Goal: Task Accomplishment & Management: Use online tool/utility

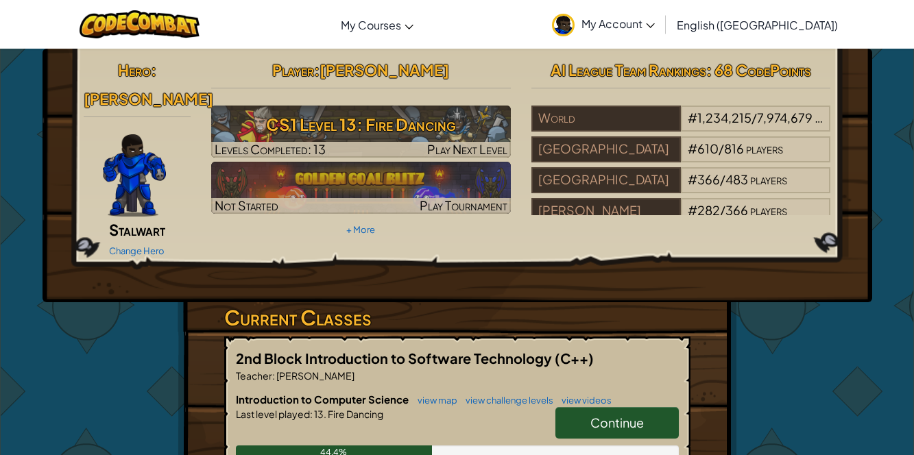
click at [593, 415] on span "Continue" at bounding box center [616, 423] width 53 height 16
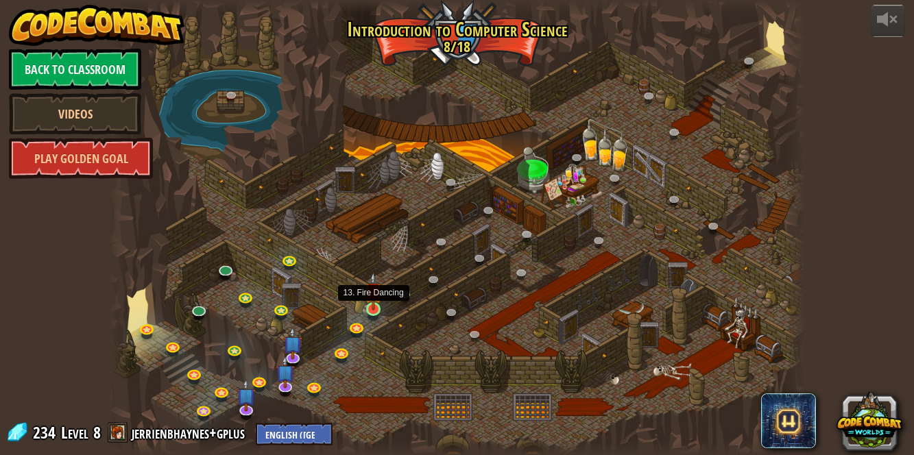
click at [374, 304] on img at bounding box center [373, 291] width 16 height 38
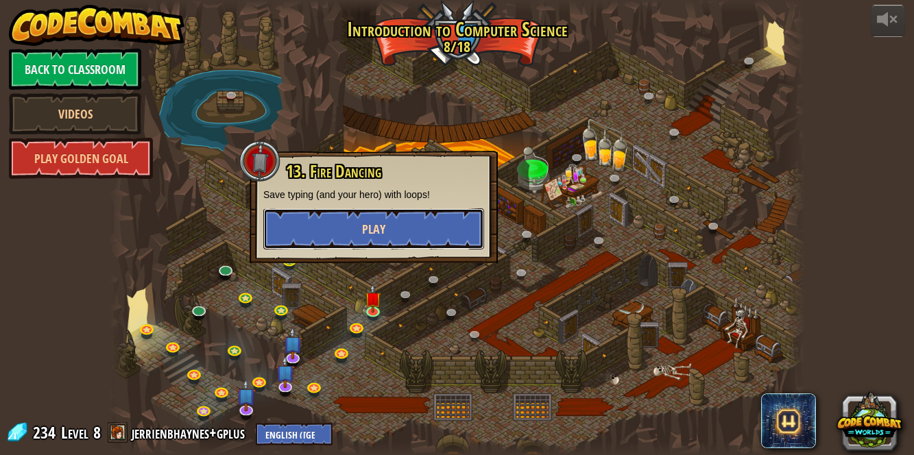
click at [311, 239] on button "Play" at bounding box center [373, 228] width 221 height 41
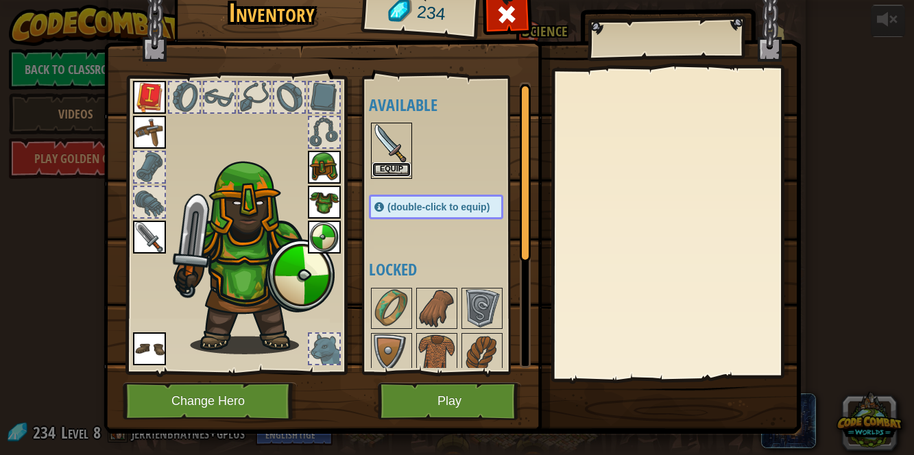
click at [391, 171] on button "Equip" at bounding box center [391, 169] width 38 height 14
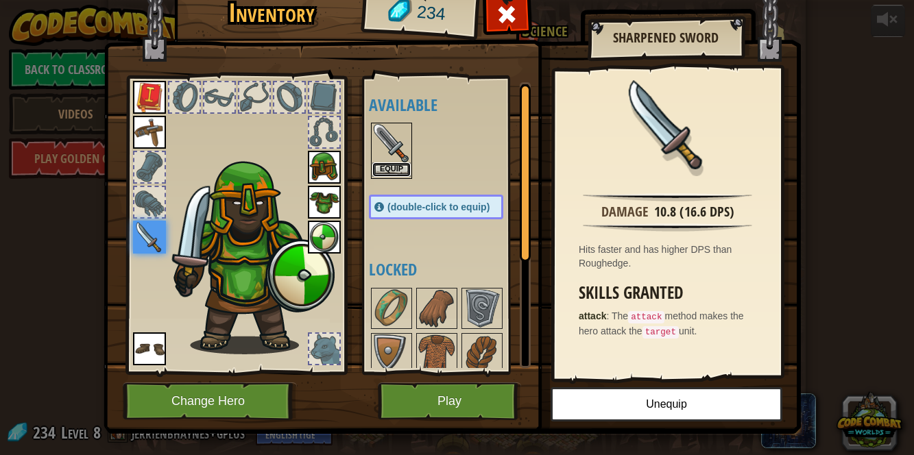
click at [380, 167] on button "Equip" at bounding box center [391, 169] width 38 height 14
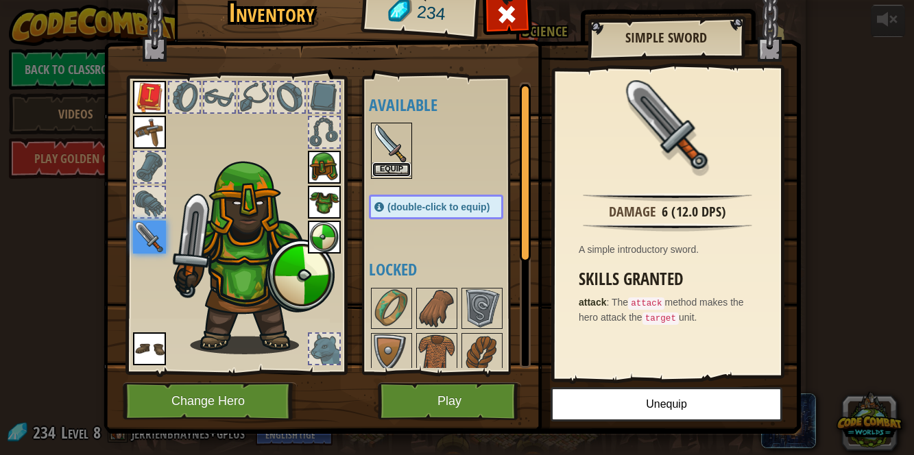
click at [387, 168] on button "Equip" at bounding box center [391, 169] width 38 height 14
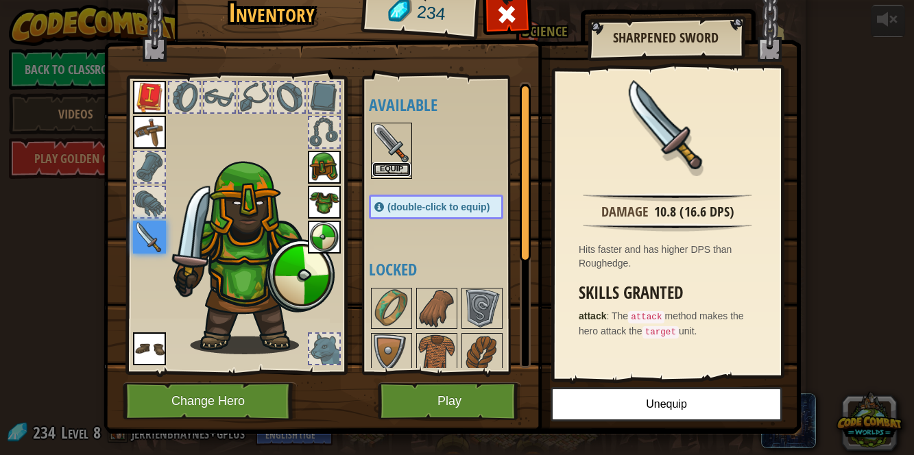
click at [392, 168] on button "Equip" at bounding box center [391, 169] width 38 height 14
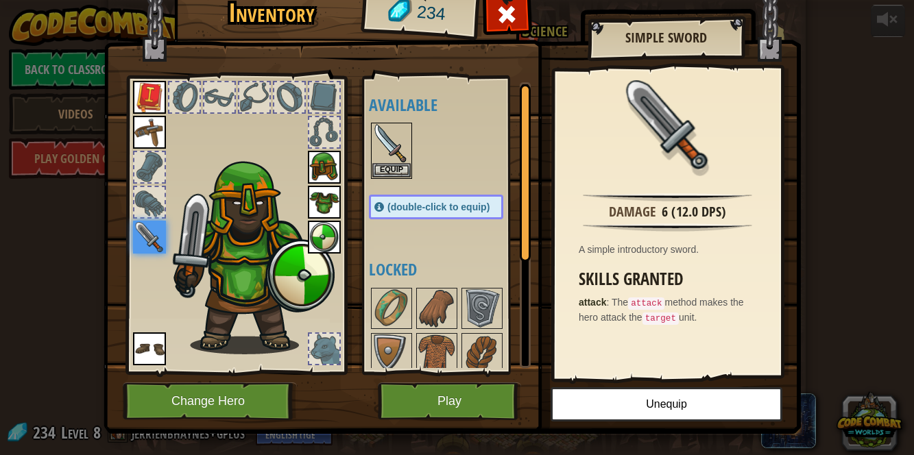
click at [325, 350] on div at bounding box center [324, 349] width 30 height 30
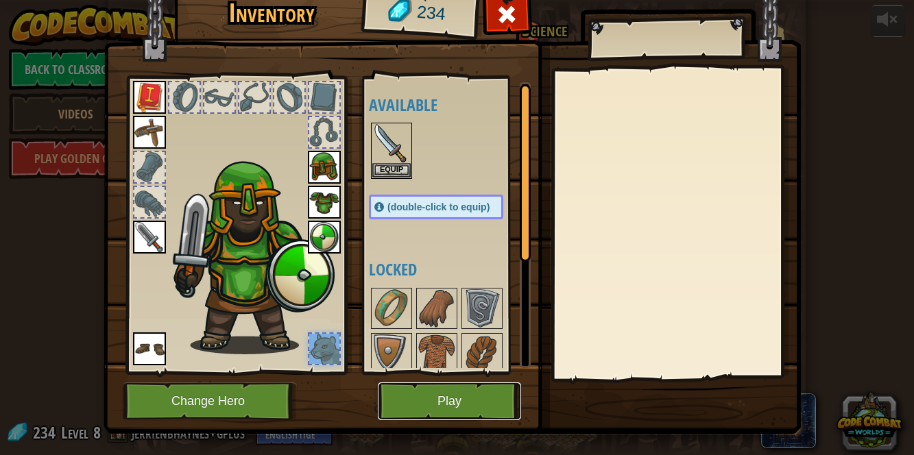
click at [481, 415] on button "Play" at bounding box center [449, 402] width 143 height 38
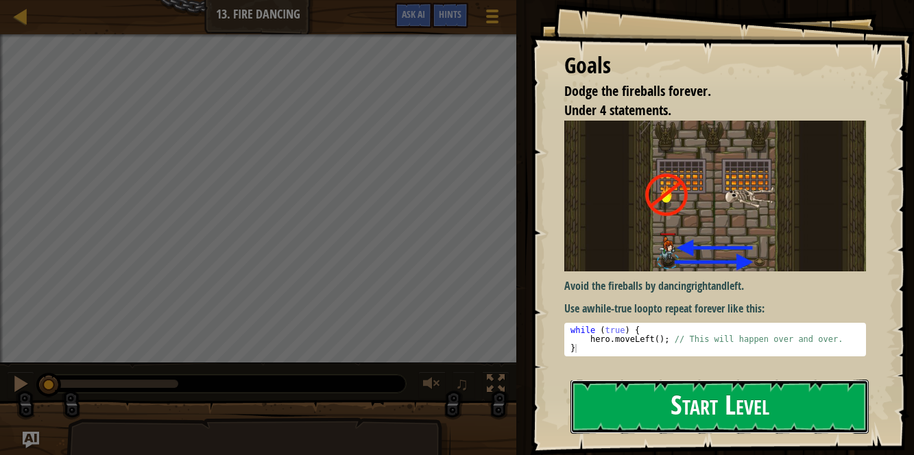
click at [736, 418] on button "Start Level" at bounding box center [719, 407] width 298 height 54
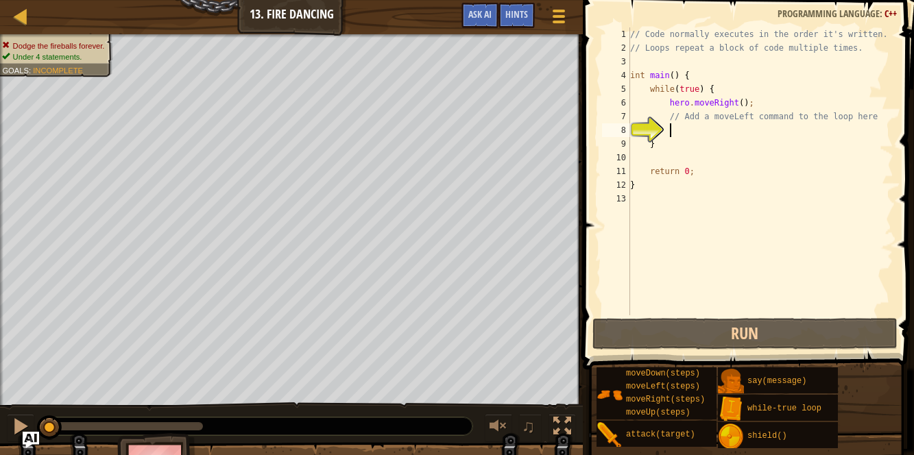
click at [705, 143] on div "// Code normally executes in the order it's written. // Loops repeat a block of…" at bounding box center [760, 184] width 266 height 315
type textarea "}"
click at [710, 139] on div "// Code normally executes in the order it's written. // Loops repeat a block of…" at bounding box center [760, 184] width 266 height 315
click at [703, 128] on div "// Code normally executes in the order it's written. // Loops repeat a block of…" at bounding box center [760, 184] width 266 height 315
type textarea "h"
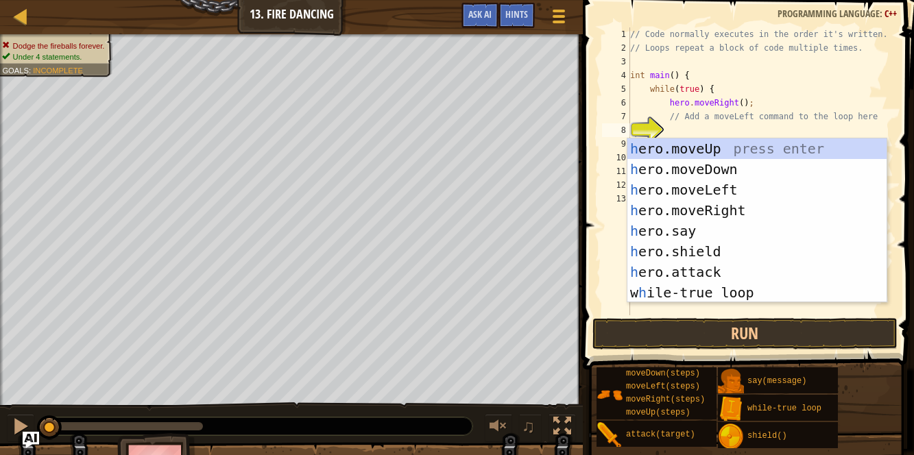
scroll to position [6, 0]
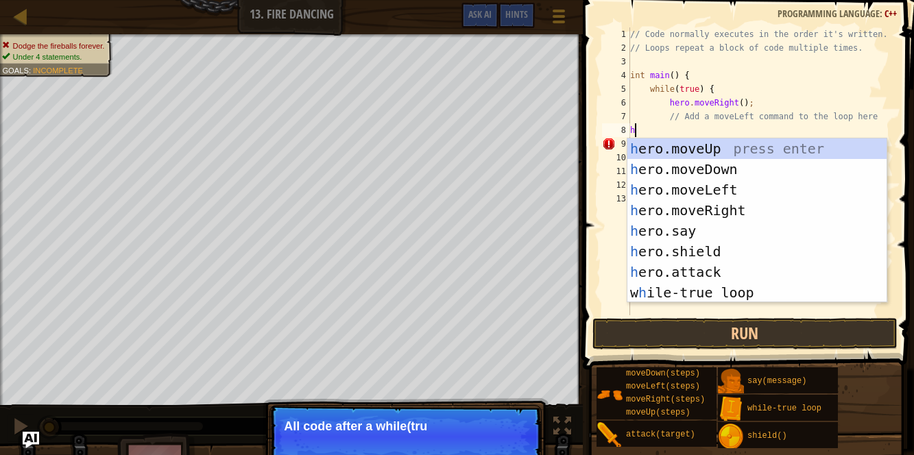
click at [734, 208] on div "h ero.moveUp press enter h ero.moveDown press enter h ero.moveLeft press enter …" at bounding box center [757, 241] width 260 height 206
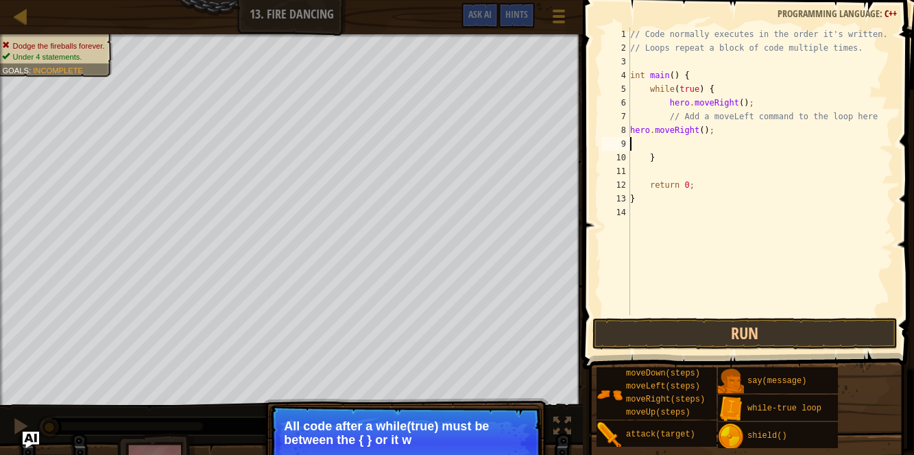
type textarea "h"
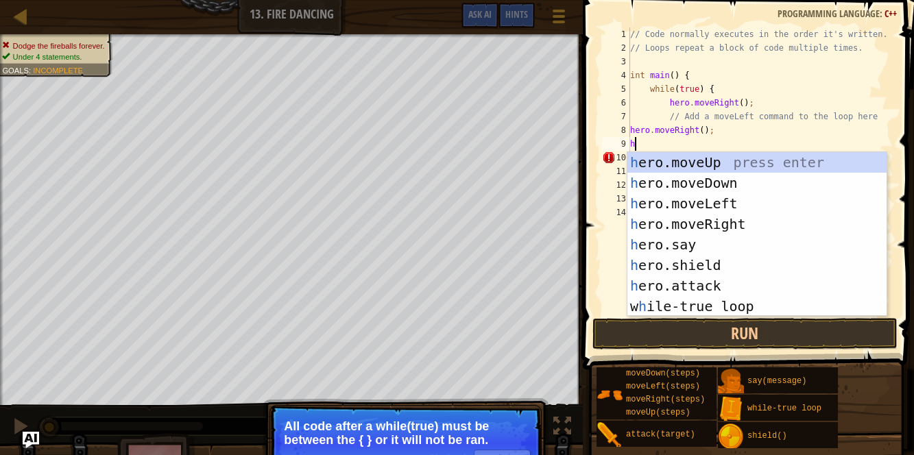
click at [734, 193] on div "h ero.moveUp press enter h ero.moveDown press enter h ero.moveLeft press enter …" at bounding box center [757, 255] width 260 height 206
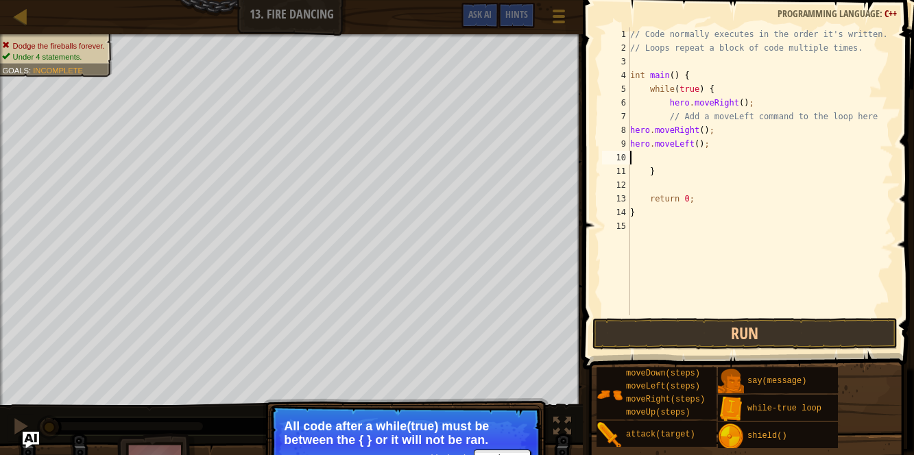
click at [700, 128] on div "// Code normally executes in the order it's written. // Loops repeat a block of…" at bounding box center [760, 184] width 266 height 315
click at [705, 129] on div "// Code normally executes in the order it's written. // Loops repeat a block of…" at bounding box center [760, 184] width 266 height 315
click at [698, 143] on div "// Code normally executes in the order it's written. // Loops repeat a block of…" at bounding box center [760, 184] width 266 height 315
click at [715, 341] on button "Run" at bounding box center [744, 334] width 305 height 32
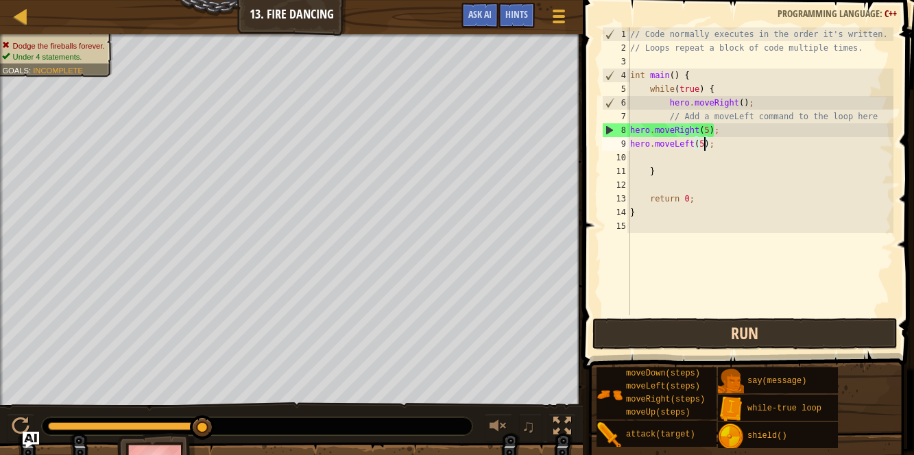
scroll to position [6, 5]
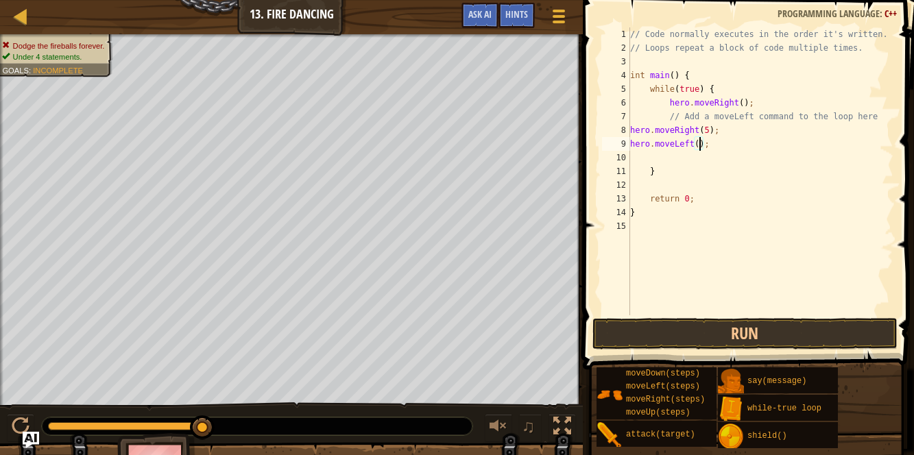
click at [710, 132] on div "// Code normally executes in the order it's written. // Loops repeat a block of…" at bounding box center [760, 184] width 266 height 315
type textarea "hero.moveRight();"
click at [747, 325] on button "Run" at bounding box center [744, 334] width 305 height 32
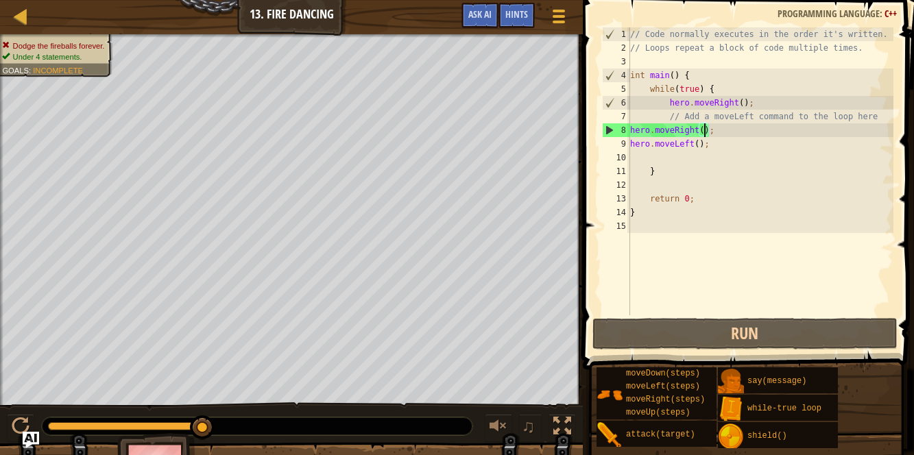
click at [734, 315] on span at bounding box center [750, 165] width 342 height 410
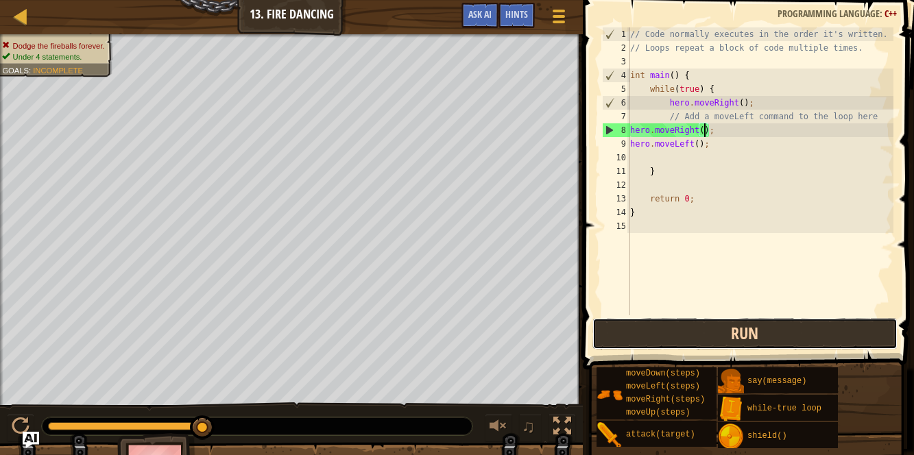
click at [733, 318] on button "Run" at bounding box center [744, 334] width 305 height 32
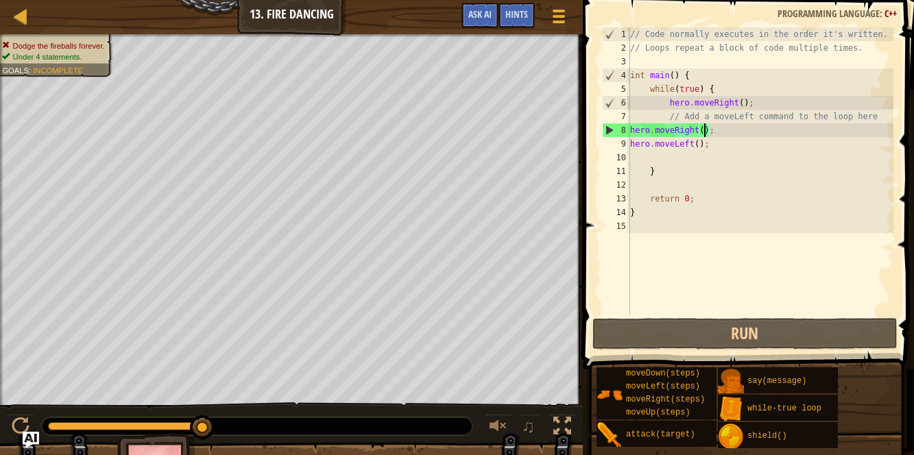
click at [637, 160] on div "// Code normally executes in the order it's written. // Loops repeat a block of…" at bounding box center [760, 184] width 266 height 315
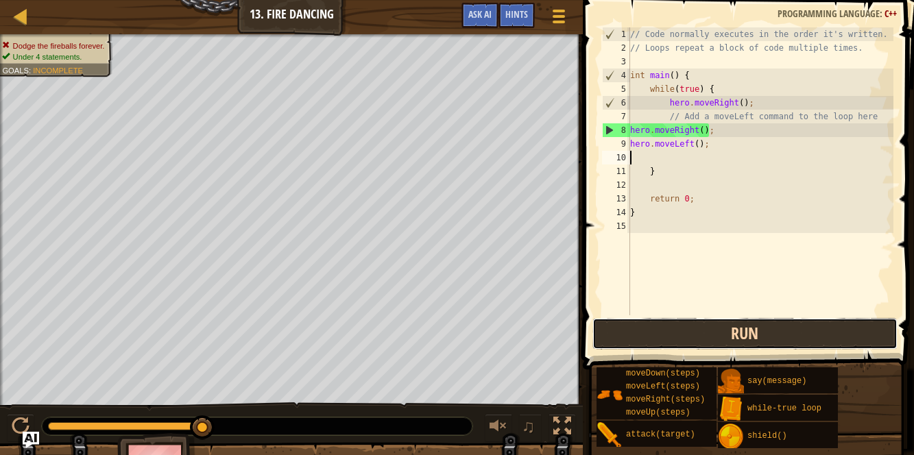
click at [736, 334] on button "Run" at bounding box center [744, 334] width 305 height 32
click at [721, 336] on button "Run" at bounding box center [744, 334] width 305 height 32
click at [734, 340] on button "Run" at bounding box center [744, 334] width 305 height 32
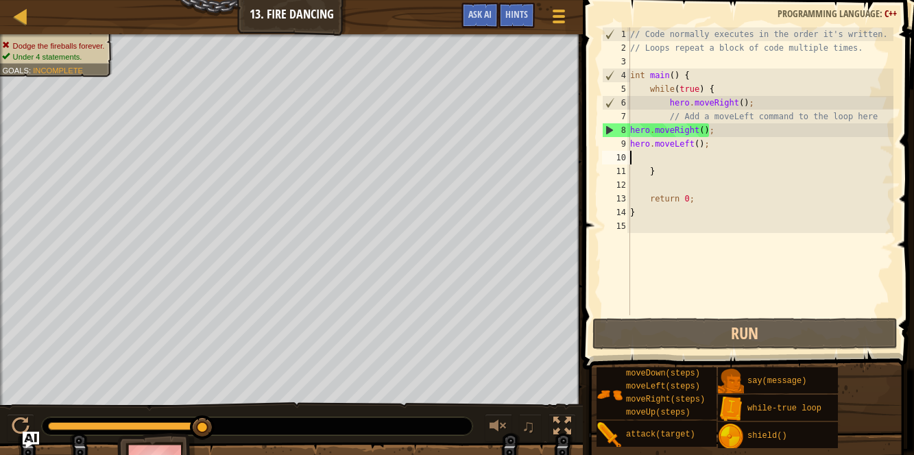
click at [691, 130] on div "// Code normally executes in the order it's written. // Loops repeat a block of…" at bounding box center [760, 184] width 266 height 315
click at [720, 130] on div "// Code normally executes in the order it's written. // Loops repeat a block of…" at bounding box center [760, 184] width 266 height 315
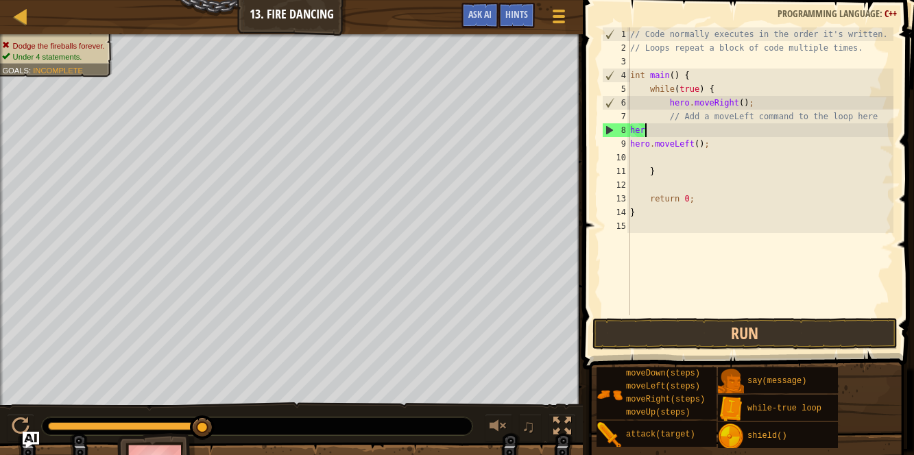
type textarea "h"
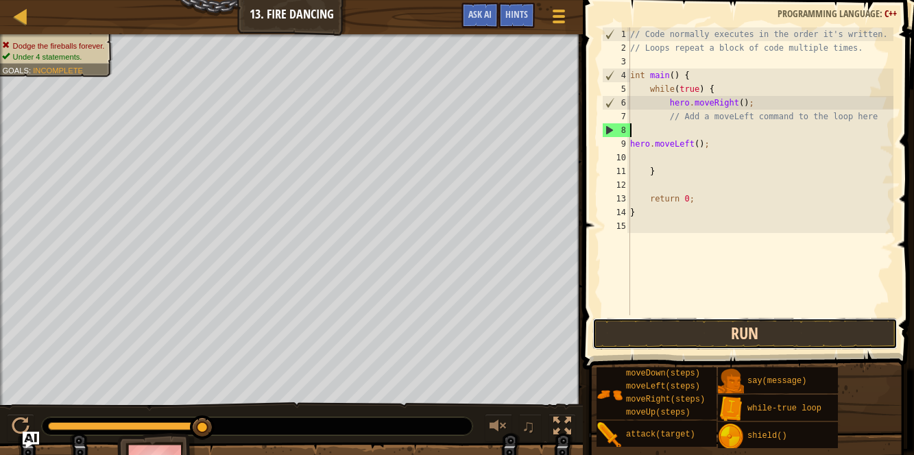
click at [786, 323] on button "Run" at bounding box center [744, 334] width 305 height 32
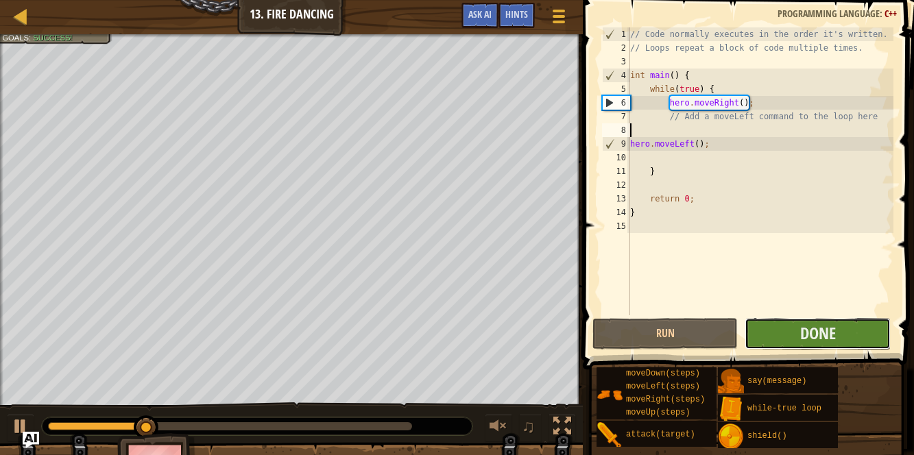
click at [780, 324] on button "Done" at bounding box center [817, 334] width 145 height 32
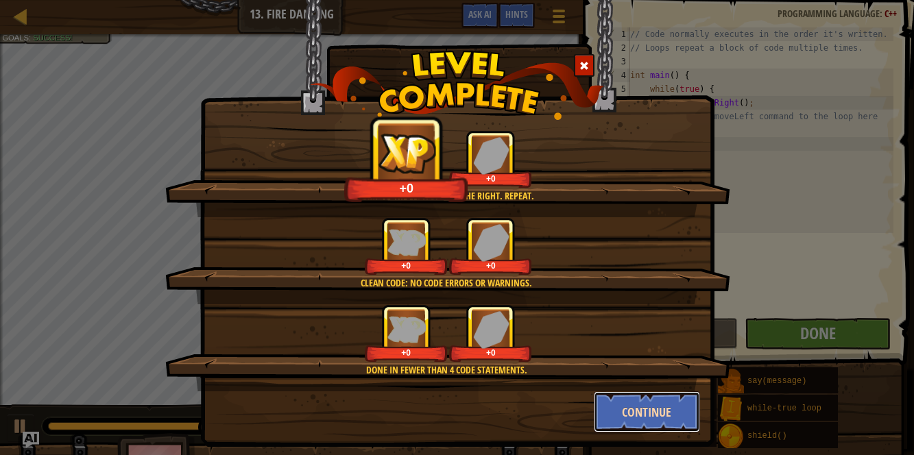
click at [674, 403] on button "Continue" at bounding box center [647, 411] width 106 height 41
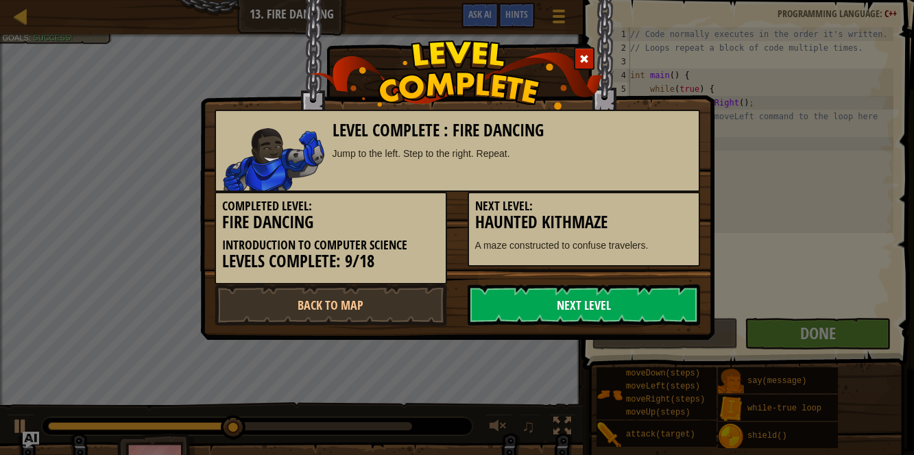
click at [669, 297] on link "Next Level" at bounding box center [584, 305] width 232 height 41
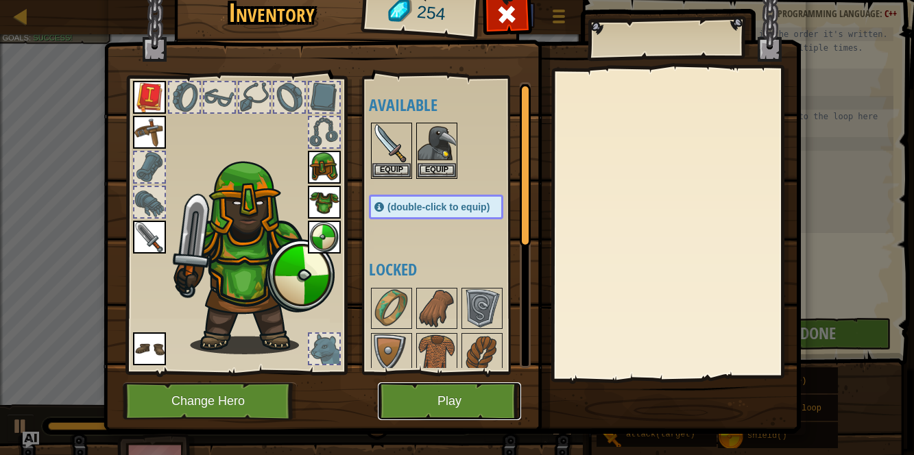
click at [496, 387] on button "Play" at bounding box center [449, 402] width 143 height 38
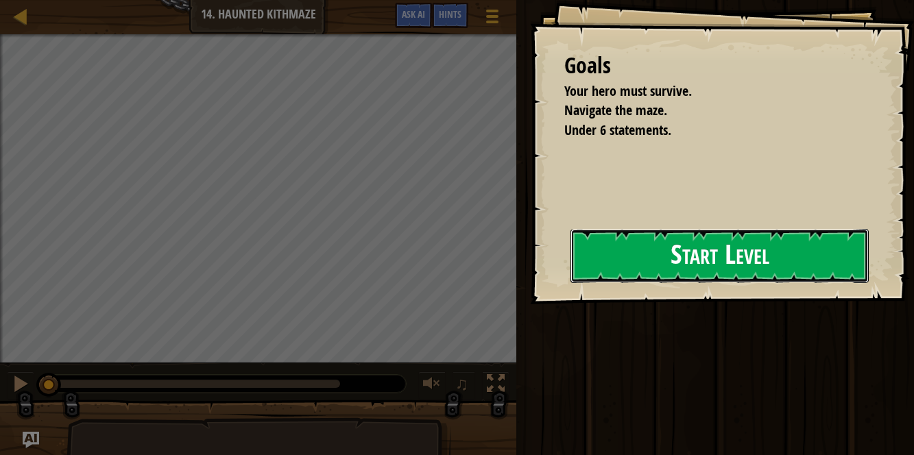
click at [636, 234] on button "Start Level" at bounding box center [719, 256] width 298 height 54
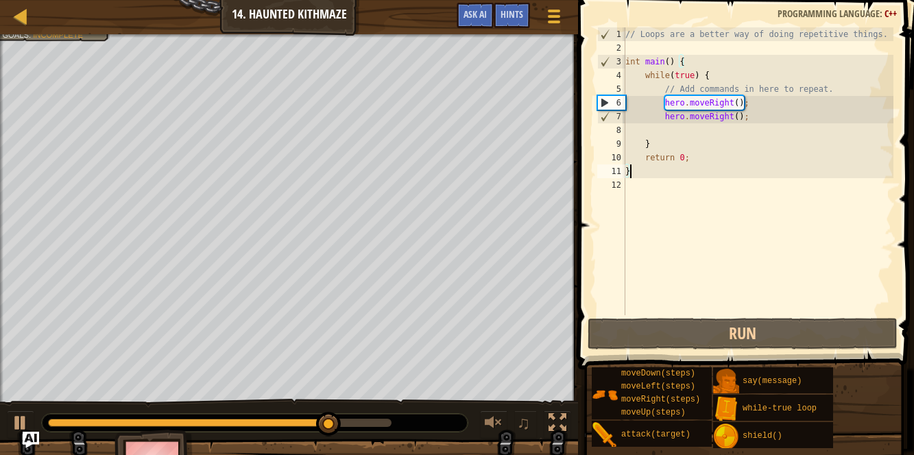
click at [751, 119] on div "// Loops are a better way of doing repetitive things. int main ( ) { while ( tr…" at bounding box center [758, 184] width 271 height 315
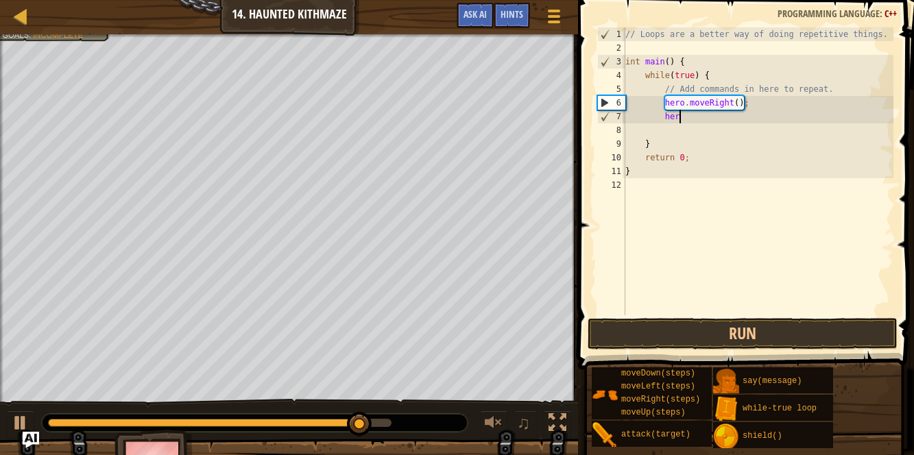
type textarea "h"
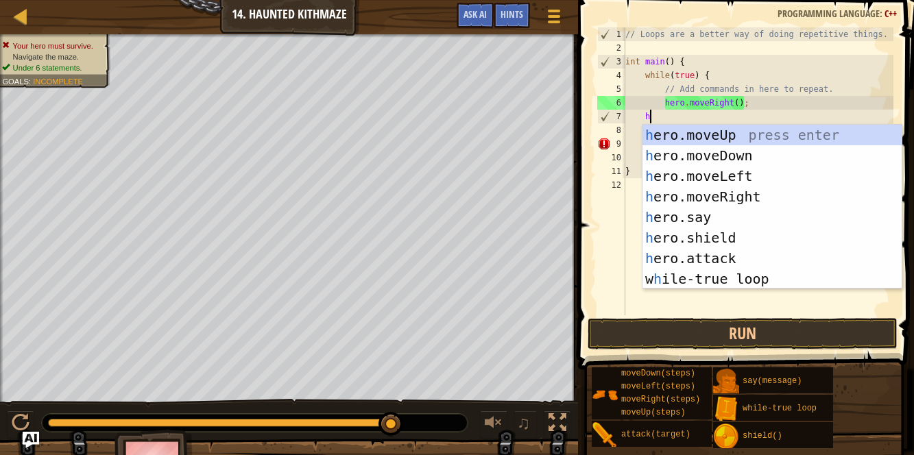
click at [739, 171] on div "h ero.moveUp press enter h ero.moveDown press enter h ero.moveLeft press enter …" at bounding box center [772, 228] width 260 height 206
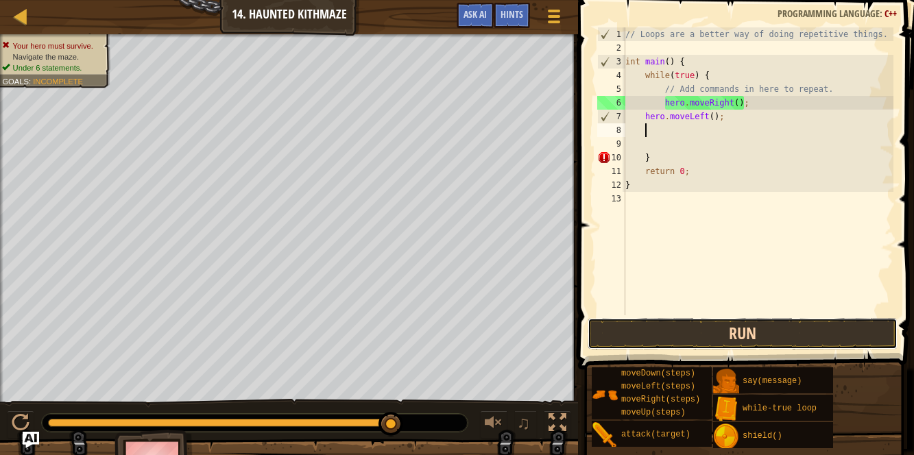
click at [779, 337] on button "Run" at bounding box center [743, 334] width 310 height 32
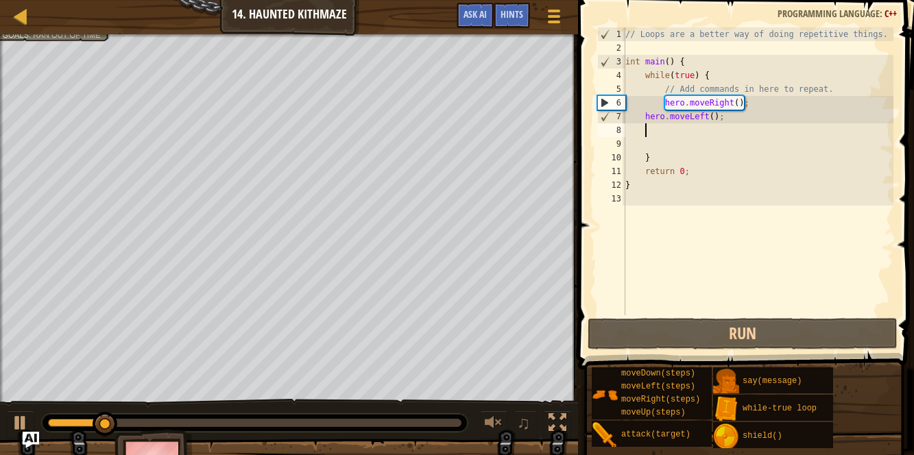
click at [736, 97] on div "// Loops are a better way of doing repetitive things. int main ( ) { while ( tr…" at bounding box center [758, 184] width 271 height 315
click at [737, 102] on div "// Loops are a better way of doing repetitive things. int main ( ) { while ( tr…" at bounding box center [758, 184] width 271 height 315
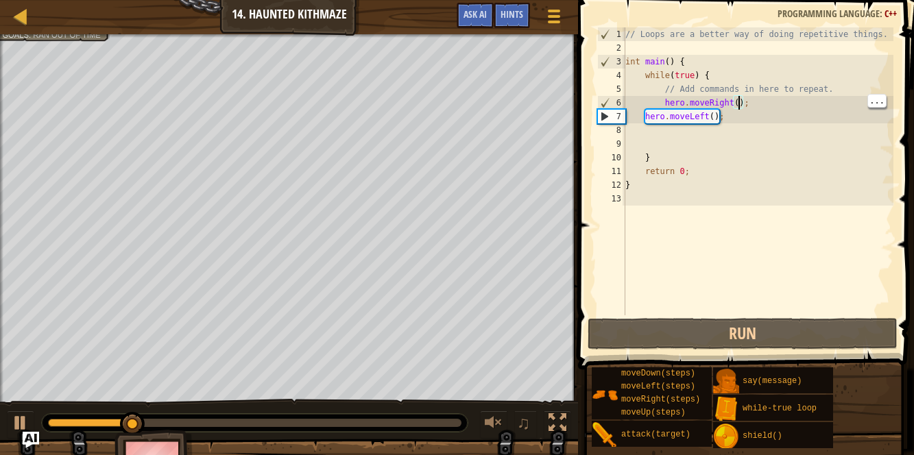
scroll to position [6, 9]
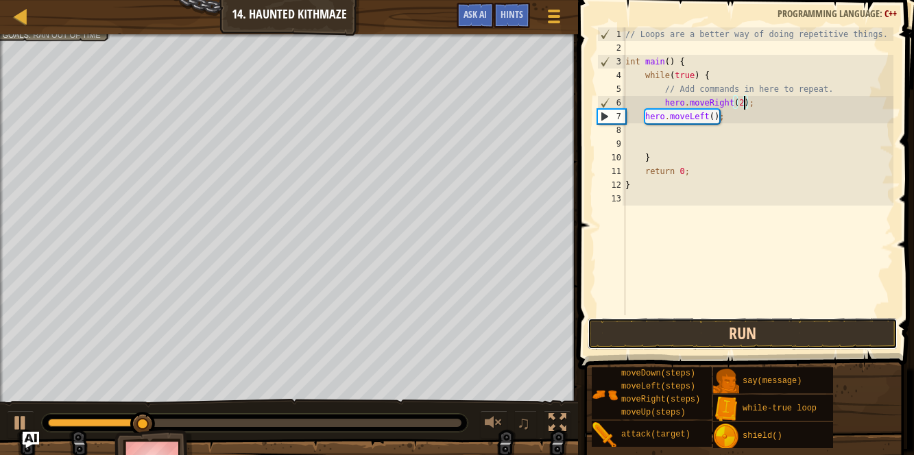
click at [714, 322] on button "Run" at bounding box center [743, 334] width 310 height 32
click at [714, 336] on button "Run" at bounding box center [743, 334] width 310 height 32
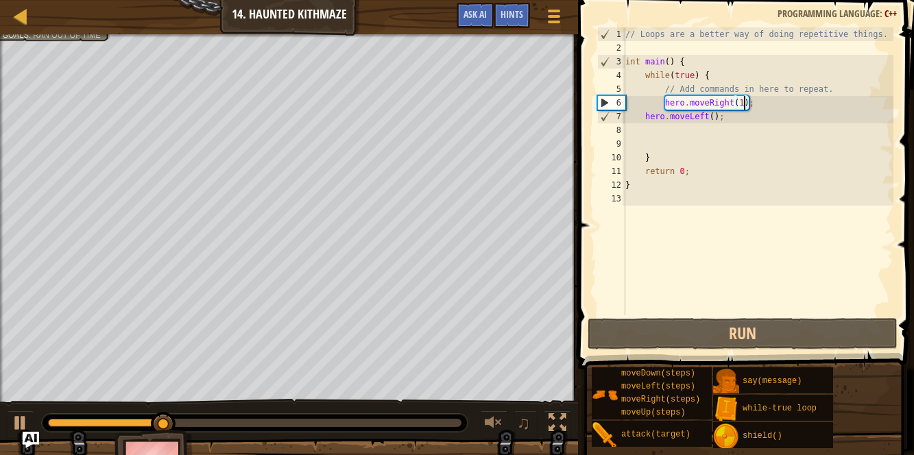
click at [692, 112] on div "// Loops are a better way of doing repetitive things. int main ( ) { while ( tr…" at bounding box center [758, 184] width 271 height 315
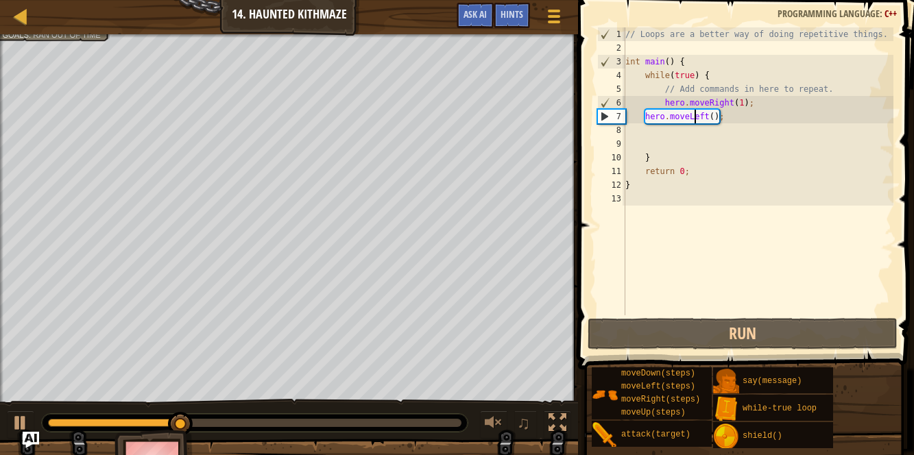
click at [670, 106] on div "// Loops are a better way of doing repetitive things. int main ( ) { while ( tr…" at bounding box center [758, 184] width 271 height 315
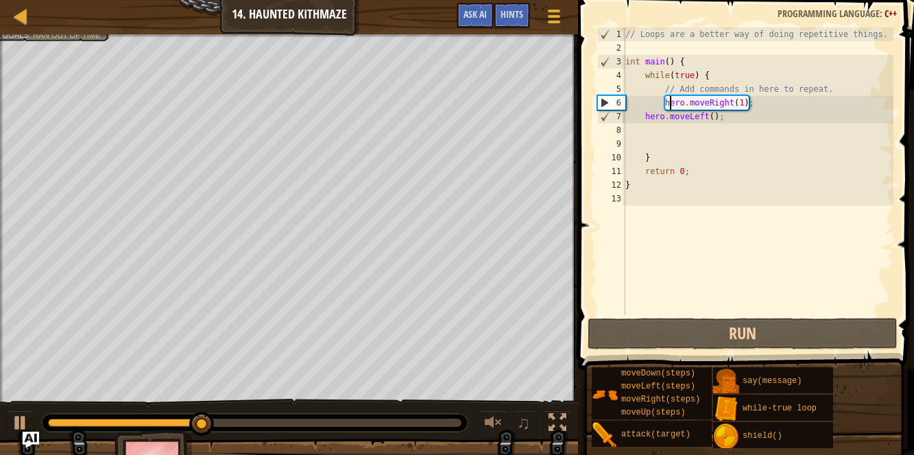
click at [729, 121] on div "// Loops are a better way of doing repetitive things. int main ( ) { while ( tr…" at bounding box center [758, 184] width 271 height 315
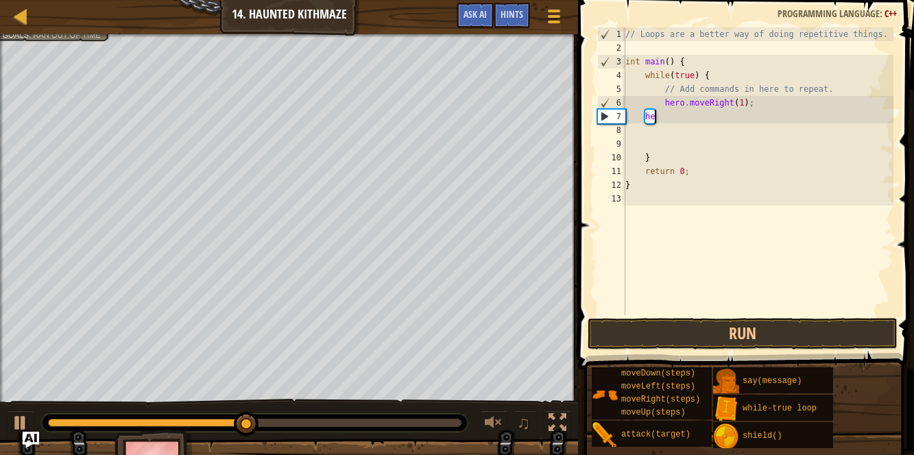
type textarea "h"
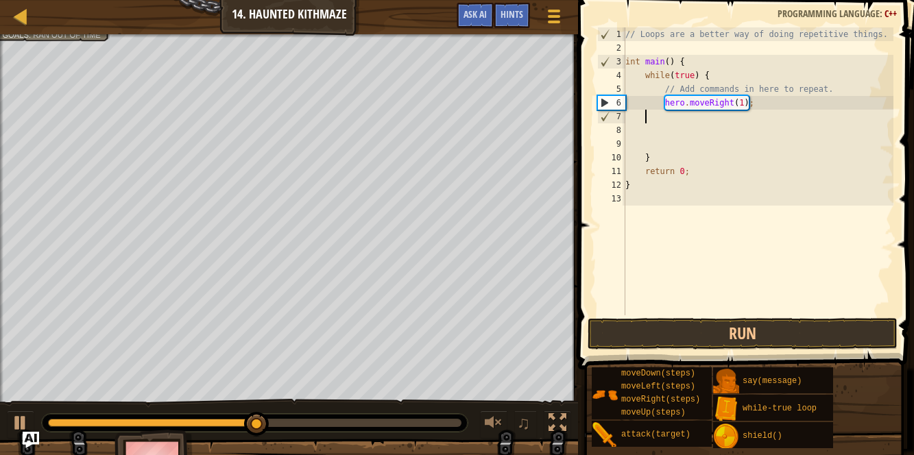
type textarea "h"
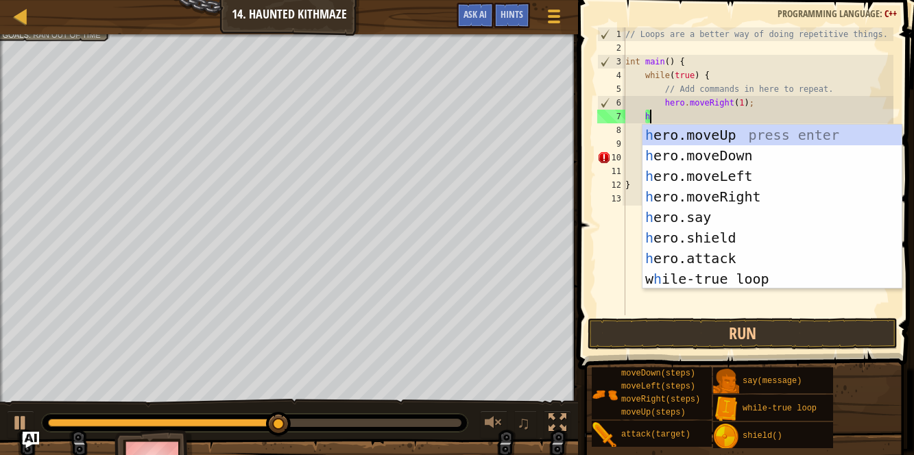
click at [758, 200] on div "h ero.moveUp press enter h ero.moveDown press enter h ero.moveLeft press enter …" at bounding box center [772, 228] width 260 height 206
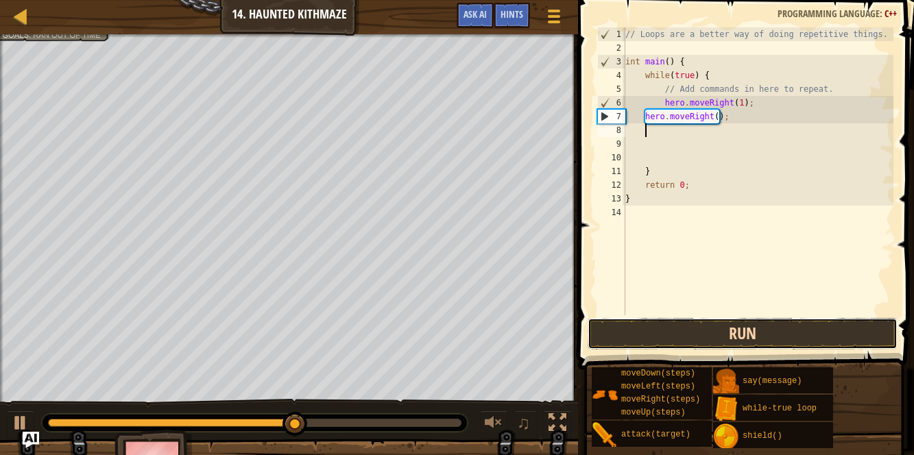
click at [729, 328] on button "Run" at bounding box center [743, 334] width 310 height 32
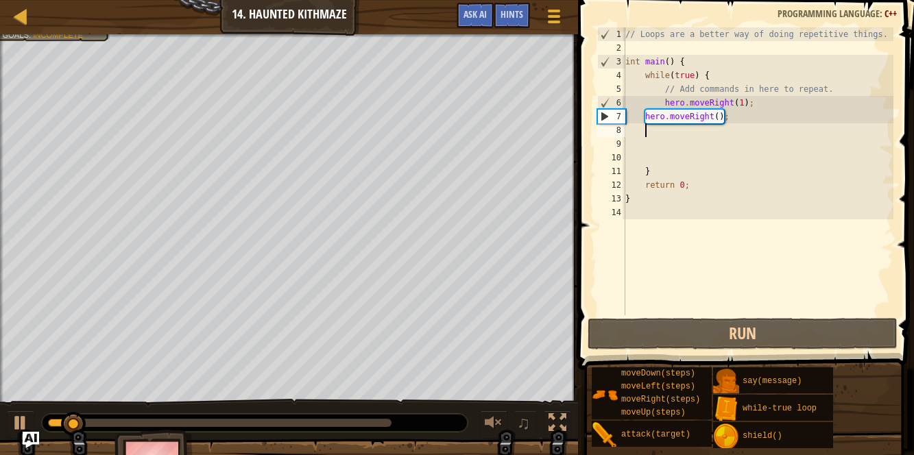
click at [700, 134] on div "// Loops are a better way of doing repetitive things. int main ( ) { while ( tr…" at bounding box center [758, 184] width 271 height 315
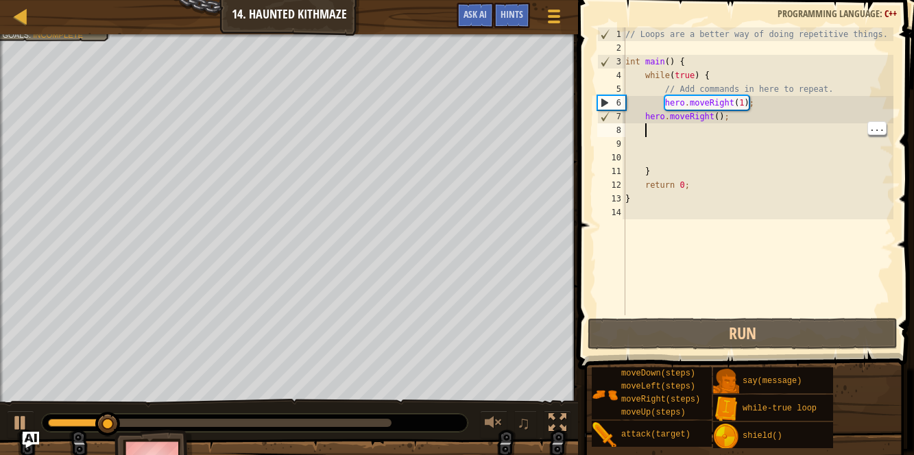
type textarea "h"
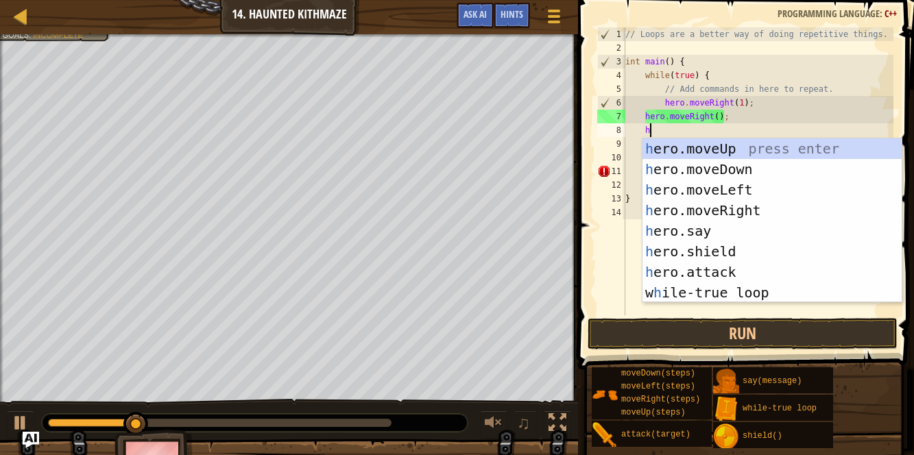
click at [747, 146] on div "h ero.moveUp press enter h ero.moveDown press enter h ero.moveLeft press enter …" at bounding box center [772, 241] width 260 height 206
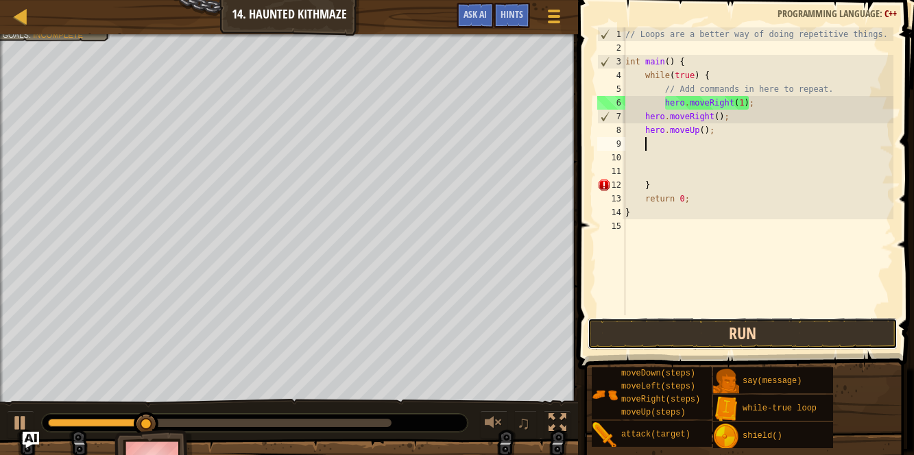
click at [724, 328] on button "Run" at bounding box center [743, 334] width 310 height 32
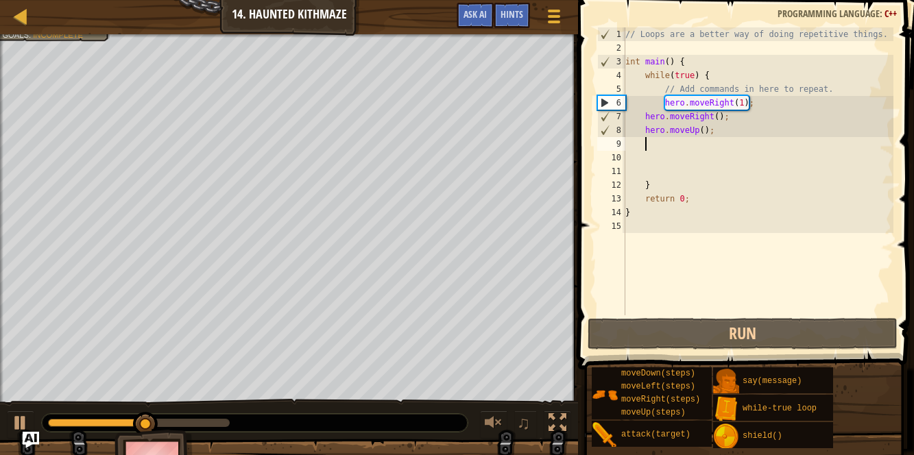
click at [706, 125] on div "// Loops are a better way of doing repetitive things. int main ( ) { while ( tr…" at bounding box center [758, 184] width 271 height 315
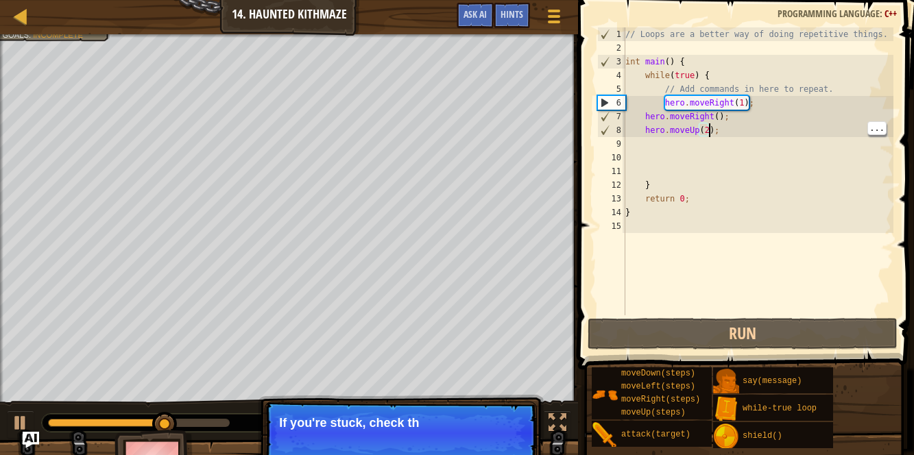
scroll to position [6, 6]
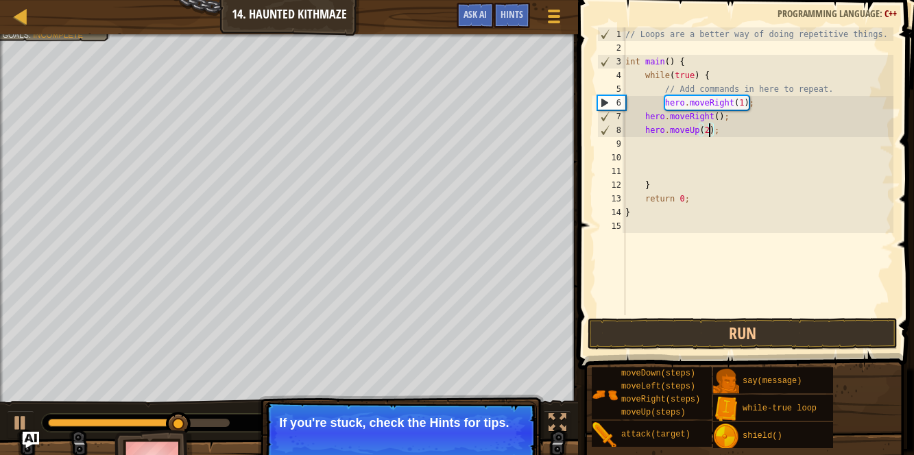
type textarea "hero.moveUp(2);"
click at [699, 328] on button "Run" at bounding box center [743, 334] width 310 height 32
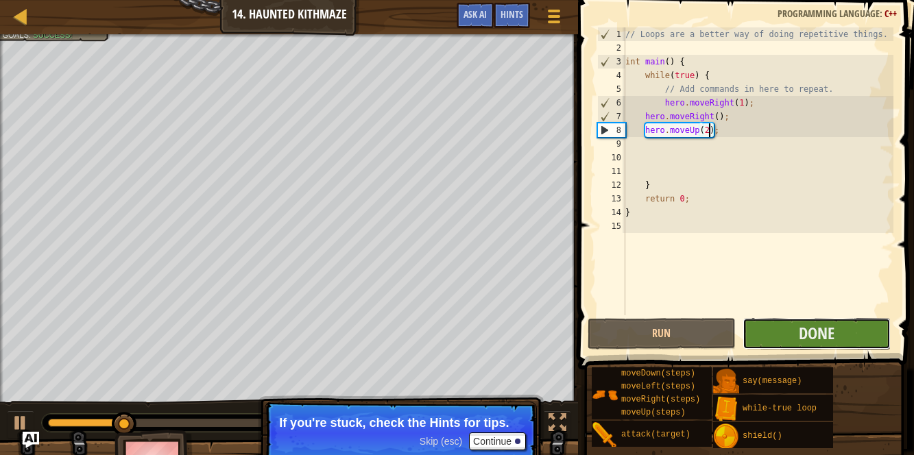
click at [775, 333] on button "Done" at bounding box center [816, 334] width 148 height 32
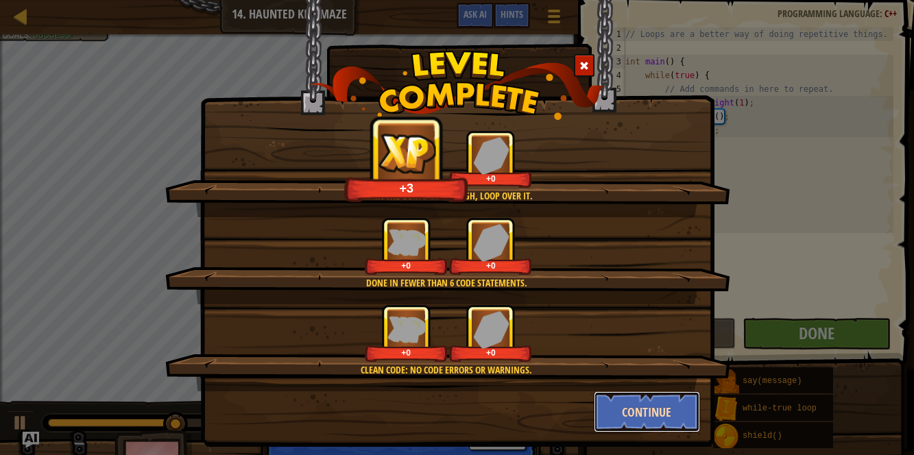
click at [659, 393] on button "Continue" at bounding box center [647, 411] width 106 height 41
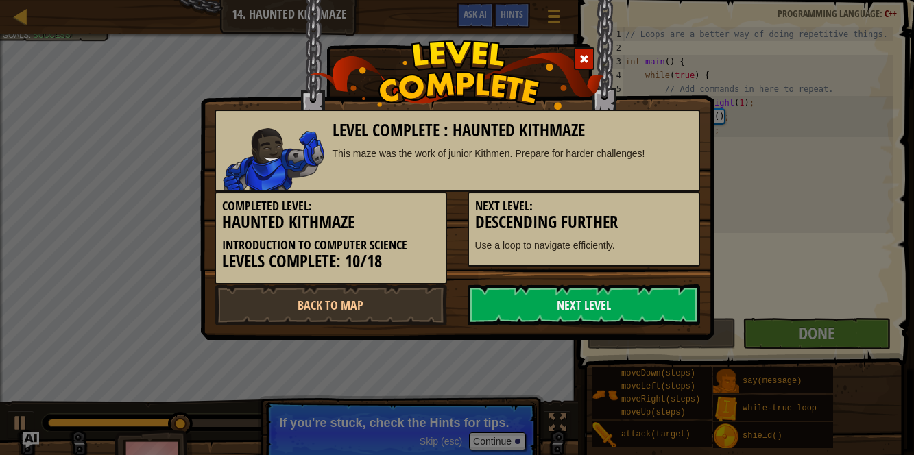
click at [671, 406] on div "Level Complete : Haunted Kithmaze This maze was the work of junior Kithmen. Pre…" at bounding box center [457, 227] width 914 height 455
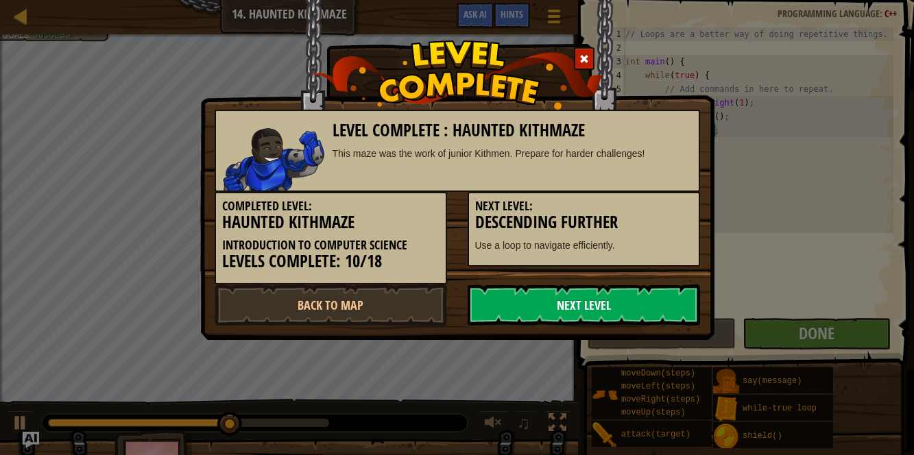
click at [641, 288] on link "Next Level" at bounding box center [584, 305] width 232 height 41
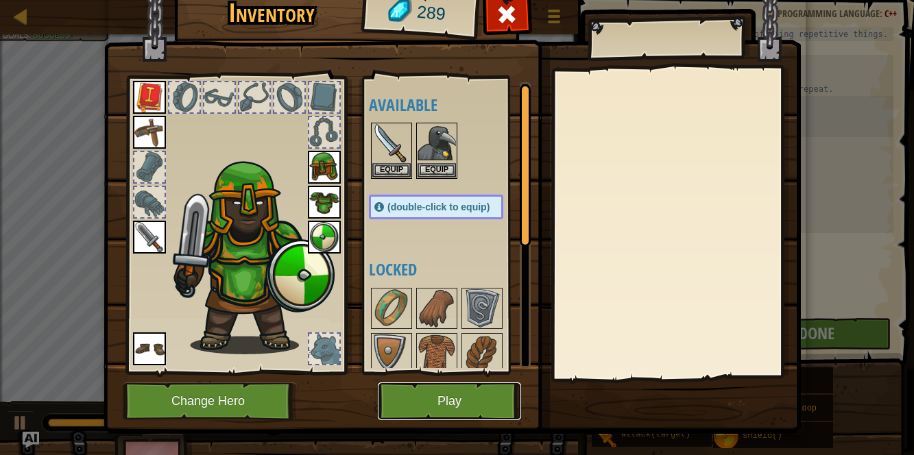
click at [500, 389] on button "Play" at bounding box center [449, 402] width 143 height 38
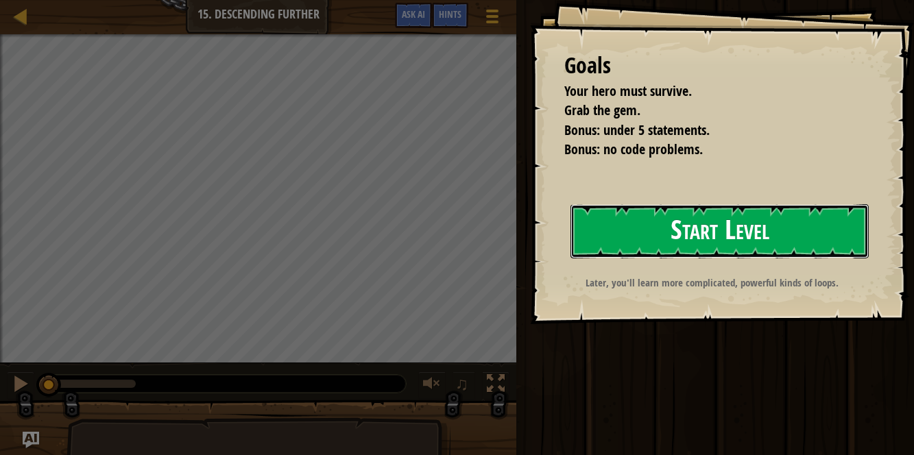
click at [598, 258] on button "Start Level" at bounding box center [719, 231] width 298 height 54
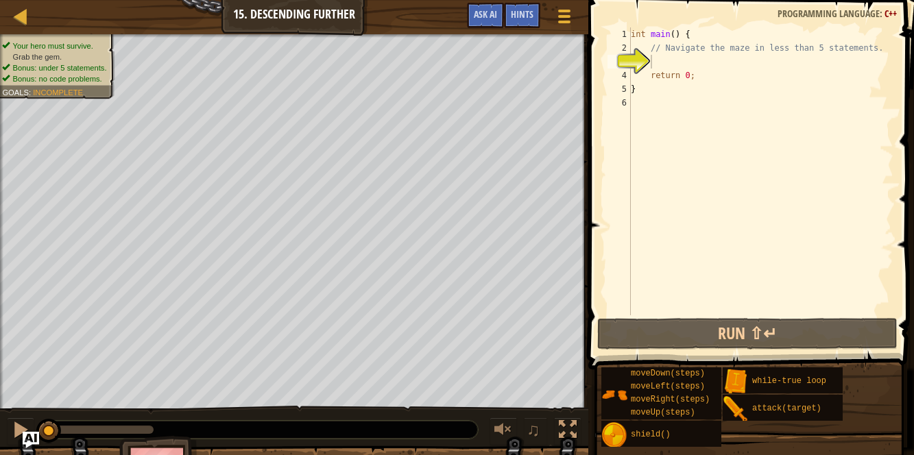
click at [675, 49] on div "int main ( ) { // Navigate the maze in less than 5 statements. return 0 ; }" at bounding box center [760, 184] width 265 height 315
type textarea "// Navigate the maze in less than 5 statements."
click at [673, 62] on div "int main ( ) { // Navigate the maze in less than 5 statements. return 0 ; }" at bounding box center [760, 184] width 265 height 315
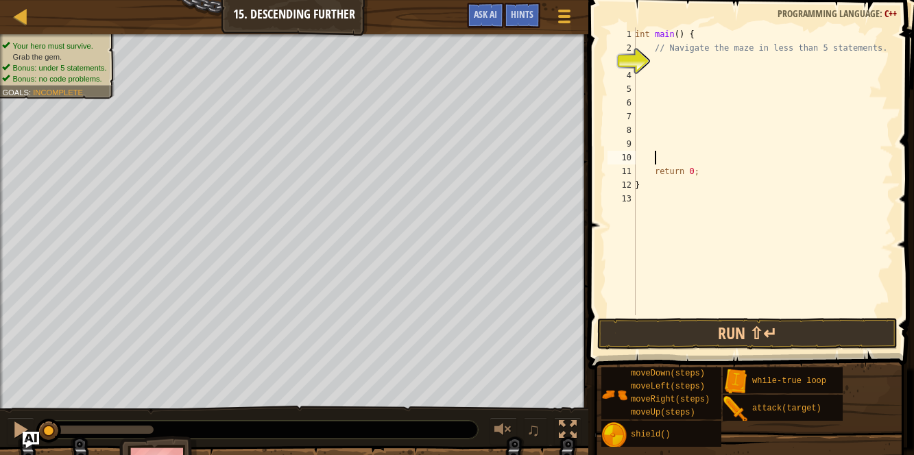
click at [684, 56] on div "int main ( ) { // Navigate the maze in less than 5 statements. return 0 ; }" at bounding box center [762, 184] width 261 height 315
type textarea "h"
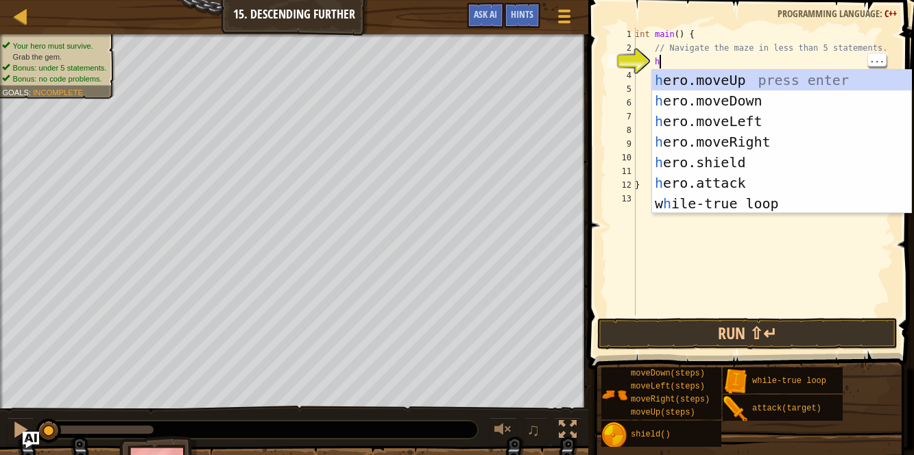
scroll to position [5, 1]
click at [747, 141] on div "h ero.moveUp press enter h ero.moveDown press enter h ero.moveLeft press enter …" at bounding box center [782, 162] width 260 height 185
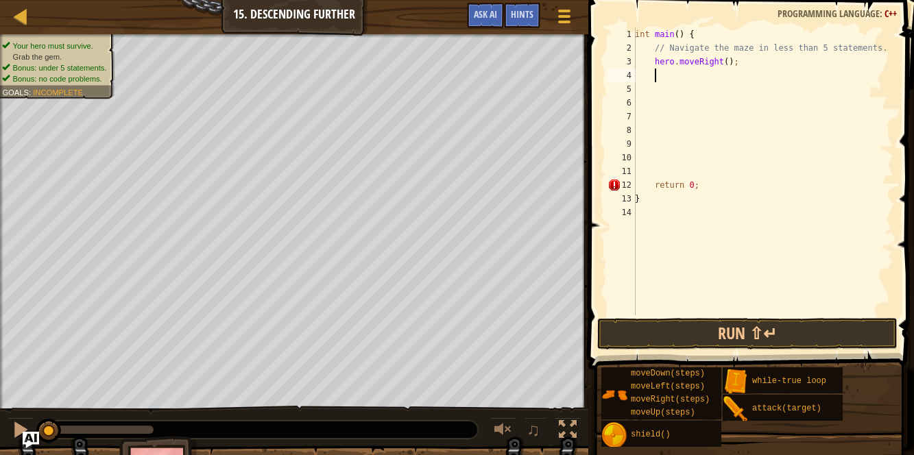
scroll to position [5, 1]
click at [729, 343] on button "Run ⇧↵" at bounding box center [747, 334] width 300 height 32
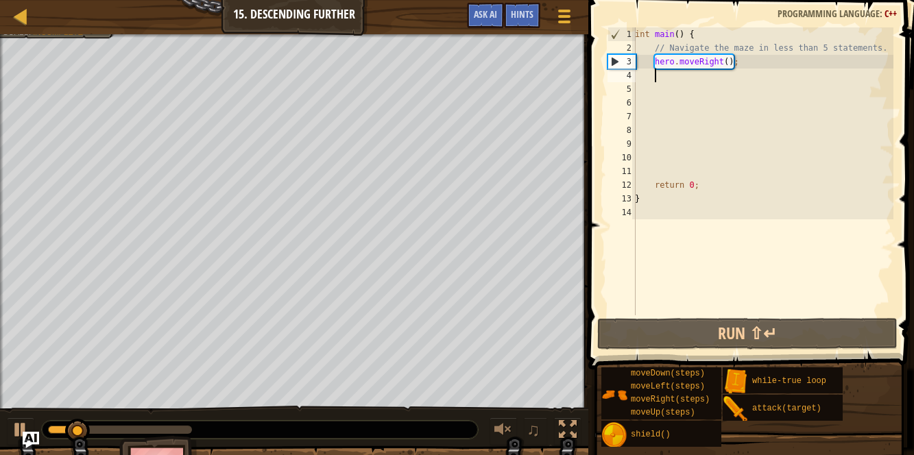
click at [725, 62] on div "int main ( ) { // Navigate the maze in less than 5 statements. hero . moveRight…" at bounding box center [762, 184] width 261 height 315
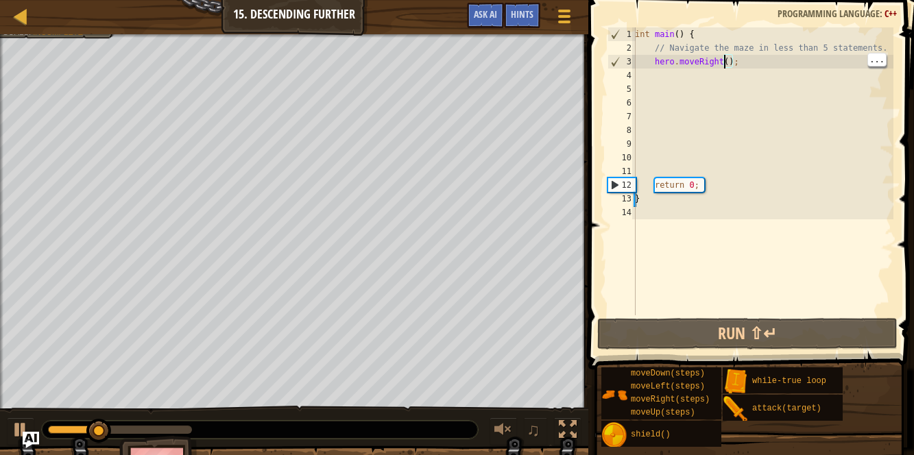
click at [728, 62] on div "int main ( ) { // Navigate the maze in less than 5 statements. hero . moveRight…" at bounding box center [762, 184] width 261 height 315
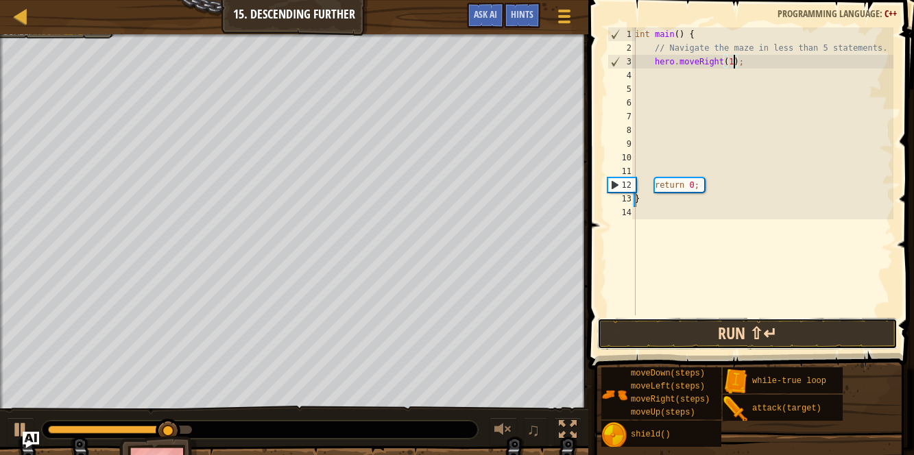
click at [714, 326] on button "Run ⇧↵" at bounding box center [747, 334] width 300 height 32
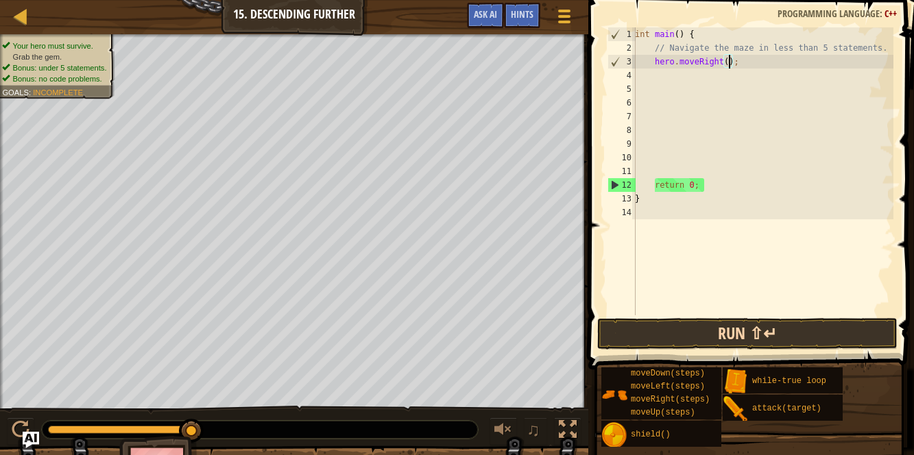
type textarea "hero.moveRight(2);"
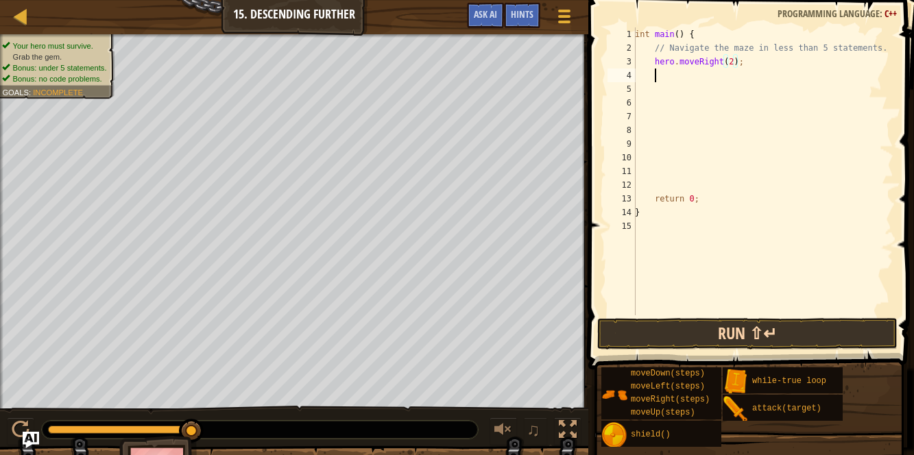
scroll to position [5, 1]
click at [670, 78] on div "int main ( ) { // Navigate the maze in less than 5 statements. hero . moveRight…" at bounding box center [762, 184] width 261 height 315
type textarea "h"
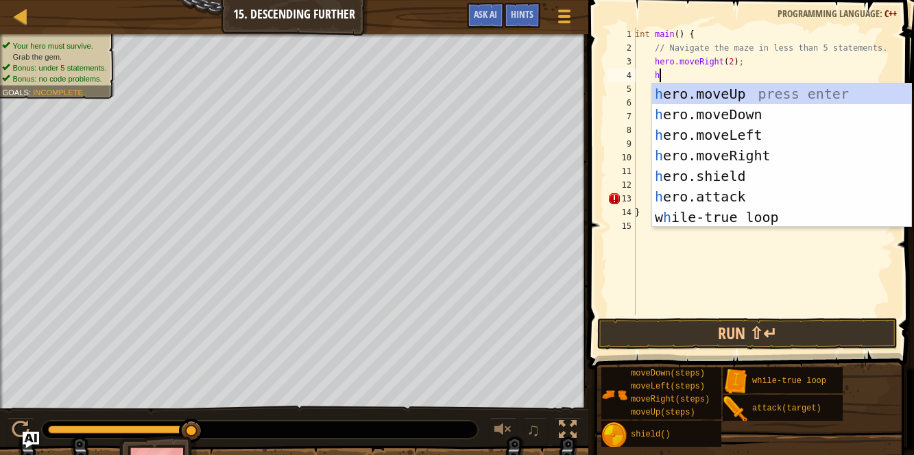
click at [756, 117] on div "h ero.moveUp press enter h ero.moveDown press enter h ero.moveLeft press enter …" at bounding box center [782, 176] width 260 height 185
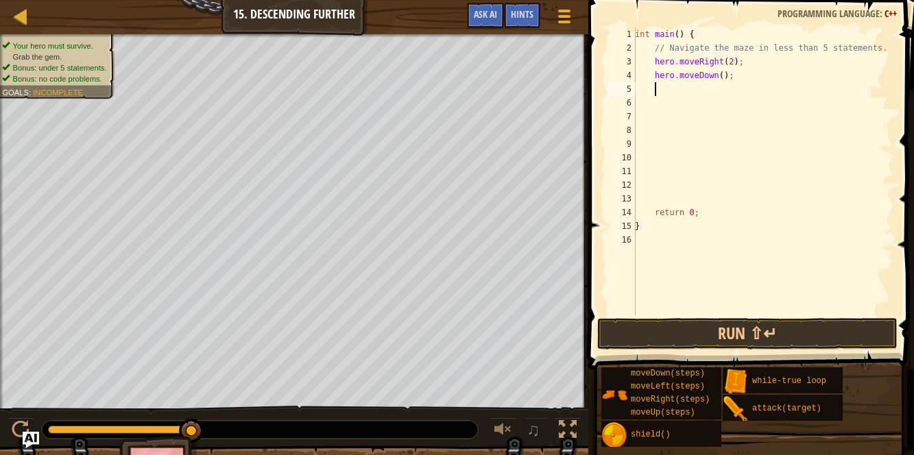
type textarea "h"
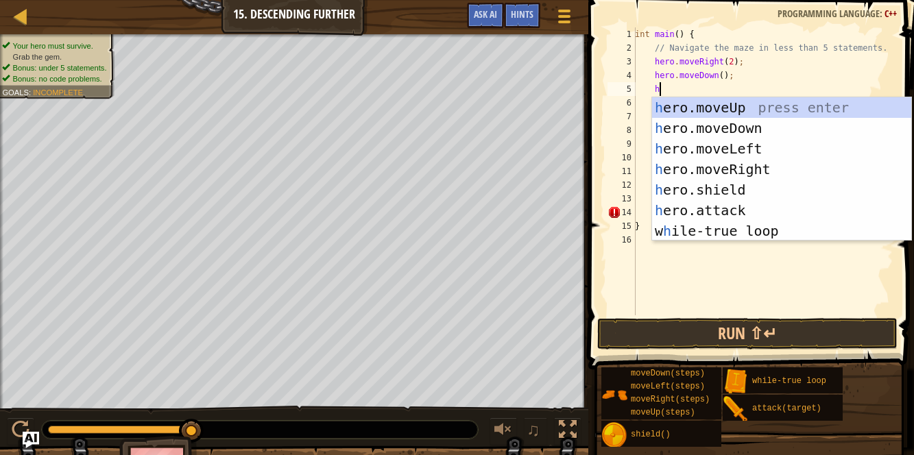
click at [738, 142] on div "h ero.moveUp press enter h ero.moveDown press enter h ero.moveLeft press enter …" at bounding box center [782, 189] width 260 height 185
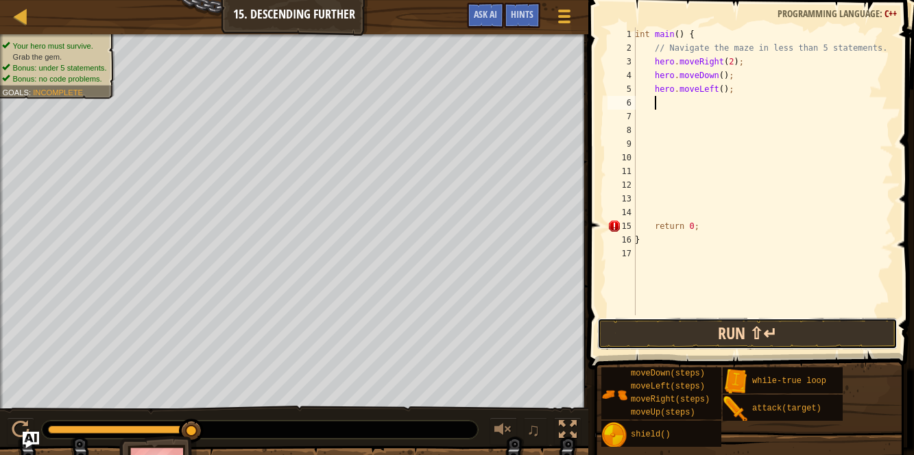
click at [729, 336] on button "Run ⇧↵" at bounding box center [747, 334] width 300 height 32
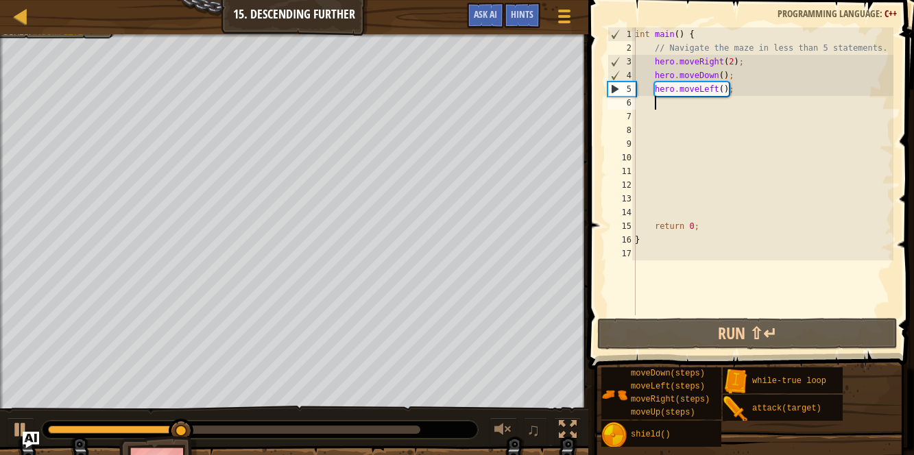
click at [762, 83] on div "int main ( ) { // Navigate the maze in less than 5 statements. hero . moveRight…" at bounding box center [762, 184] width 261 height 315
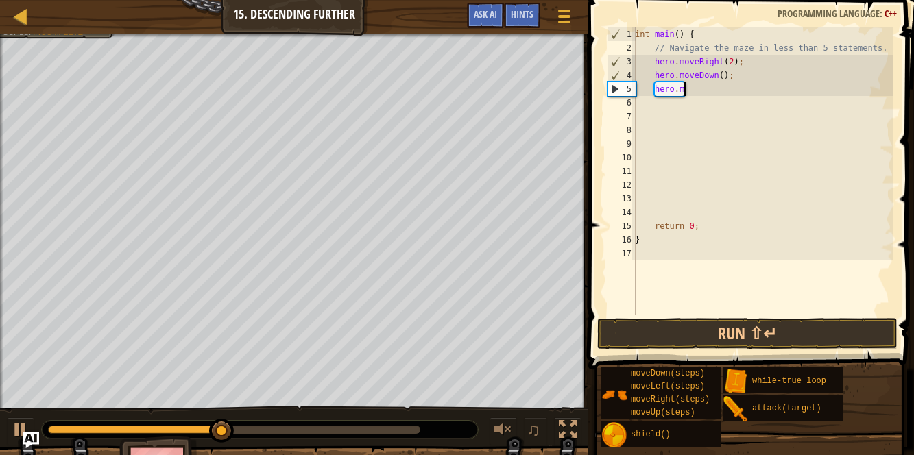
type textarea "h"
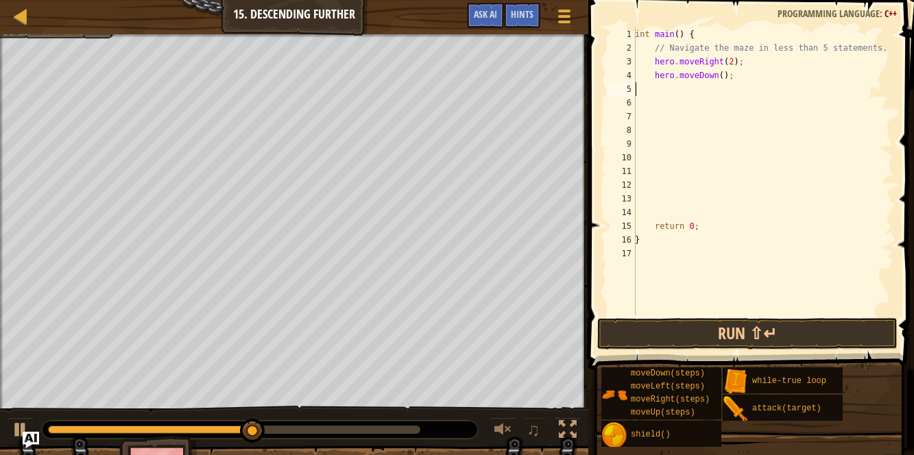
type textarea "h"
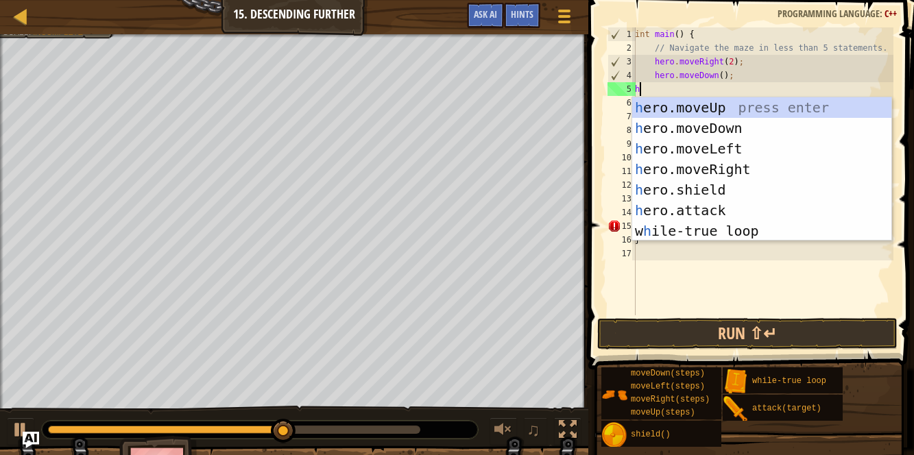
click at [756, 166] on div "h ero.moveUp press enter h ero.moveDown press enter h ero.moveLeft press enter …" at bounding box center [762, 189] width 260 height 185
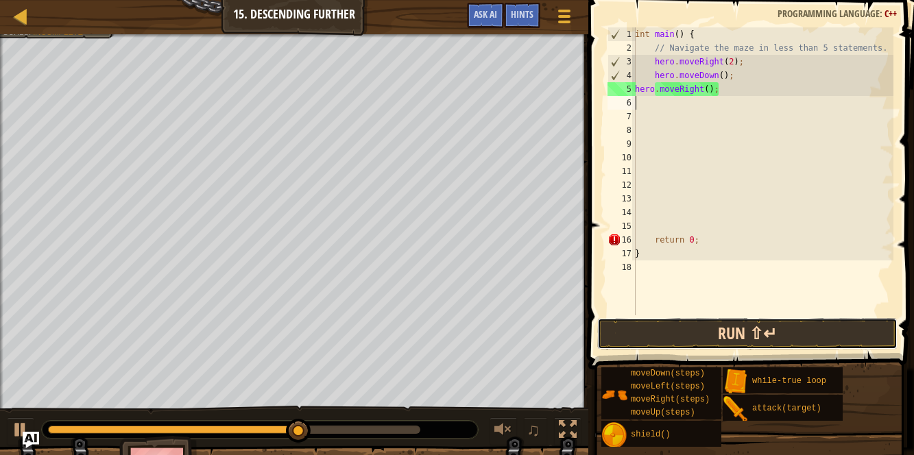
click at [742, 342] on button "Run ⇧↵" at bounding box center [747, 334] width 300 height 32
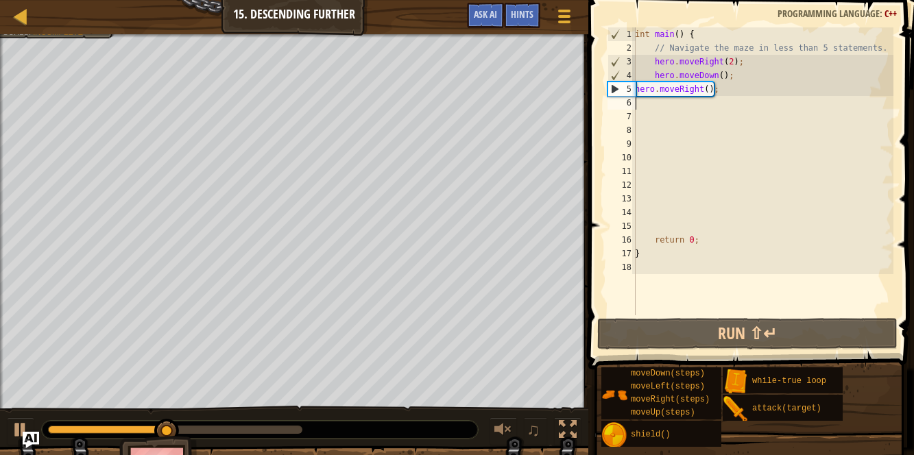
click at [711, 86] on div "int main ( ) { // Navigate the maze in less than 5 statements. hero . moveRight…" at bounding box center [762, 184] width 261 height 315
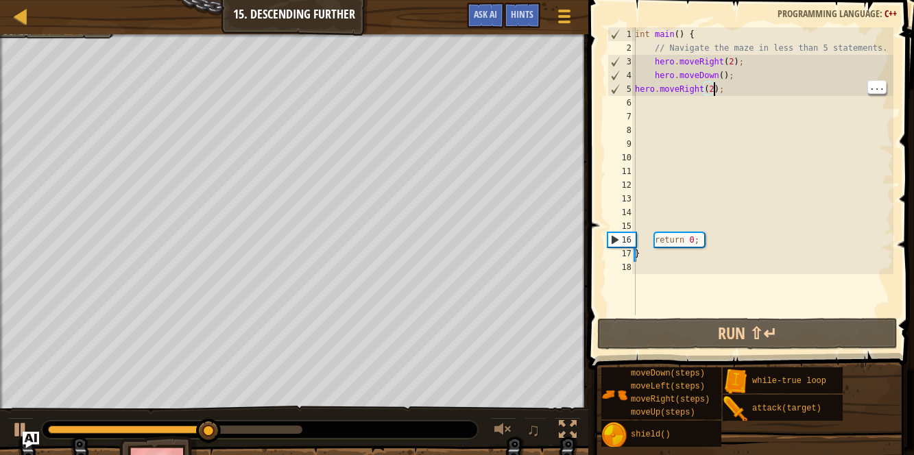
scroll to position [5, 6]
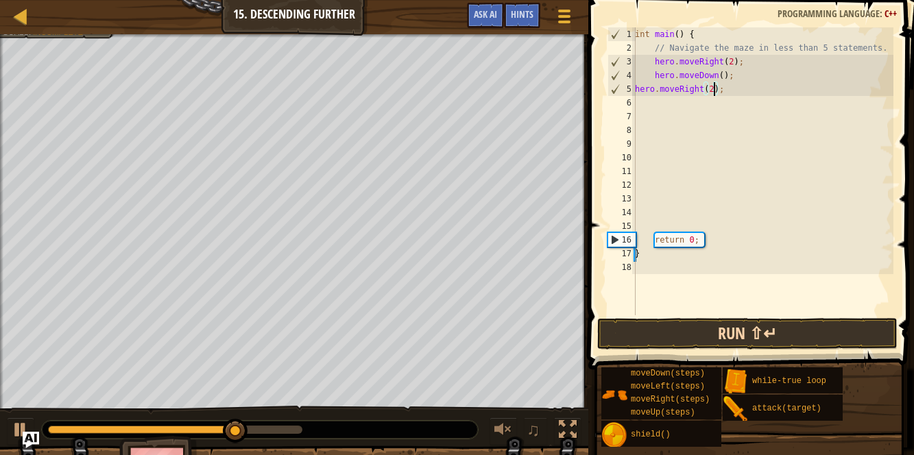
type textarea "hero.moveRight(2);"
click at [784, 322] on button "Run ⇧↵" at bounding box center [747, 334] width 300 height 32
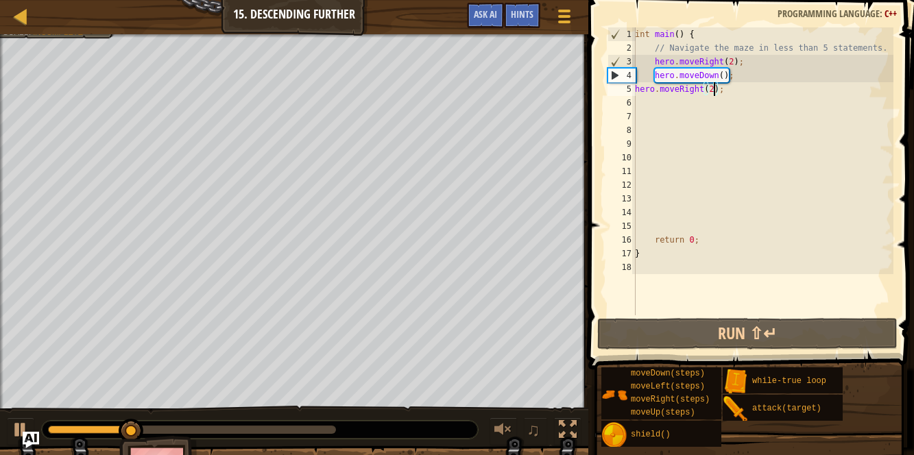
click at [699, 99] on div "int main ( ) { // Navigate the maze in less than 5 statements. hero . moveRight…" at bounding box center [762, 184] width 261 height 315
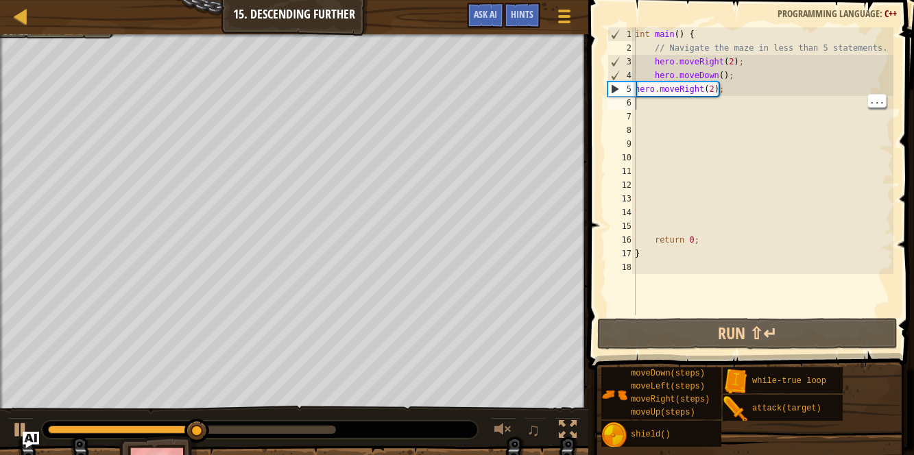
type textarea "h"
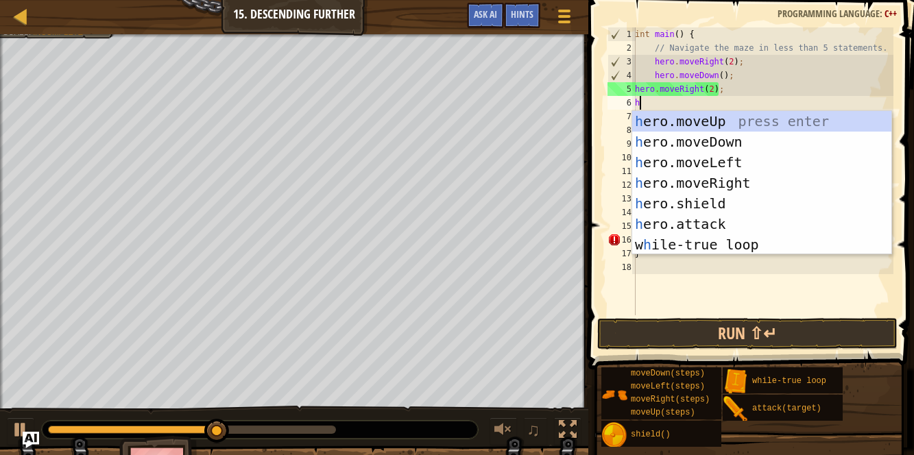
click at [717, 136] on div "h ero.moveUp press enter h ero.moveDown press enter h ero.moveLeft press enter …" at bounding box center [762, 203] width 260 height 185
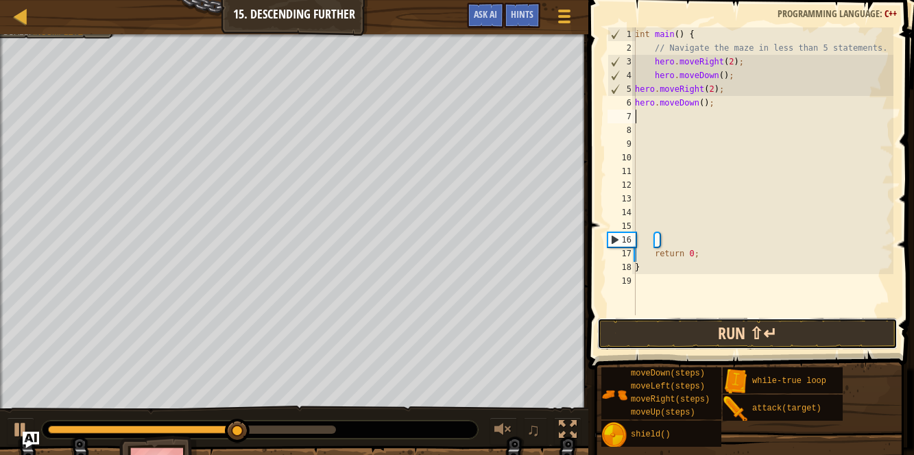
click at [716, 335] on button "Run ⇧↵" at bounding box center [747, 334] width 300 height 32
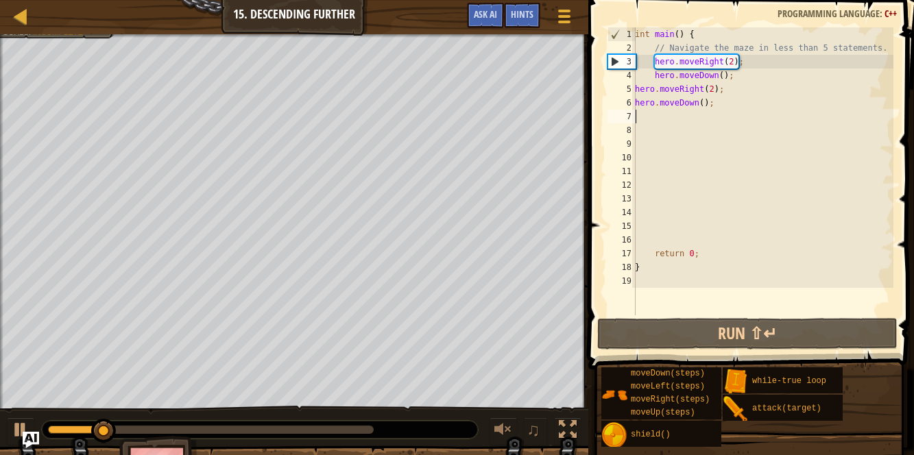
click at [706, 126] on div "int main ( ) { // Navigate the maze in less than 5 statements. hero . moveRight…" at bounding box center [762, 184] width 261 height 315
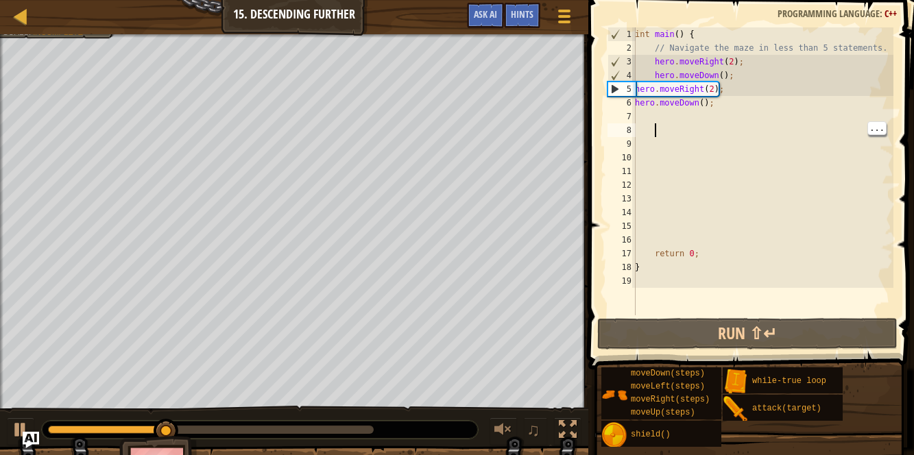
click at [688, 108] on div "int main ( ) { // Navigate the maze in less than 5 statements. hero . moveRight…" at bounding box center [762, 184] width 261 height 315
type textarea "hero.moveDown();"
click at [686, 121] on div "int main ( ) { // Navigate the maze in less than 5 statements. hero . moveRight…" at bounding box center [762, 184] width 261 height 315
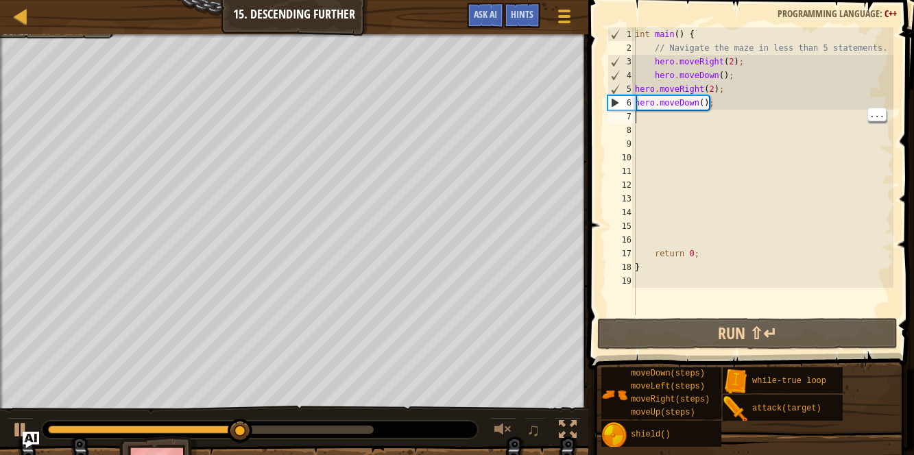
type textarea "h"
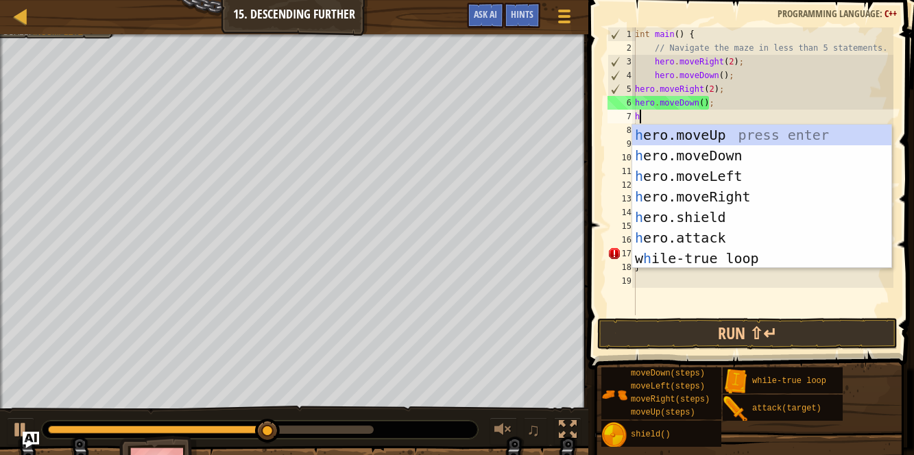
click at [715, 189] on div "h ero.moveUp press enter h ero.moveDown press enter h ero.moveLeft press enter …" at bounding box center [762, 217] width 260 height 185
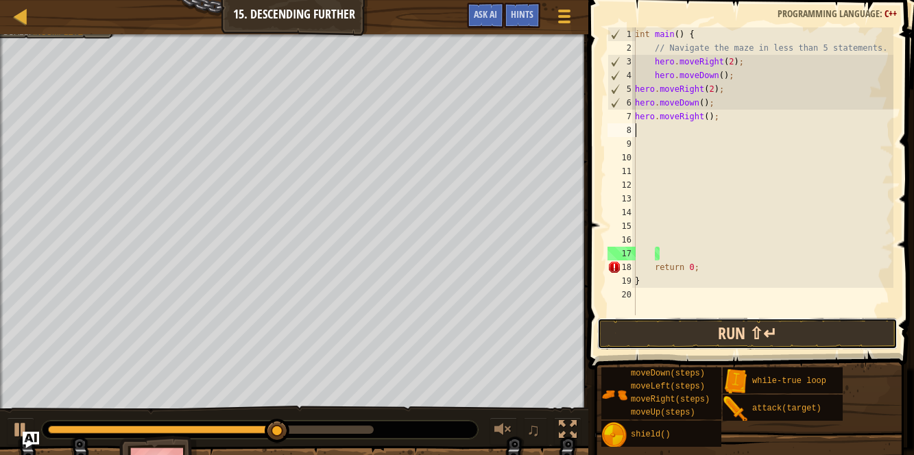
click at [731, 324] on button "Run ⇧↵" at bounding box center [747, 334] width 300 height 32
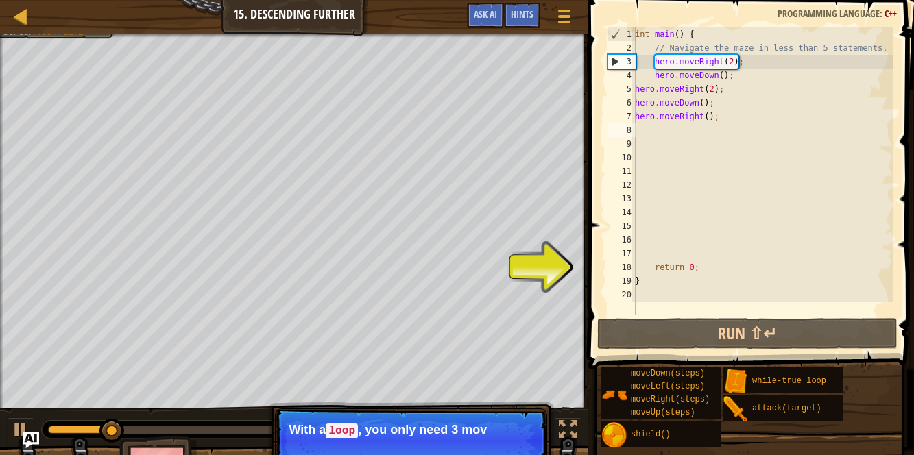
click at [708, 110] on div "int main ( ) { // Navigate the maze in less than 5 statements. hero . moveRight…" at bounding box center [762, 184] width 261 height 315
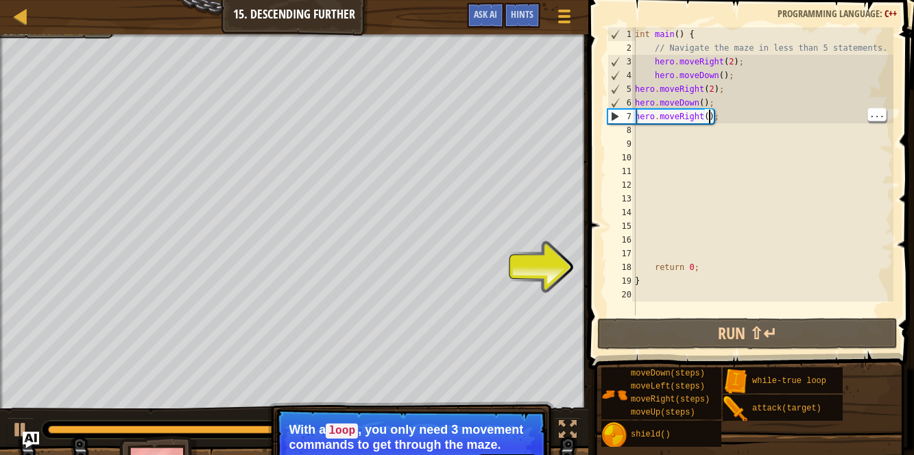
scroll to position [6, 6]
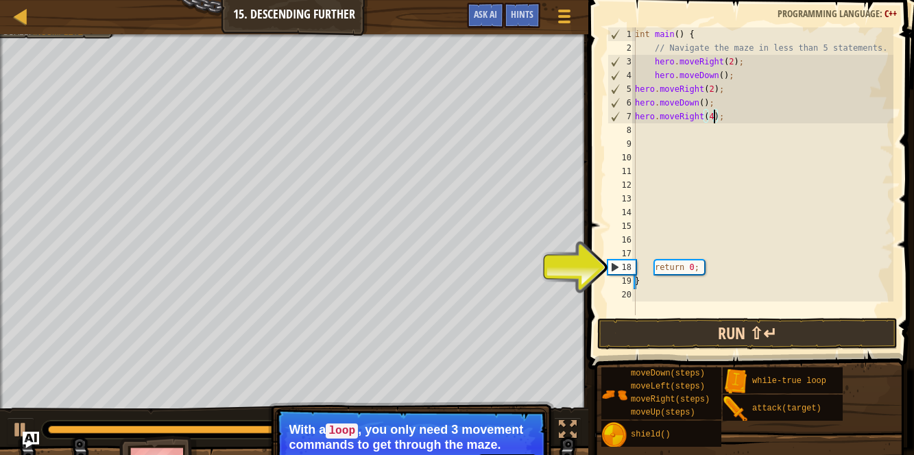
type textarea "hero.moveRight(4);"
click at [714, 320] on button "Run ⇧↵" at bounding box center [747, 334] width 300 height 32
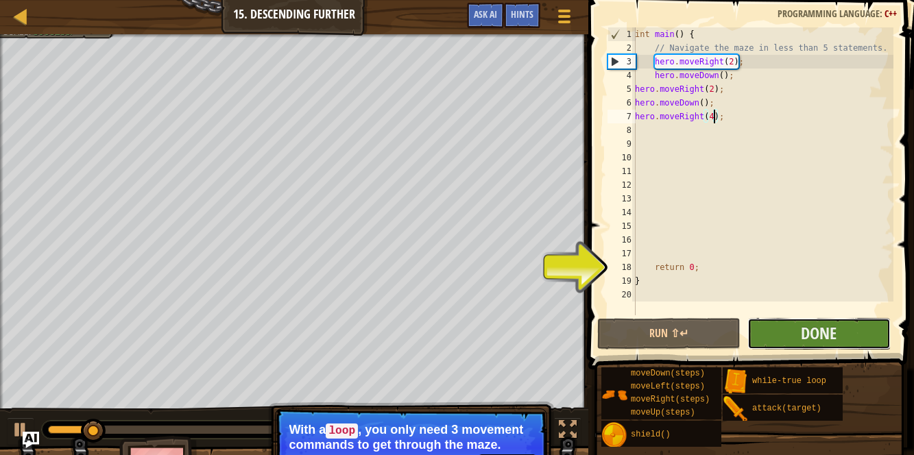
click at [793, 334] on button "Done" at bounding box center [818, 334] width 143 height 32
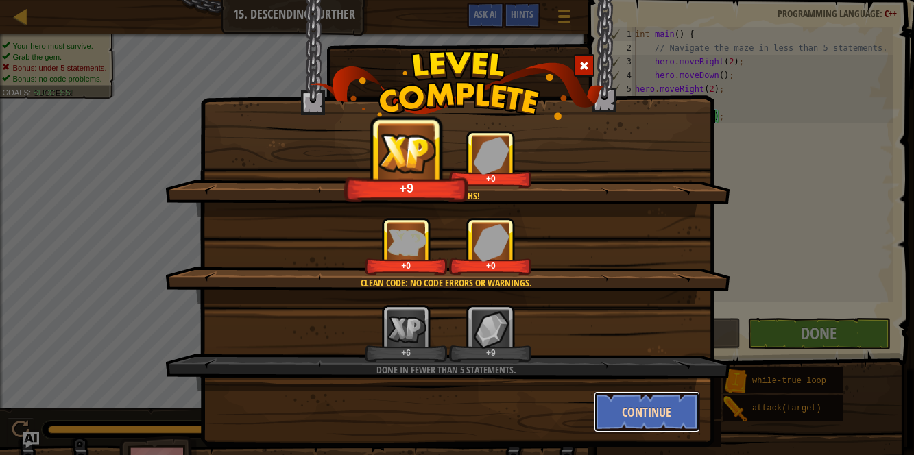
click at [668, 417] on button "Continue" at bounding box center [647, 411] width 106 height 41
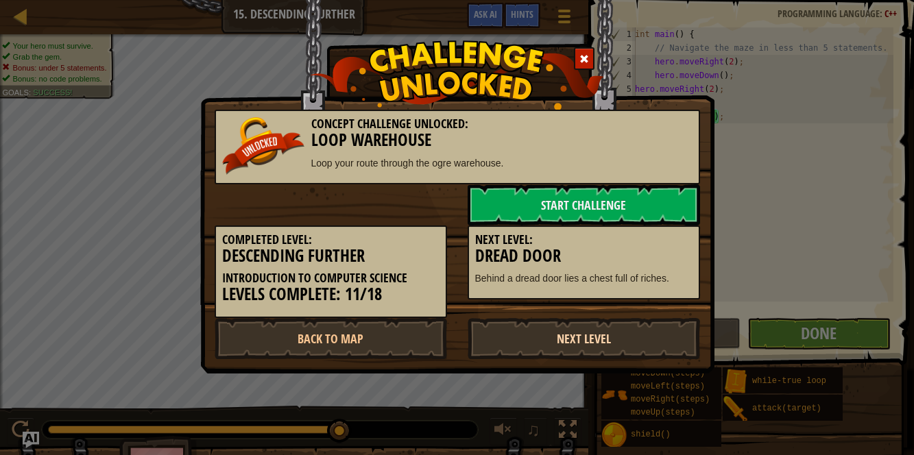
click at [522, 322] on link "Next Level" at bounding box center [584, 338] width 232 height 41
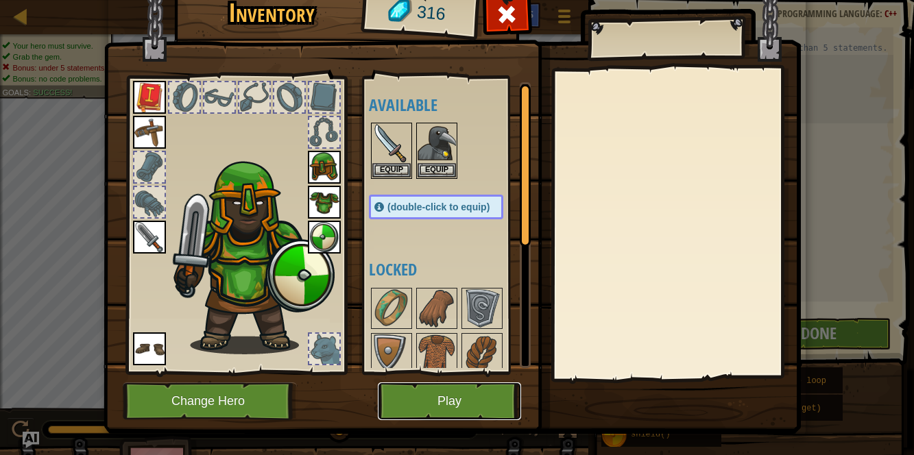
click at [459, 396] on button "Play" at bounding box center [449, 402] width 143 height 38
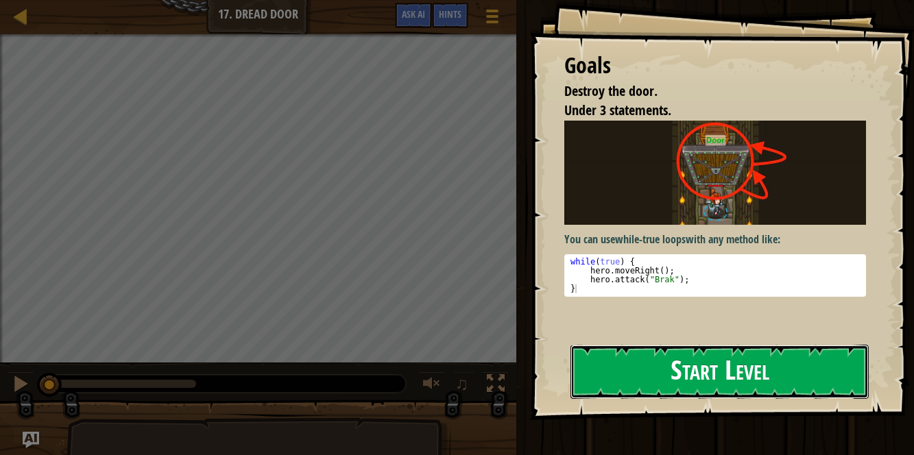
click at [637, 345] on button "Start Level" at bounding box center [719, 372] width 298 height 54
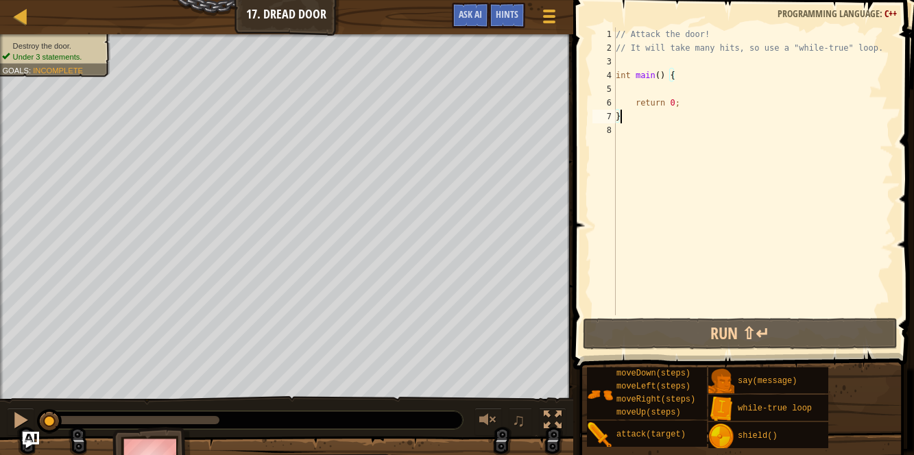
click at [649, 91] on div "// Attack the door! // It will take many hits, so use a "while-true" loop. int …" at bounding box center [753, 184] width 280 height 315
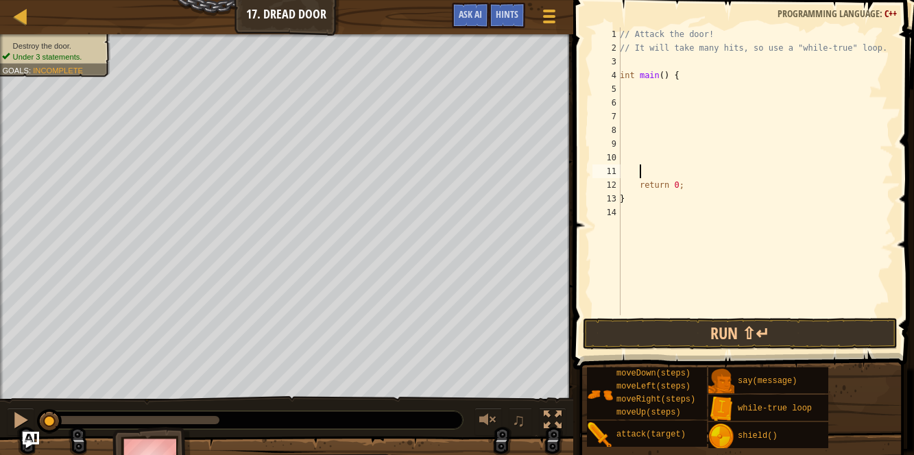
click at [653, 88] on div "// Attack the door! // It will take many hits, so use a "while-true" loop. int …" at bounding box center [755, 184] width 276 height 315
type textarea "h"
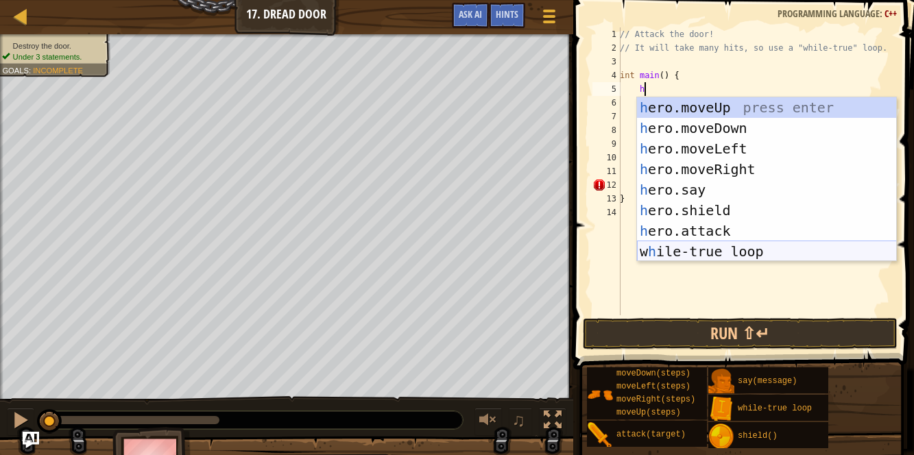
click at [685, 252] on div "h ero.moveUp press enter h ero.moveDown press enter h ero.moveLeft press enter …" at bounding box center [767, 200] width 260 height 206
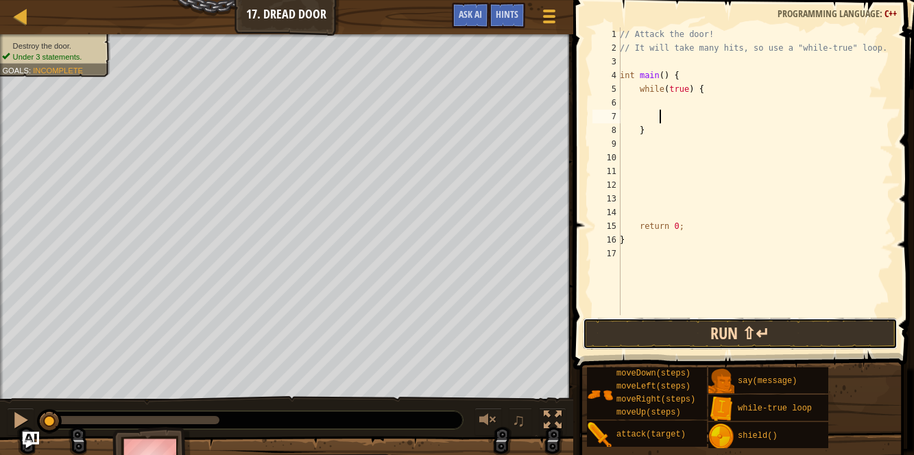
click at [650, 341] on button "Run ⇧↵" at bounding box center [740, 334] width 315 height 32
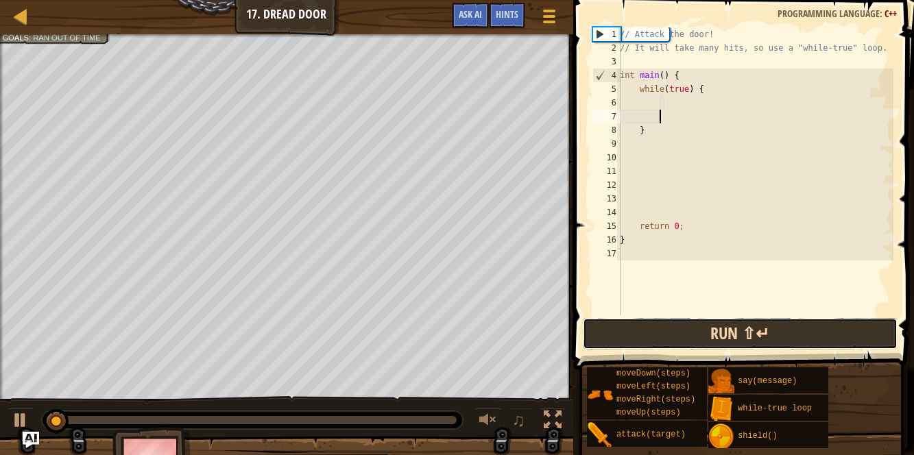
click at [647, 344] on button "Run ⇧↵" at bounding box center [740, 334] width 315 height 32
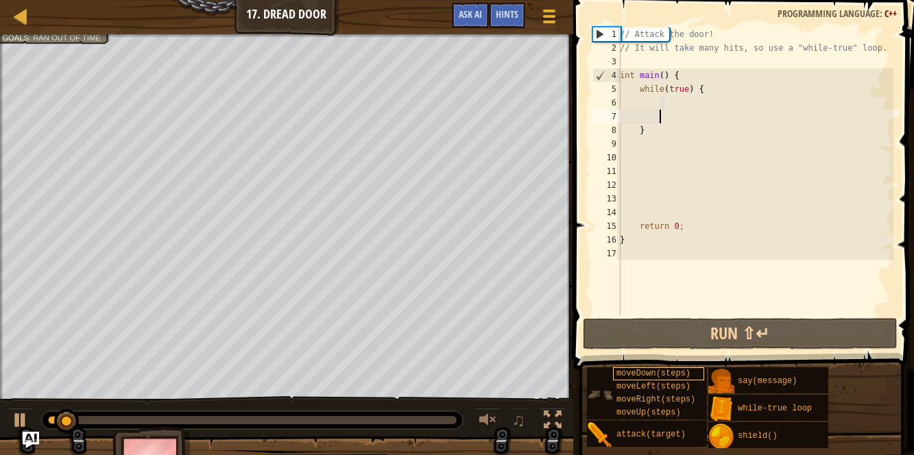
click at [664, 368] on div "moveDown(steps)" at bounding box center [658, 373] width 91 height 13
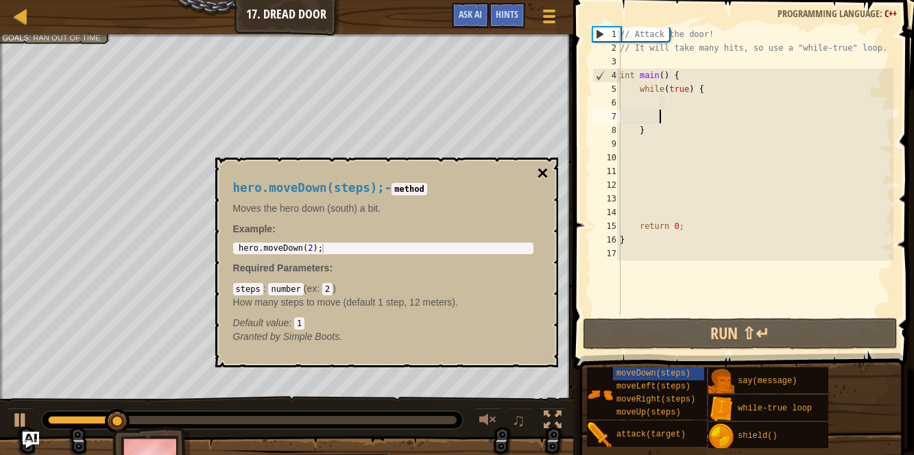
click at [542, 173] on button "×" at bounding box center [542, 173] width 11 height 19
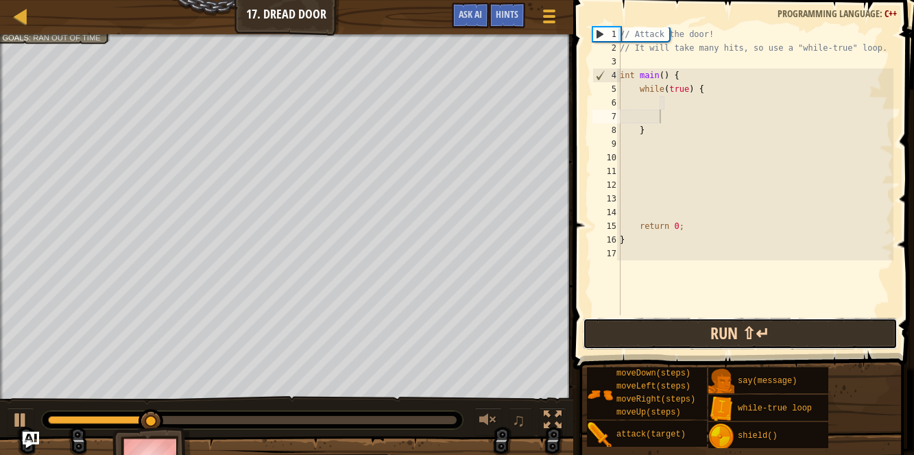
click at [688, 337] on button "Run ⇧↵" at bounding box center [740, 334] width 315 height 32
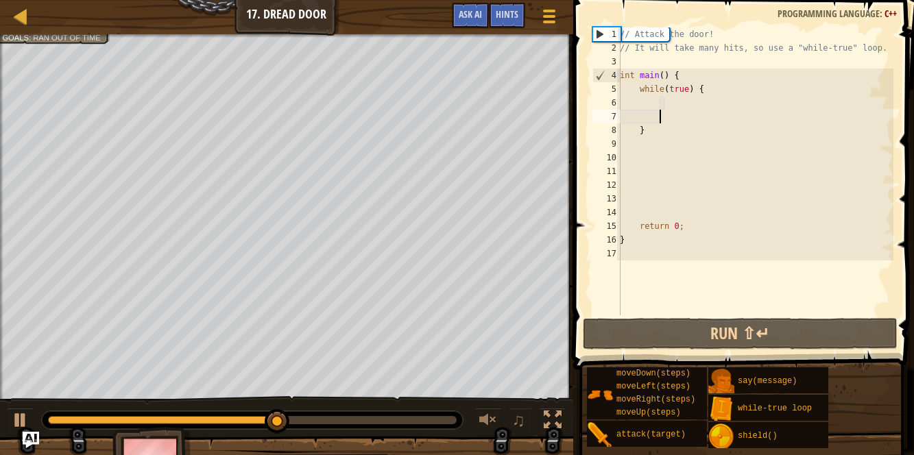
click at [657, 101] on div "// Attack the door! // It will take many hits, so use a "while-true" loop. int …" at bounding box center [755, 184] width 276 height 315
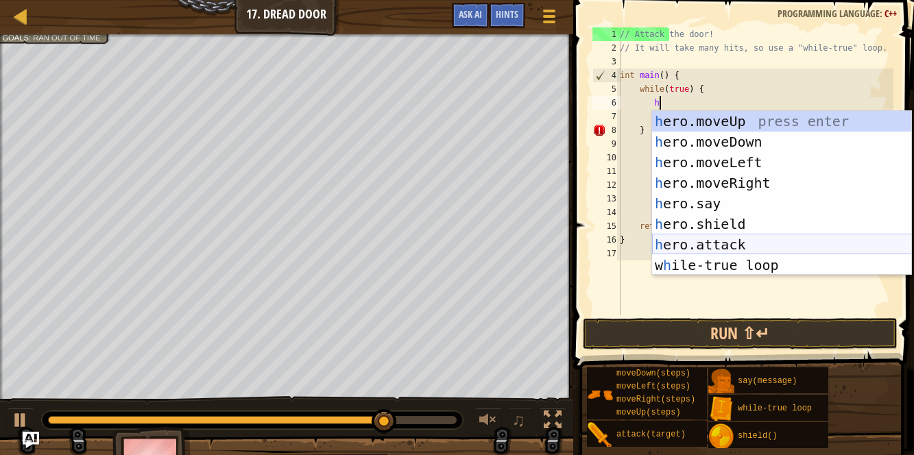
click at [716, 240] on div "h ero.moveUp press enter h ero.moveDown press enter h ero.moveLeft press enter …" at bounding box center [782, 214] width 260 height 206
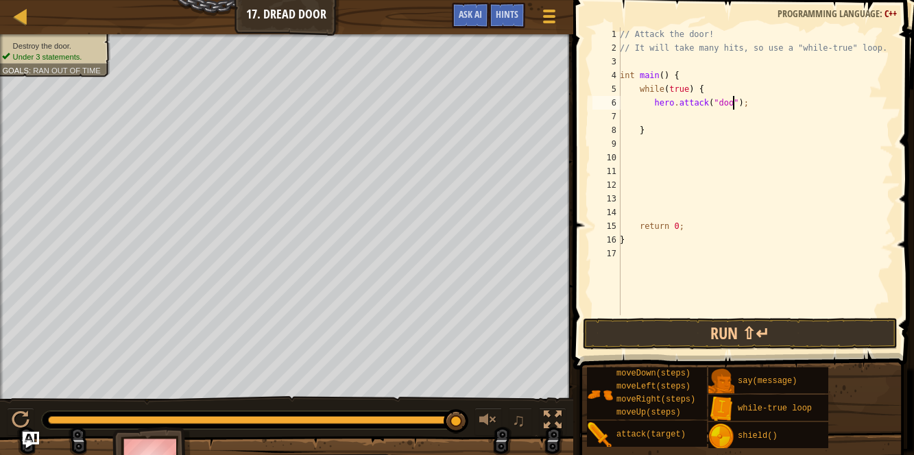
scroll to position [6, 9]
type textarea "hero.attack("door");"
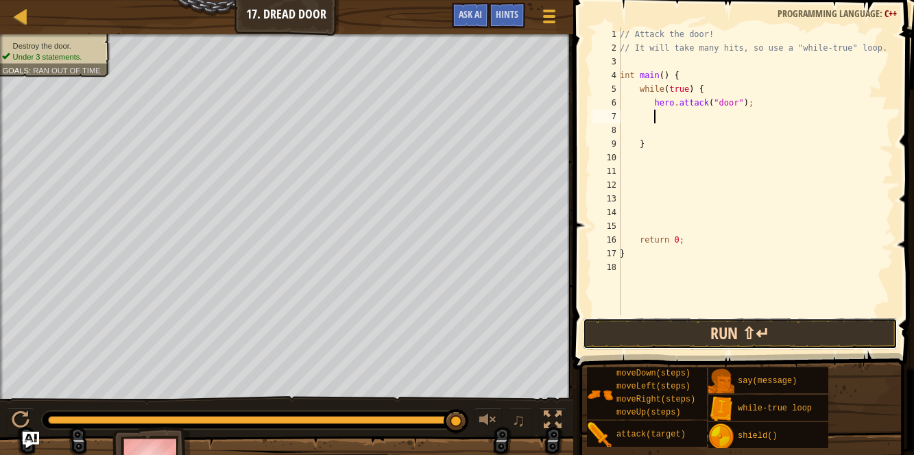
click at [683, 327] on button "Run ⇧↵" at bounding box center [740, 334] width 315 height 32
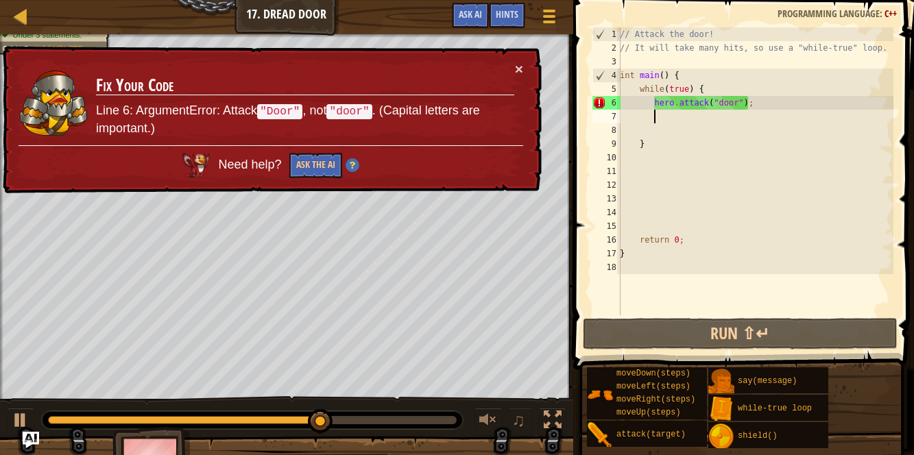
click at [745, 93] on div "// Attack the door! // It will take many hits, so use a "while-true" loop. int …" at bounding box center [755, 184] width 276 height 315
click at [727, 99] on div "// Attack the door! // It will take many hits, so use a "while-true" loop. int …" at bounding box center [755, 184] width 276 height 315
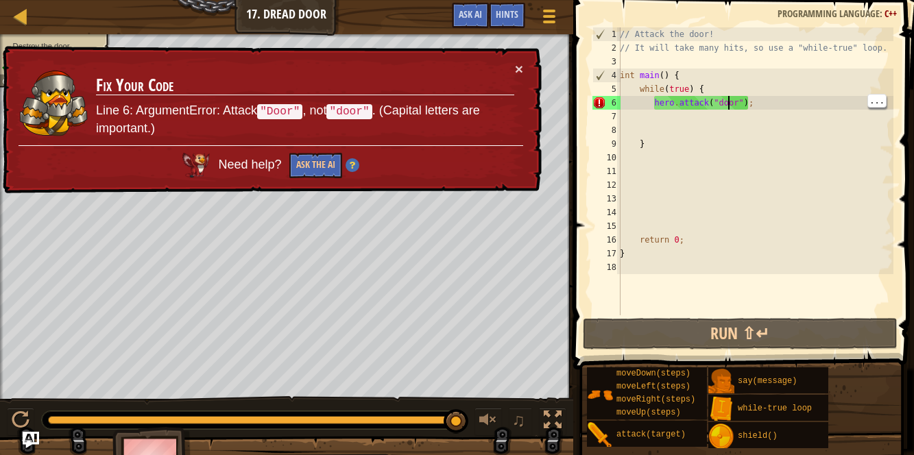
click at [721, 93] on div "// Attack the door! // It will take many hits, so use a "while-true" loop. int …" at bounding box center [755, 184] width 276 height 315
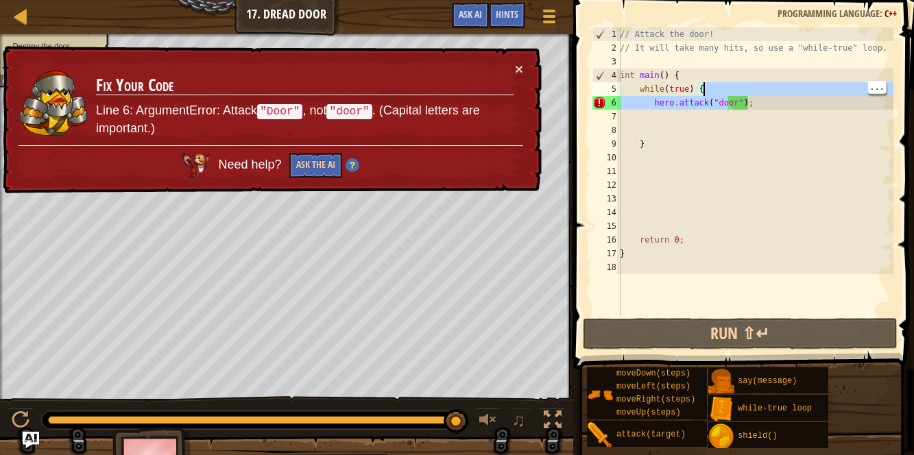
click at [728, 99] on div "// Attack the door! // It will take many hits, so use a "while-true" loop. int …" at bounding box center [755, 184] width 276 height 315
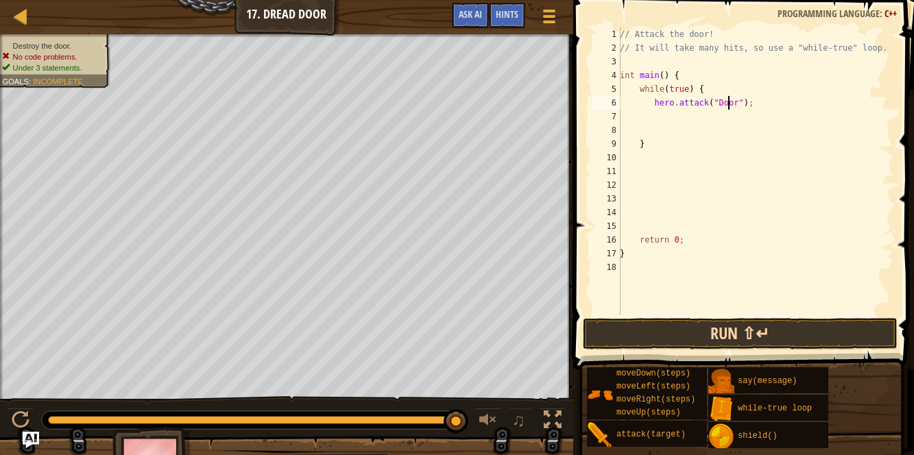
type textarea "hero.attack("Door");"
click at [850, 321] on button "Run ⇧↵" at bounding box center [740, 334] width 315 height 32
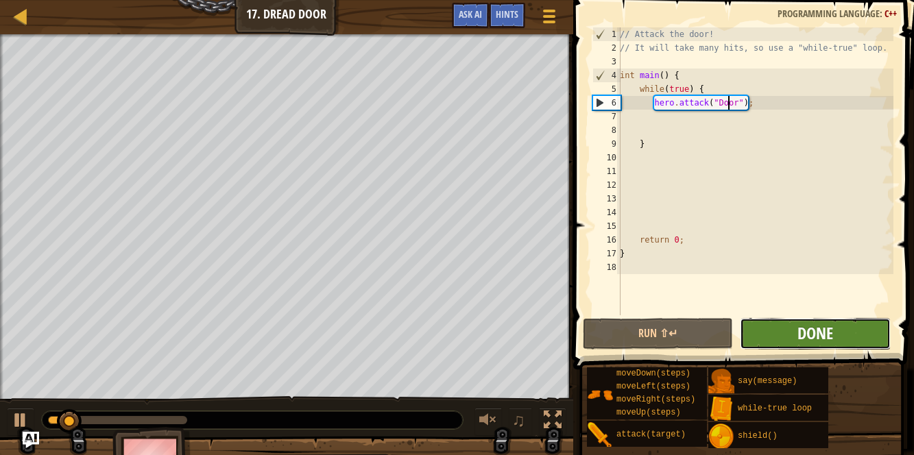
click at [832, 337] on span "Done" at bounding box center [815, 333] width 36 height 22
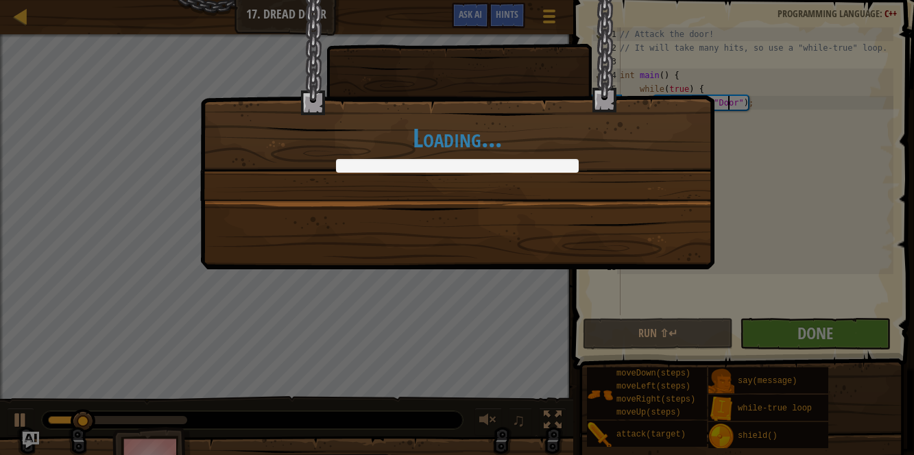
click at [834, 317] on div "Loading..." at bounding box center [457, 227] width 914 height 455
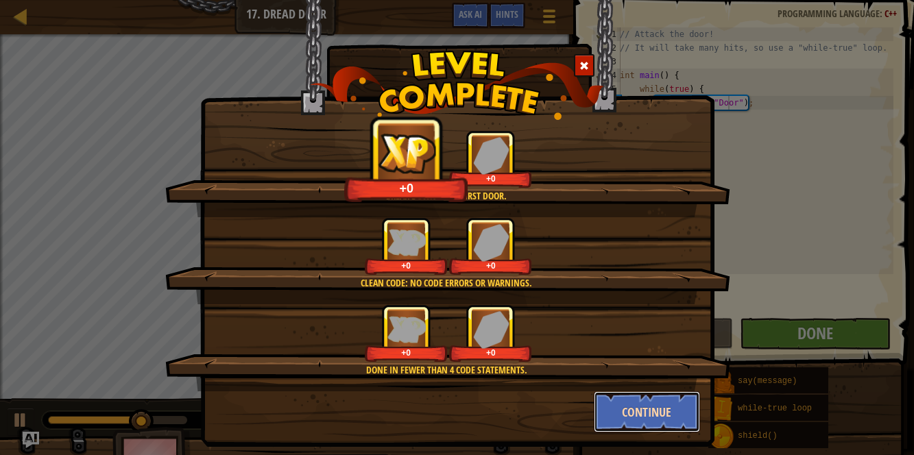
click at [653, 401] on button "Continue" at bounding box center [647, 411] width 106 height 41
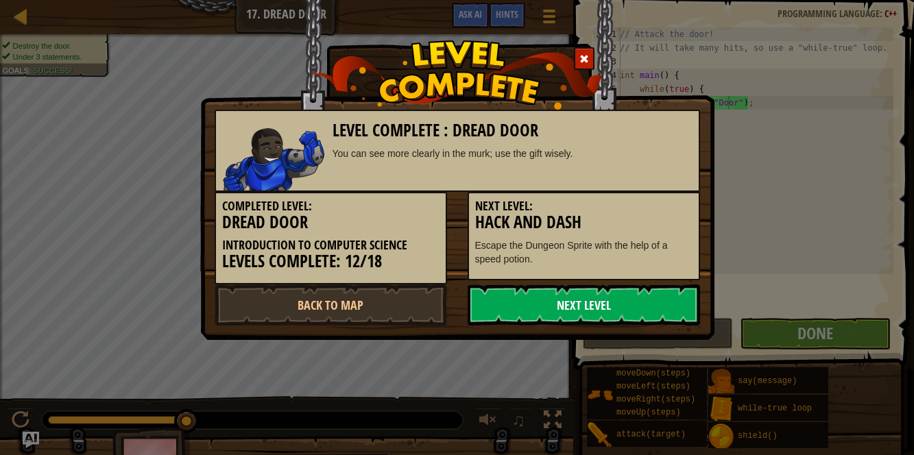
click at [660, 297] on link "Next Level" at bounding box center [584, 305] width 232 height 41
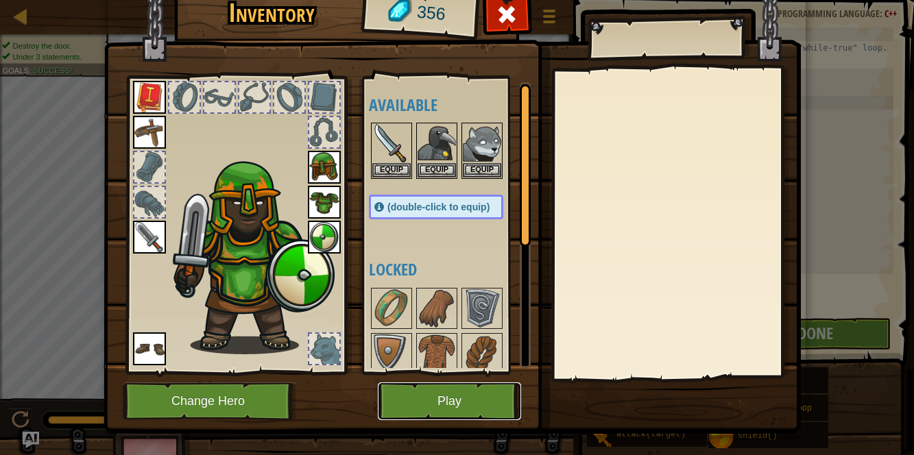
click at [494, 386] on button "Play" at bounding box center [449, 402] width 143 height 38
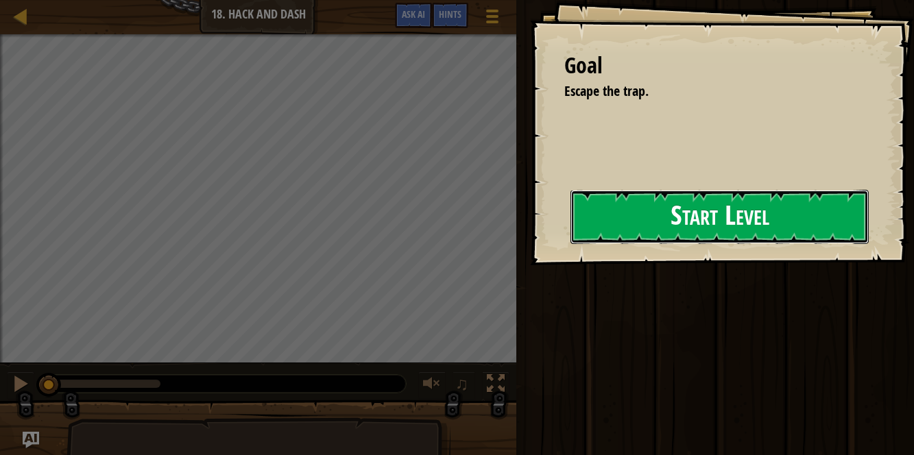
click at [614, 224] on button "Start Level" at bounding box center [719, 217] width 298 height 54
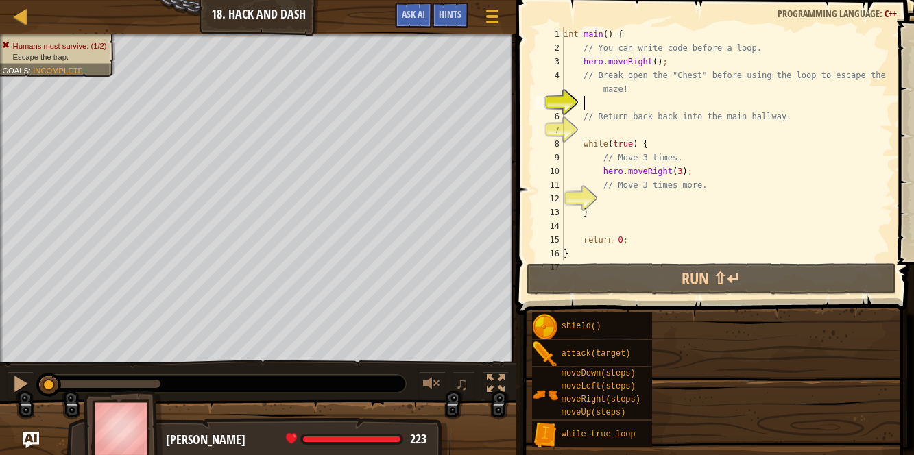
click at [649, 200] on div "int main ( ) { // You can write code before a loop. hero . moveRight ( ) ; // B…" at bounding box center [727, 157] width 333 height 261
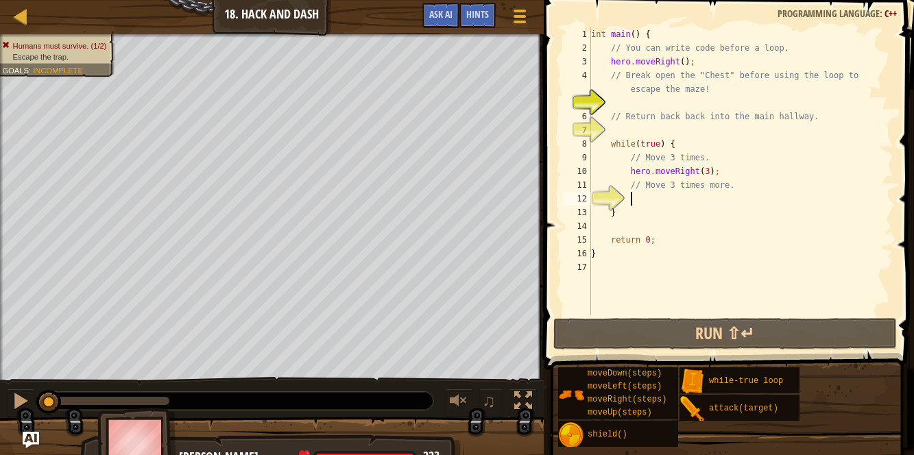
type textarea "}"
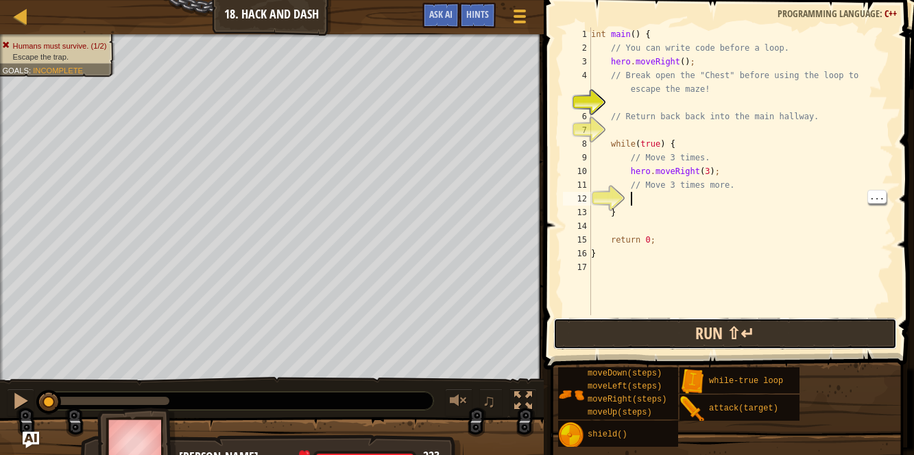
click at [647, 346] on button "Run ⇧↵" at bounding box center [724, 334] width 343 height 32
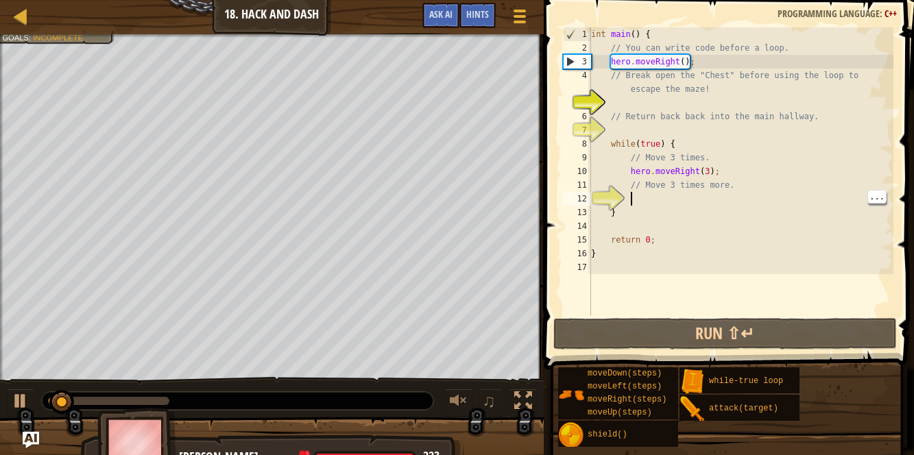
click at [666, 211] on div "int main ( ) { // You can write code before a loop. hero . moveRight ( ) ; // B…" at bounding box center [740, 184] width 305 height 315
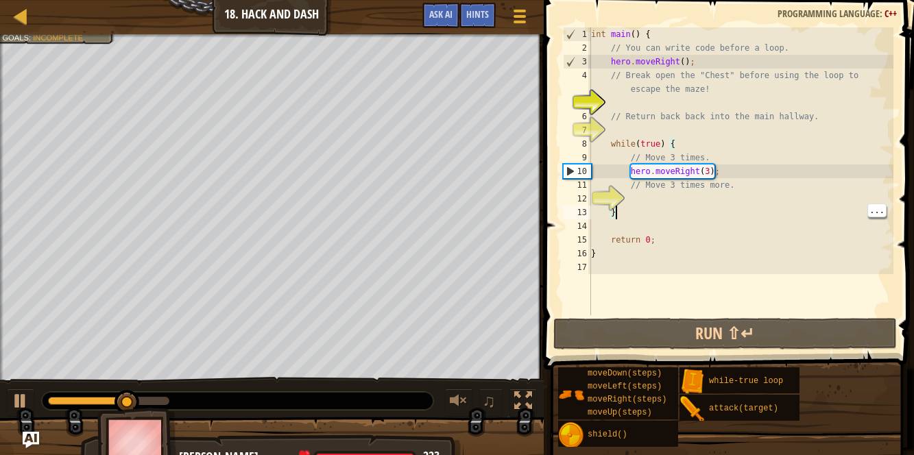
click at [685, 208] on div "int main ( ) { // You can write code before a loop. hero . moveRight ( ) ; // B…" at bounding box center [740, 184] width 305 height 315
click at [702, 182] on div "int main ( ) { // You can write code before a loop. hero . moveRight ( ) ; // B…" at bounding box center [740, 184] width 305 height 315
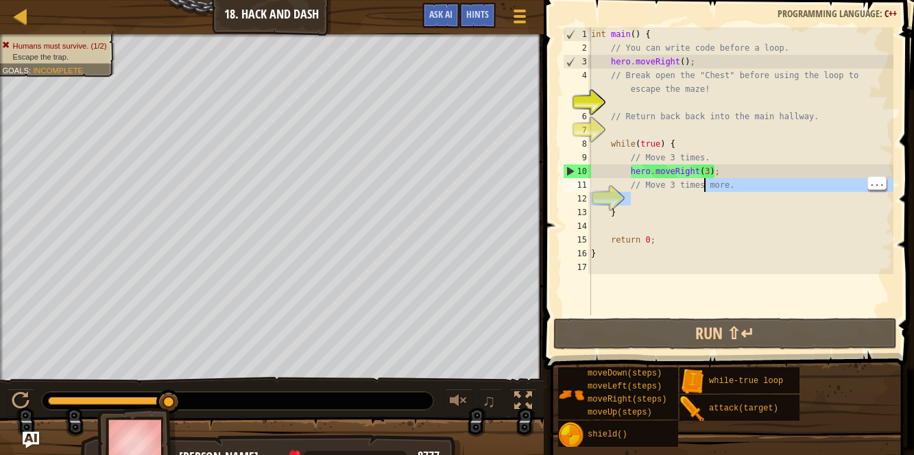
click at [663, 217] on div "int main ( ) { // You can write code before a loop. hero . moveRight ( ) ; // B…" at bounding box center [740, 184] width 305 height 315
type textarea "}"
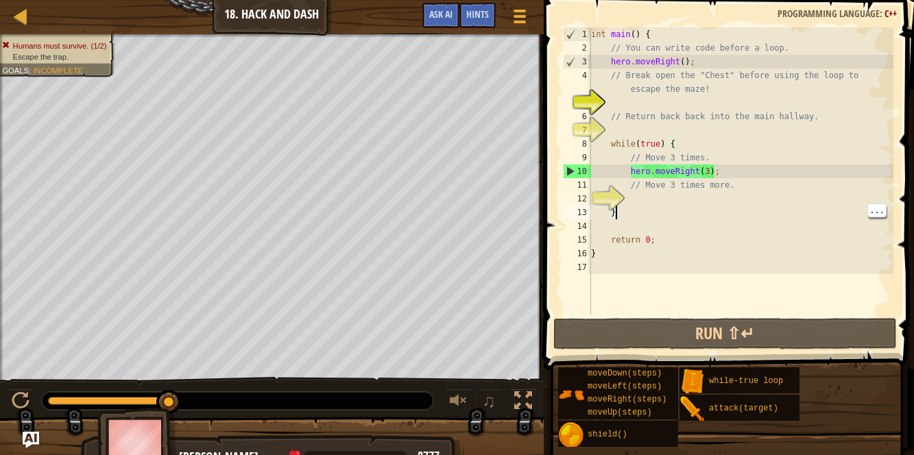
click at [654, 200] on div "int main ( ) { // You can write code before a loop. hero . moveRight ( ) ; // B…" at bounding box center [740, 184] width 305 height 315
type textarea "h"
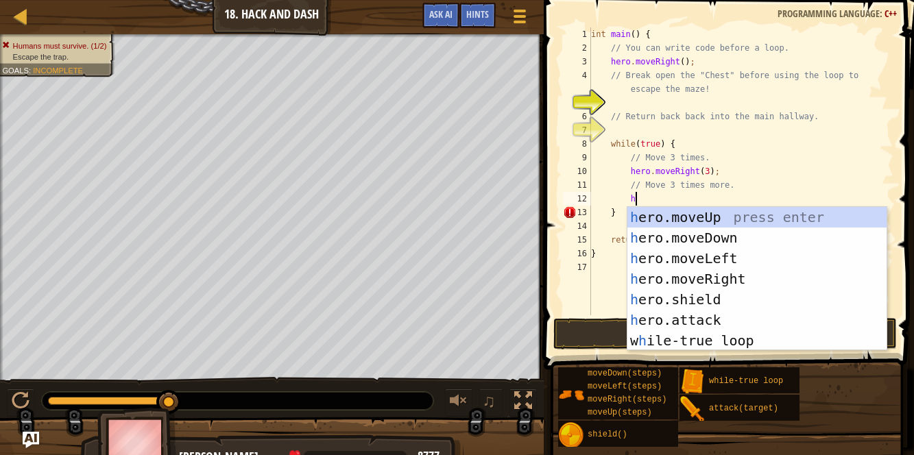
click at [722, 217] on div "h ero.moveUp press enter h ero.moveDown press enter h ero.moveLeft press enter …" at bounding box center [757, 299] width 260 height 185
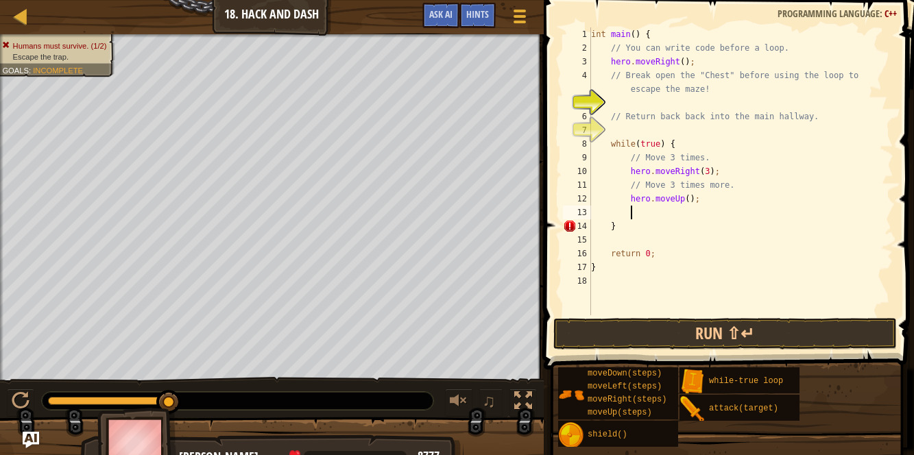
scroll to position [6, 2]
click at [753, 329] on button "Run ⇧↵" at bounding box center [724, 334] width 343 height 32
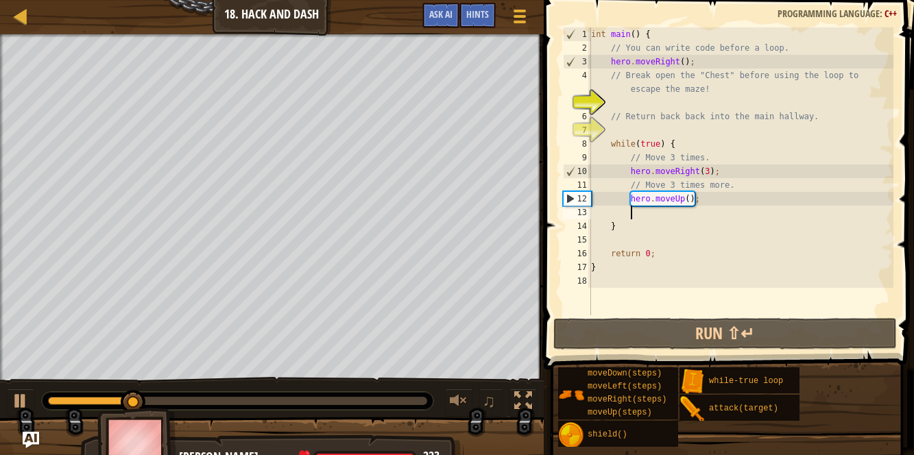
click at [708, 173] on div "int main ( ) { // You can write code before a loop. hero . moveRight ( ) ; // B…" at bounding box center [740, 184] width 305 height 315
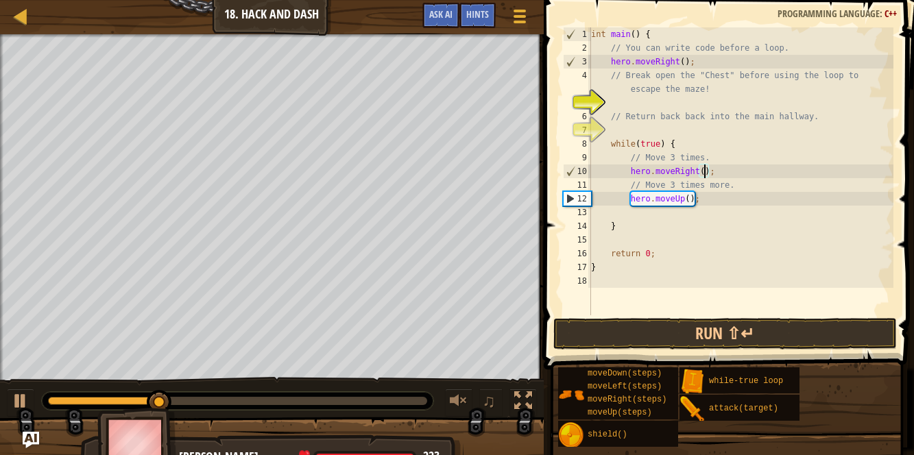
scroll to position [6, 10]
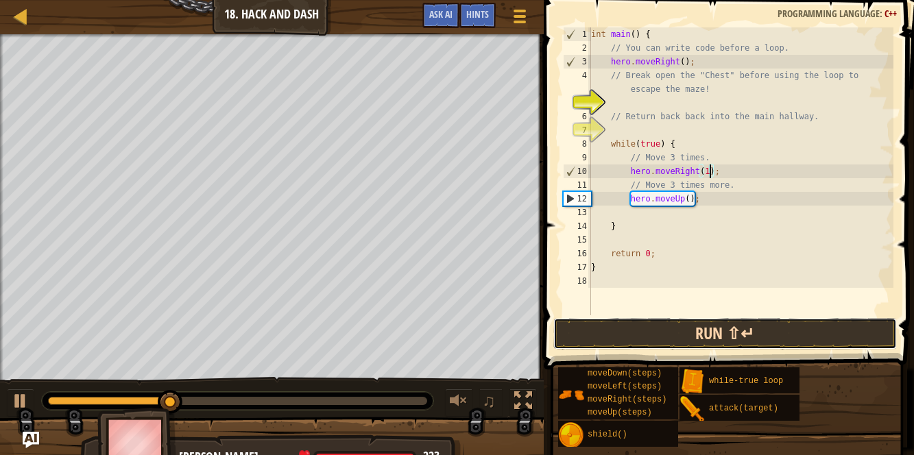
click at [654, 328] on button "Run ⇧↵" at bounding box center [724, 334] width 343 height 32
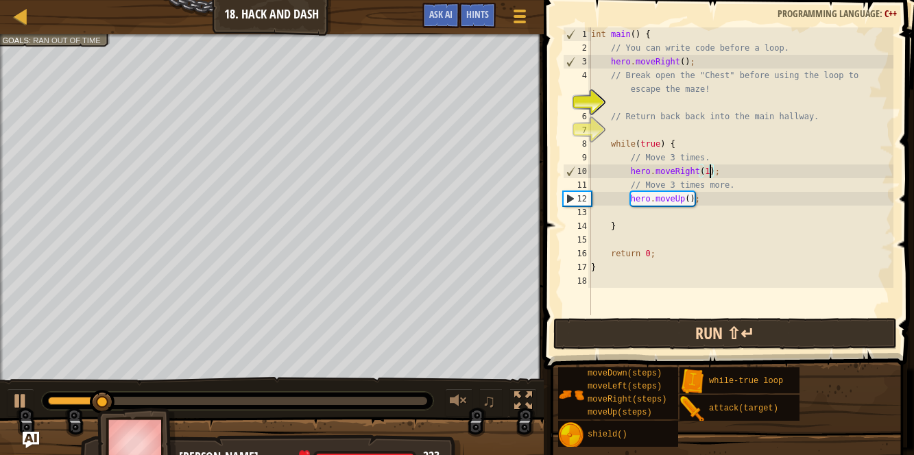
type textarea "hero.moveRight();"
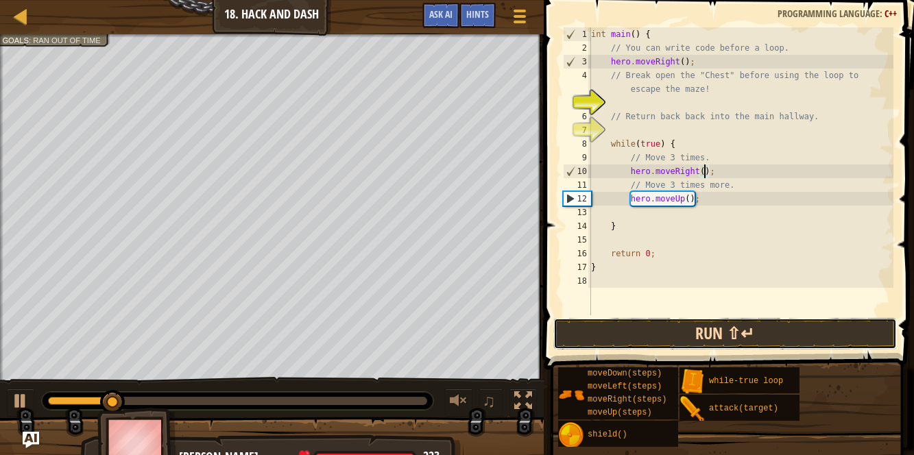
click at [689, 326] on button "Run ⇧↵" at bounding box center [724, 334] width 343 height 32
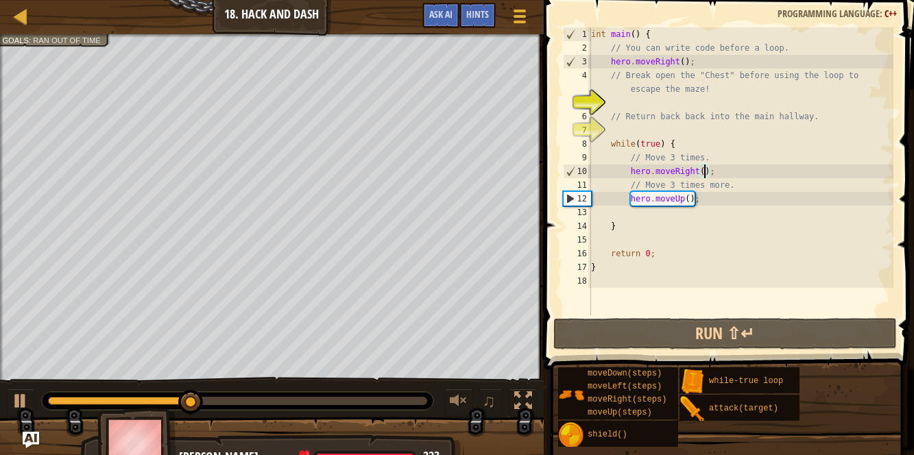
click at [674, 217] on div "int main ( ) { // You can write code before a loop. hero . moveRight ( ) ; // B…" at bounding box center [740, 184] width 305 height 315
type textarea "h"
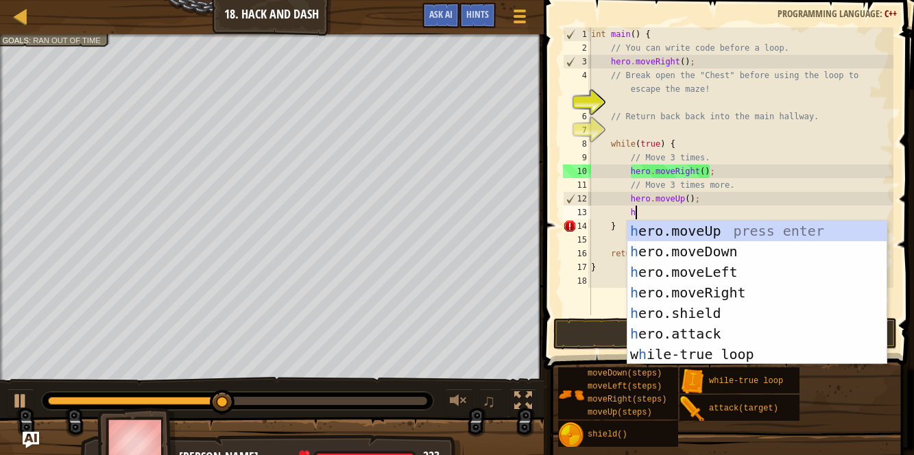
click at [718, 244] on div "h ero.moveUp press enter h ero.moveDown press enter h ero.moveLeft press enter …" at bounding box center [757, 313] width 260 height 185
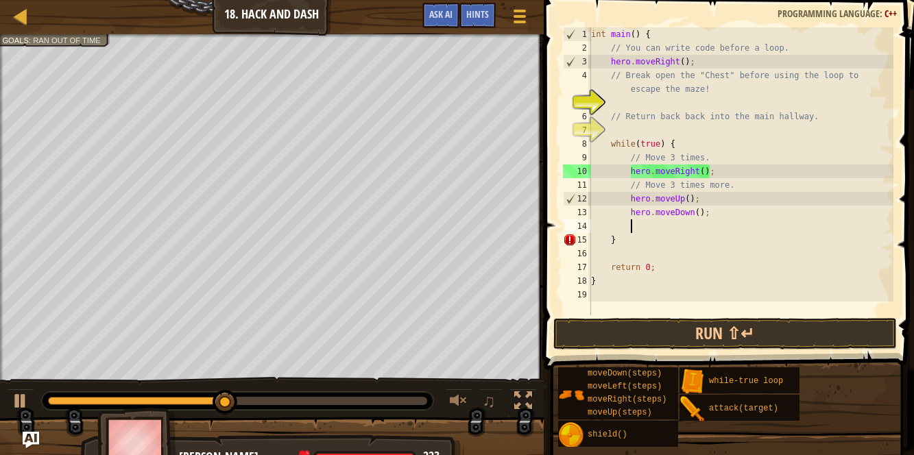
scroll to position [6, 2]
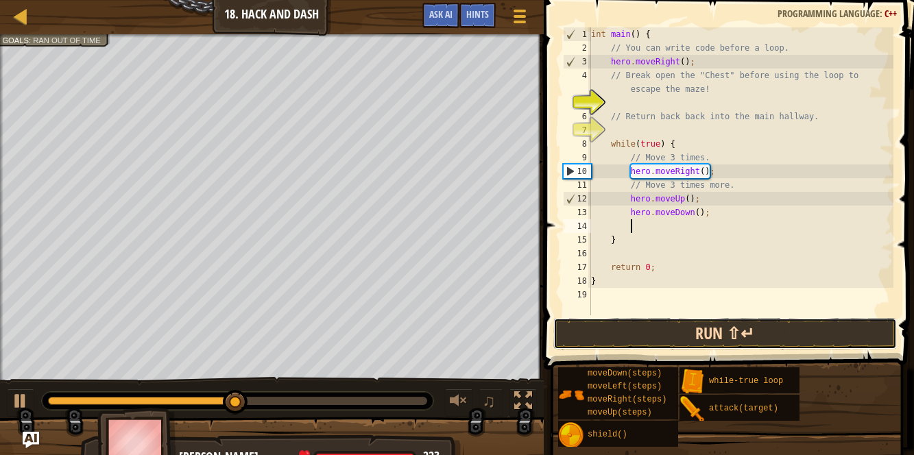
click at [712, 322] on button "Run ⇧↵" at bounding box center [724, 334] width 343 height 32
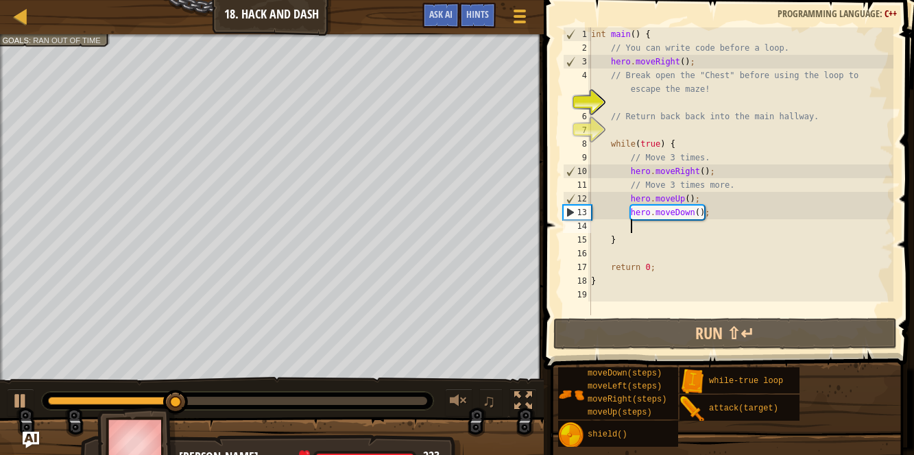
click at [675, 227] on div "int main ( ) { // You can write code before a loop. hero . moveRight ( ) ; // B…" at bounding box center [740, 184] width 305 height 315
type textarea "h"
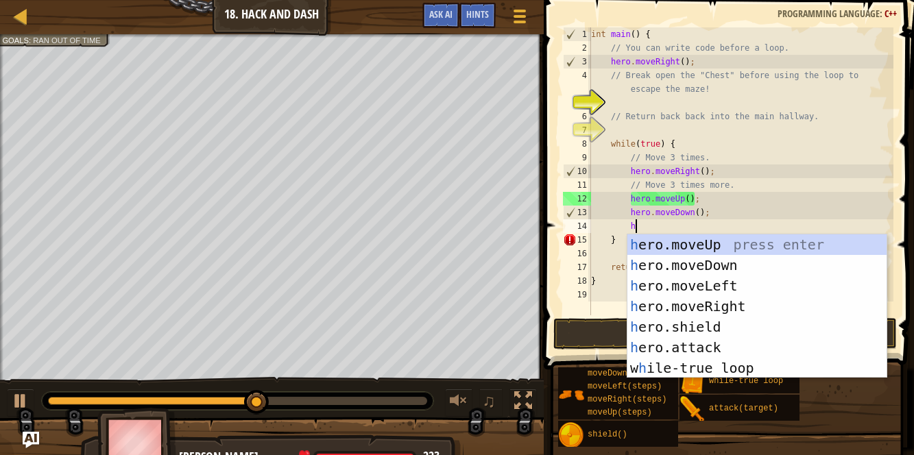
click at [727, 302] on div "h ero.moveUp press enter h ero.moveDown press enter h ero.moveLeft press enter …" at bounding box center [757, 326] width 260 height 185
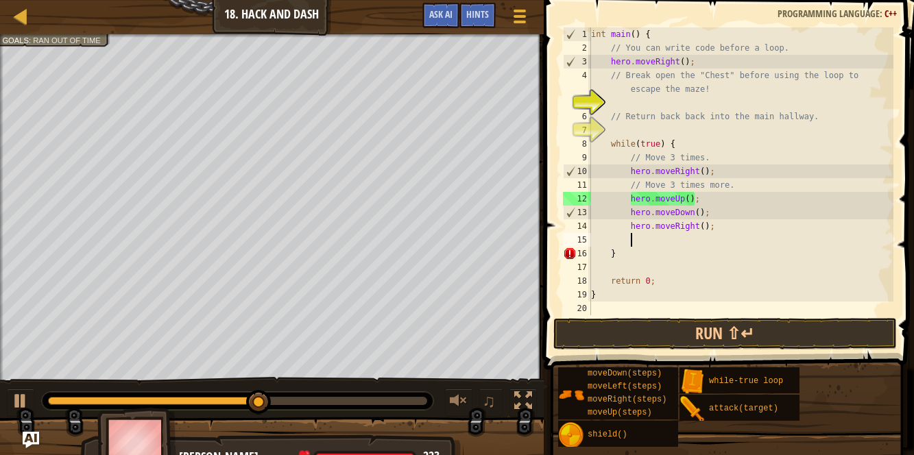
scroll to position [6, 2]
click at [738, 328] on button "Run ⇧↵" at bounding box center [724, 334] width 343 height 32
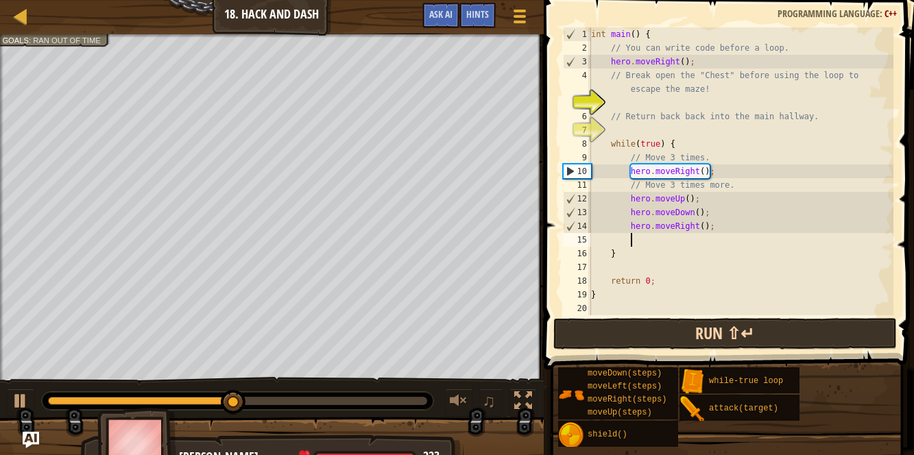
type textarea "h"
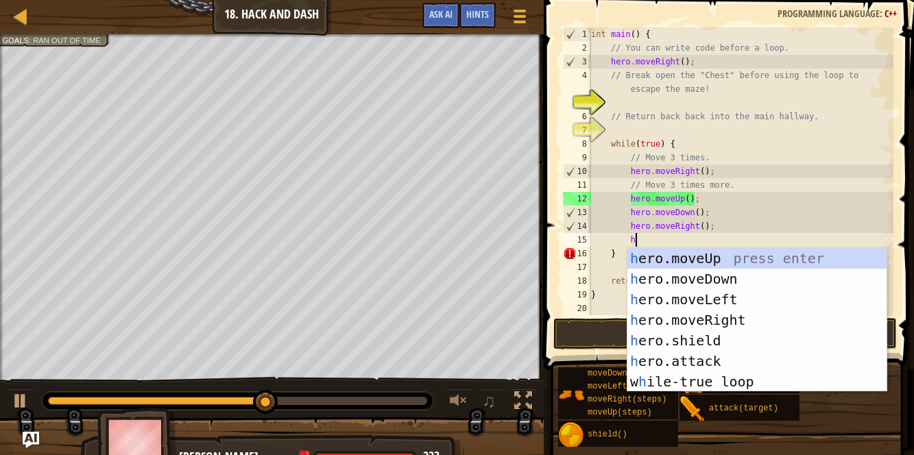
click at [716, 276] on div "h ero.moveUp press enter h ero.moveDown press enter h ero.moveLeft press enter …" at bounding box center [757, 340] width 260 height 185
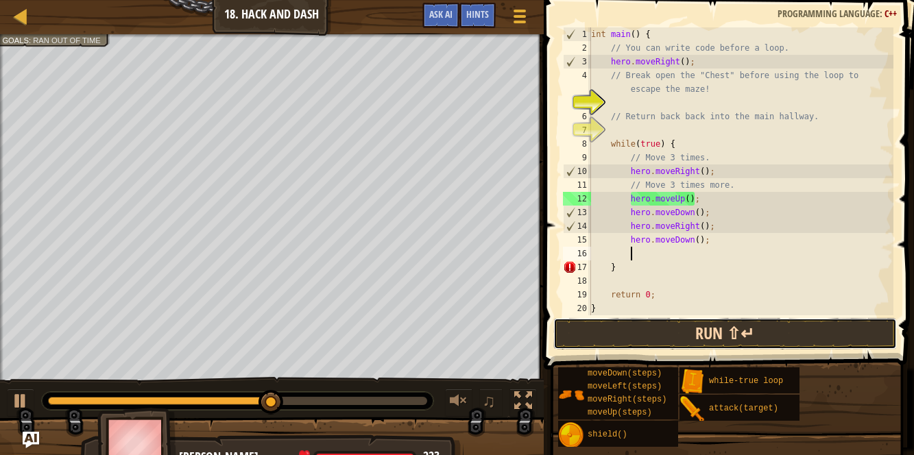
click at [721, 330] on button "Run ⇧↵" at bounding box center [724, 334] width 343 height 32
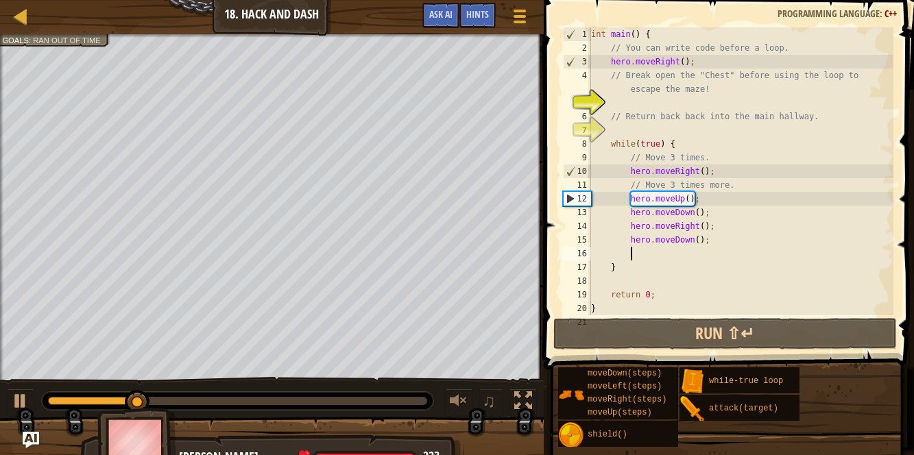
click at [703, 238] on div "int main ( ) { // You can write code before a loop. hero . moveRight ( ) ; // B…" at bounding box center [740, 184] width 305 height 315
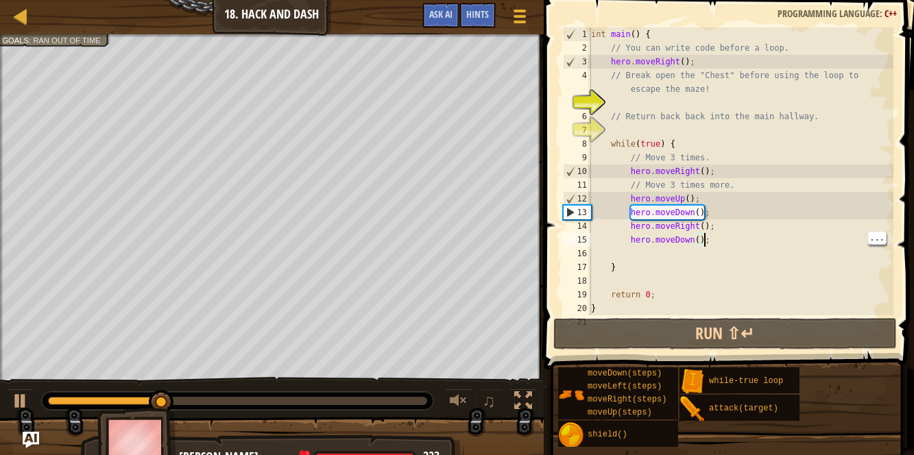
click at [701, 239] on div "int main ( ) { // You can write code before a loop. hero . moveRight ( ) ; // B…" at bounding box center [740, 184] width 305 height 315
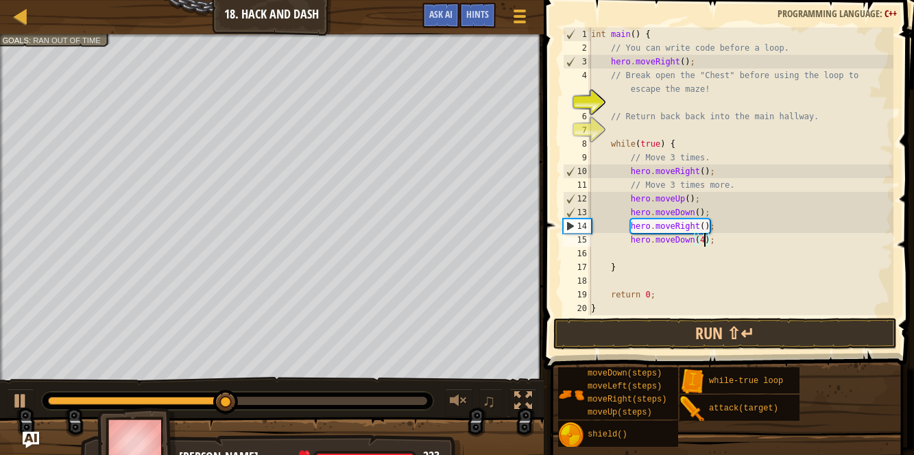
scroll to position [6, 9]
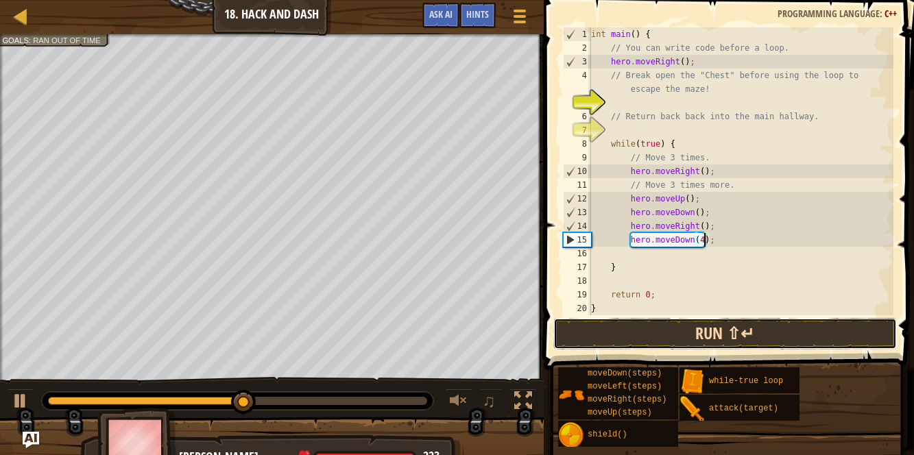
click at [675, 333] on button "Run ⇧↵" at bounding box center [724, 334] width 343 height 32
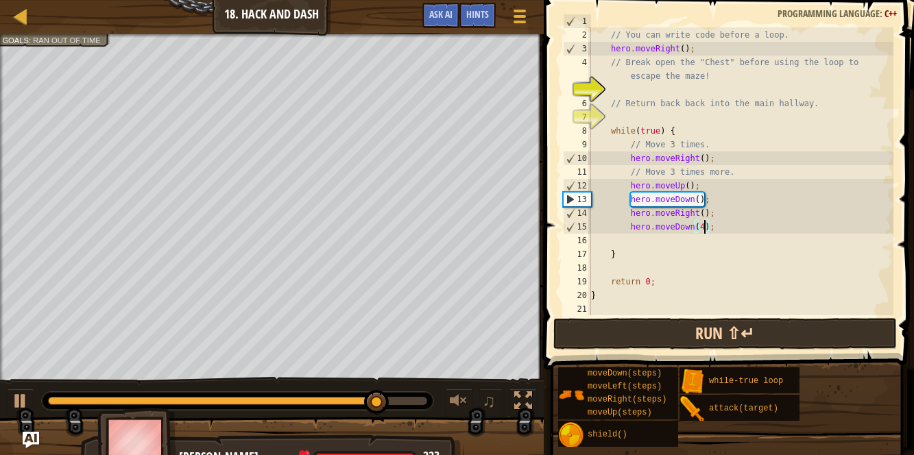
scroll to position [14, 0]
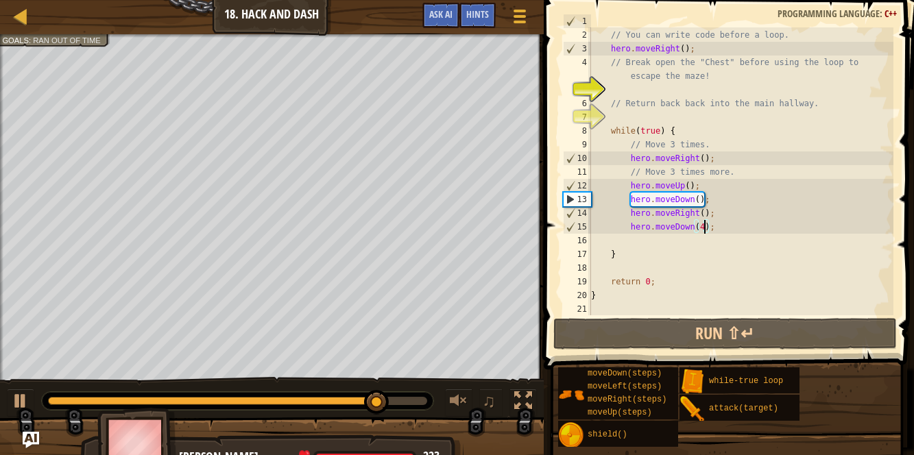
click at [736, 184] on div "int main ( ) { // You can write code before a loop. hero . moveRight ( ) ; // B…" at bounding box center [740, 171] width 305 height 315
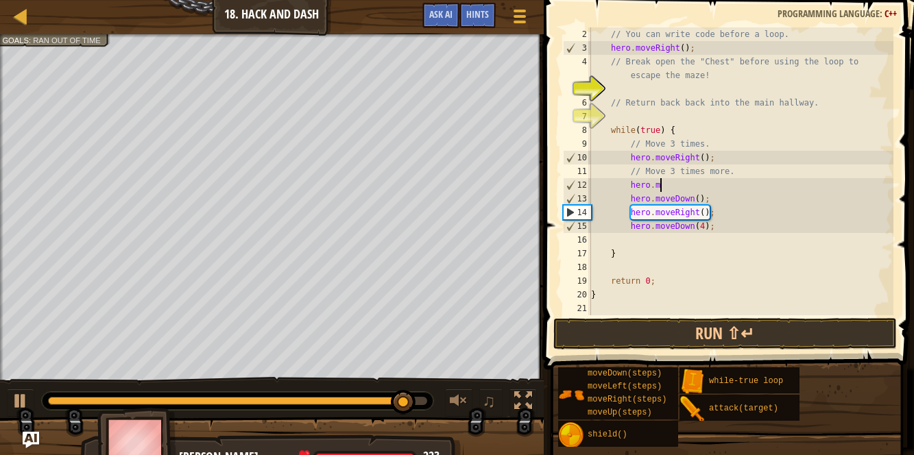
type textarea "h"
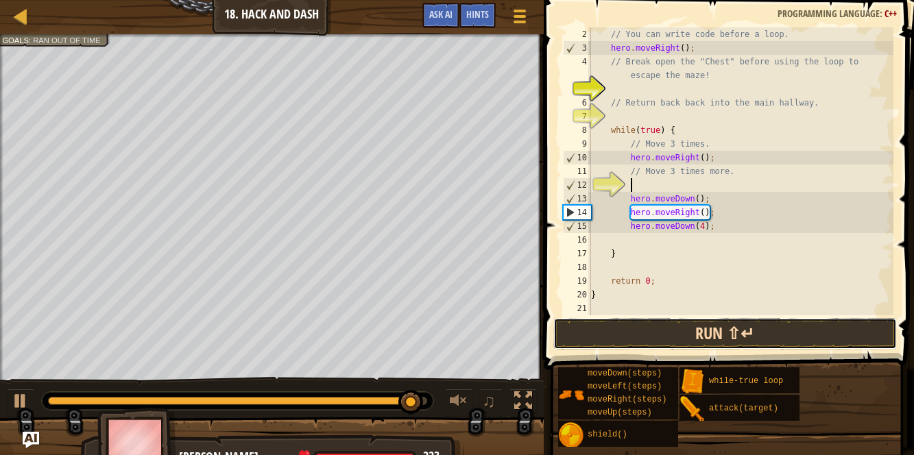
click at [644, 348] on button "Run ⇧↵" at bounding box center [724, 334] width 343 height 32
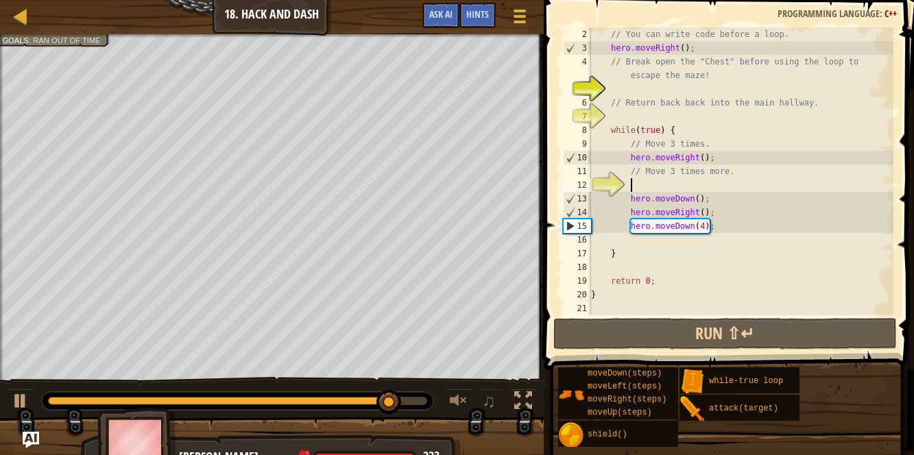
click at [659, 239] on div "// You can write code before a loop. hero . moveRight ( ) ; // Break open the "…" at bounding box center [740, 184] width 305 height 315
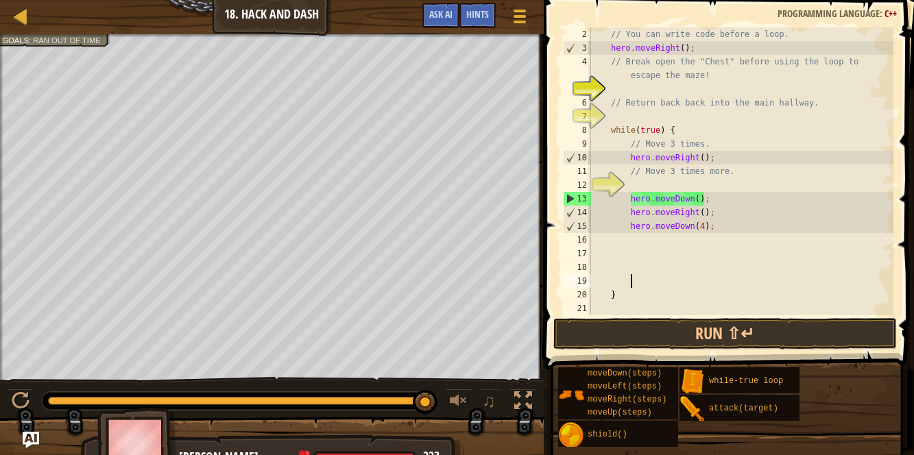
click at [651, 248] on div "// You can write code before a loop. hero . moveRight ( ) ; // Break open the "…" at bounding box center [740, 184] width 305 height 315
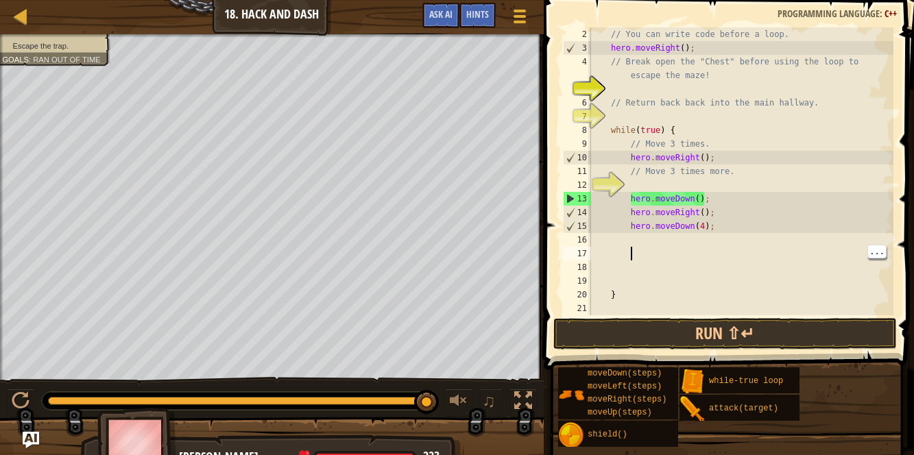
click at [656, 242] on div "// You can write code before a loop. hero . moveRight ( ) ; // Break open the "…" at bounding box center [740, 184] width 305 height 315
type textarea "h"
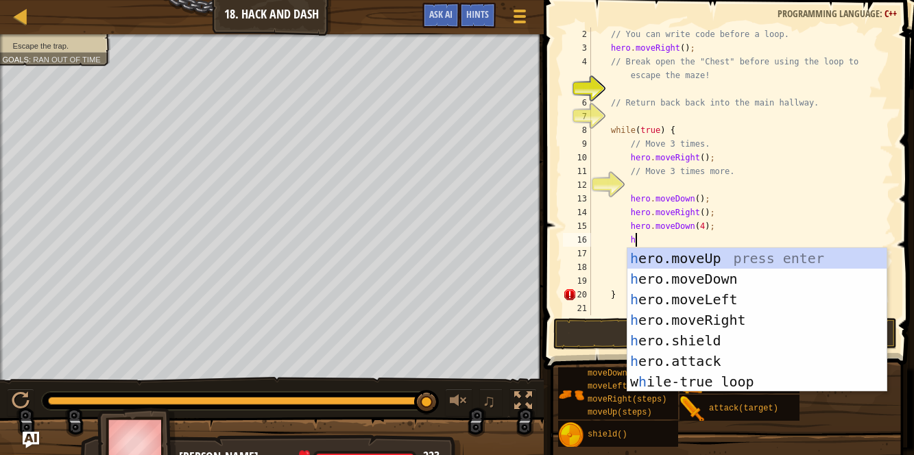
click at [706, 317] on div "h ero.moveUp press enter h ero.moveDown press enter h ero.moveLeft press enter …" at bounding box center [757, 340] width 260 height 185
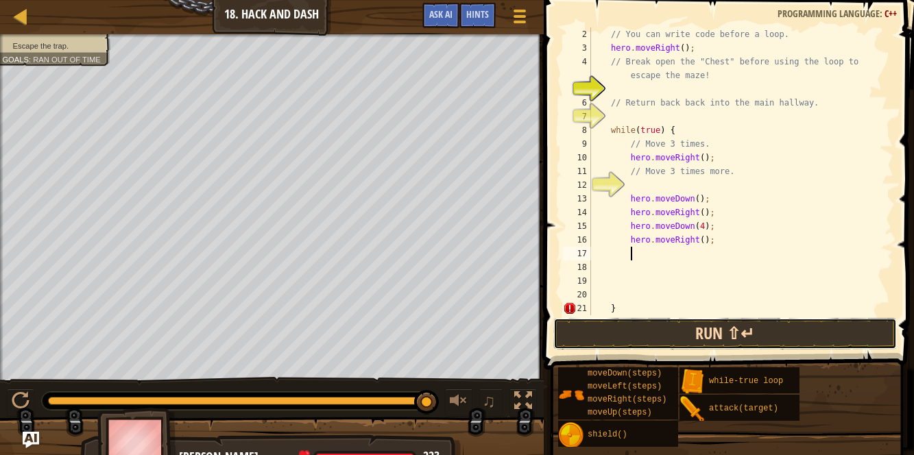
click at [739, 335] on button "Run ⇧↵" at bounding box center [724, 334] width 343 height 32
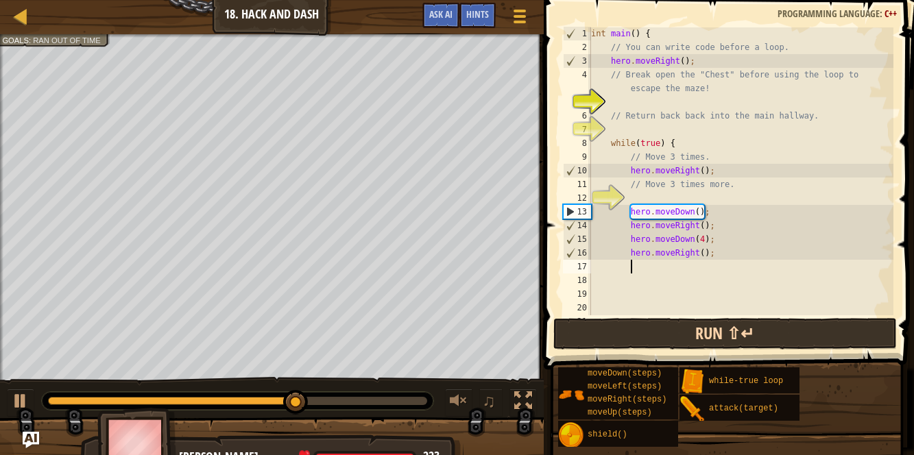
scroll to position [0, 0]
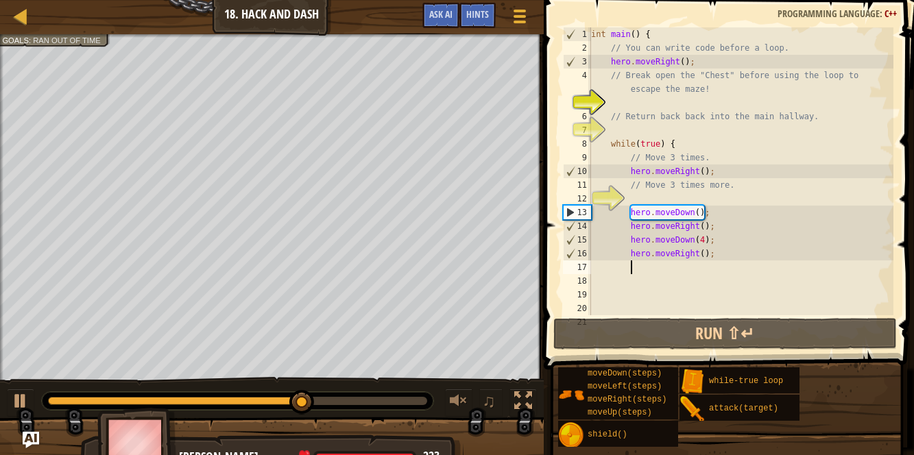
click at [857, 168] on div "int main ( ) { // You can write code before a loop. hero . moveRight ( ) ; // B…" at bounding box center [740, 184] width 305 height 315
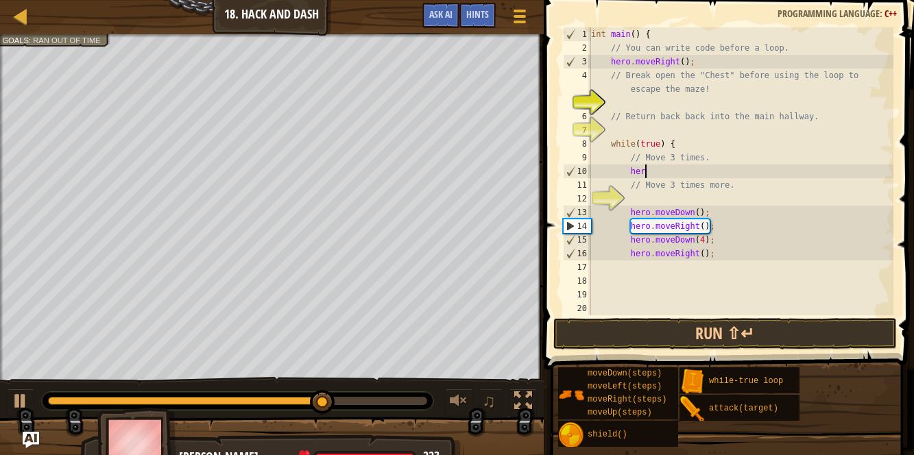
type textarea "h"
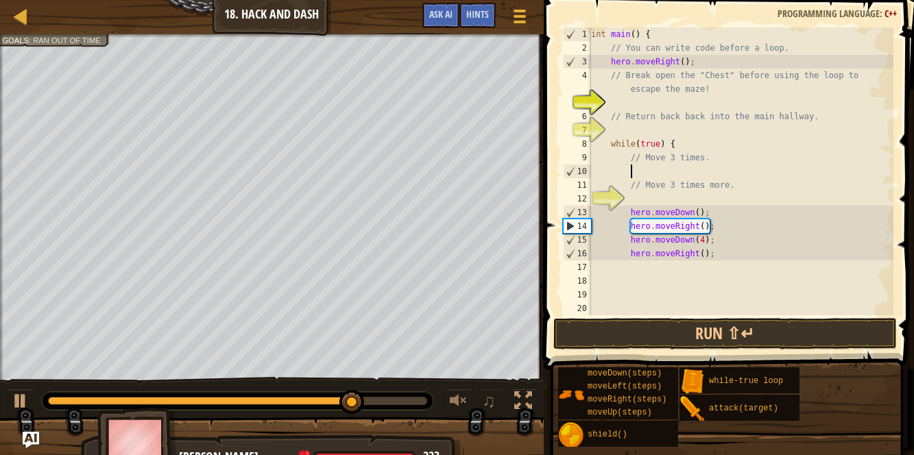
click at [841, 232] on div "int main ( ) { // You can write code before a loop. hero . moveRight ( ) ; // B…" at bounding box center [740, 184] width 305 height 315
type textarea "h"
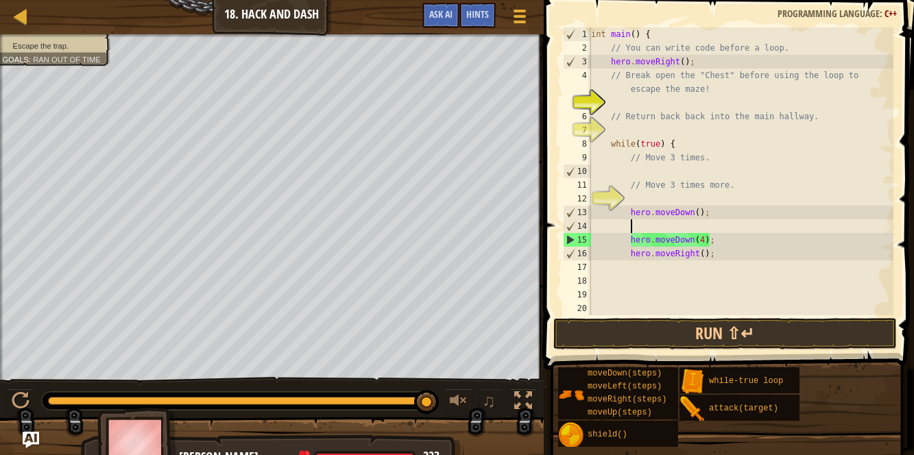
click at [808, 233] on div "int main ( ) { // You can write code before a loop. hero . moveRight ( ) ; // B…" at bounding box center [740, 184] width 305 height 315
type textarea "hero.moveDown(4);"
click at [704, 230] on div "int main ( ) { // You can write code before a loop. hero . moveRight ( ) ; // B…" at bounding box center [740, 184] width 305 height 315
click at [702, 232] on div "int main ( ) { // You can write code before a loop. hero . moveRight ( ) ; // B…" at bounding box center [740, 184] width 305 height 315
click at [742, 326] on button "Run ⇧↵" at bounding box center [724, 334] width 343 height 32
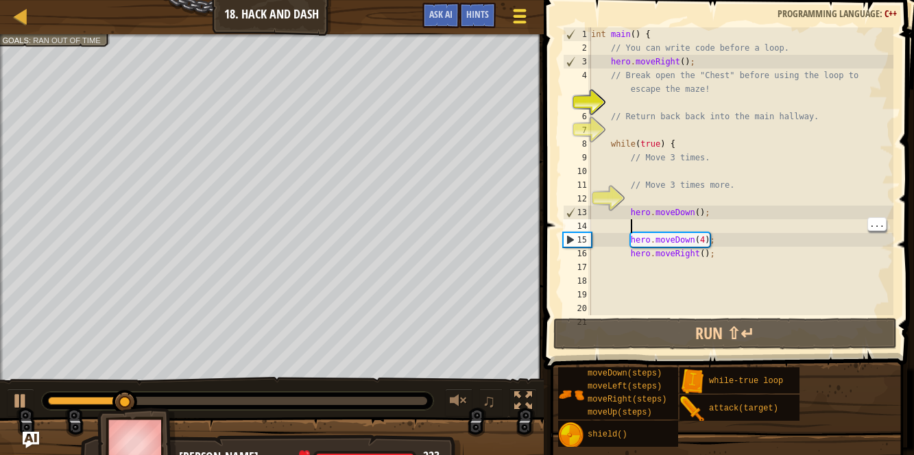
click at [522, 6] on div at bounding box center [519, 16] width 19 height 20
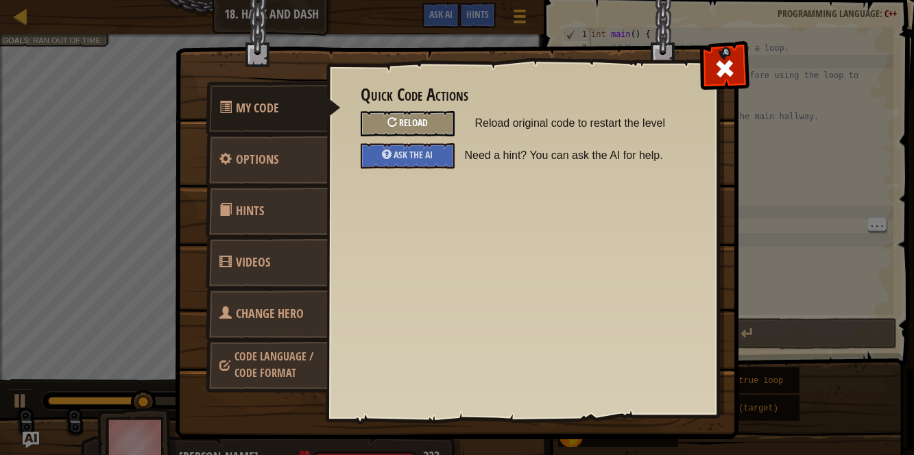
click at [406, 128] on span "Reload" at bounding box center [413, 122] width 29 height 13
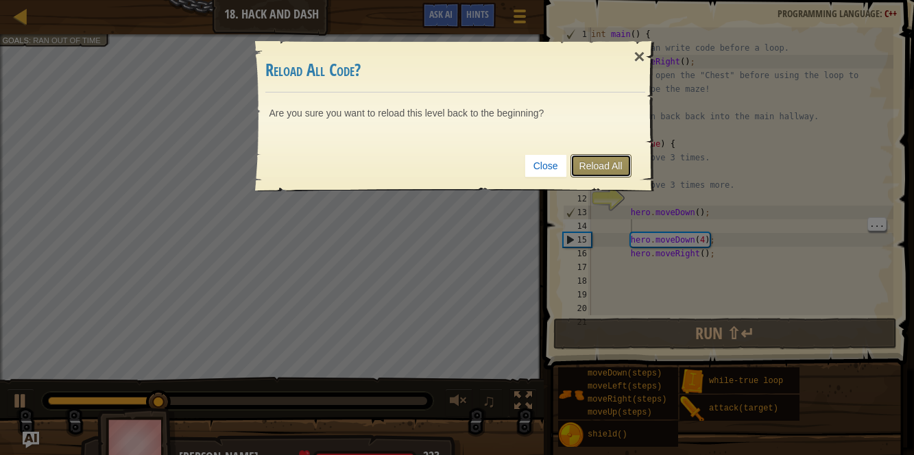
click at [588, 175] on link "Reload All" at bounding box center [600, 165] width 61 height 23
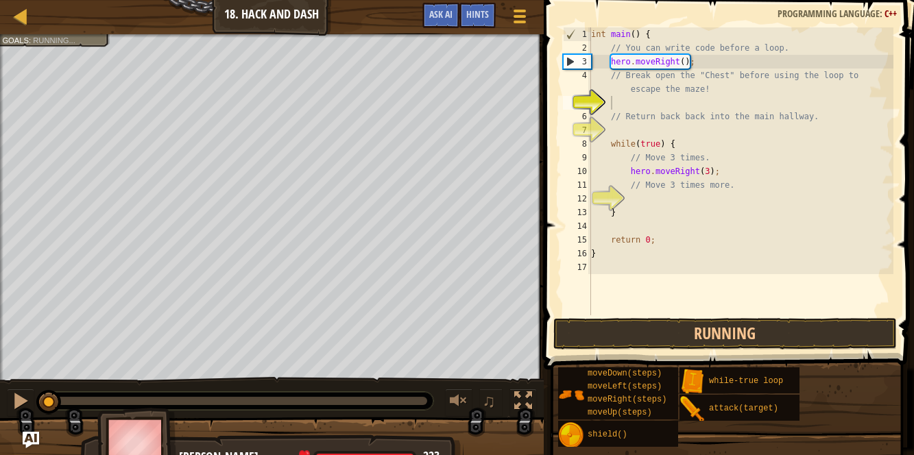
scroll to position [6, 1]
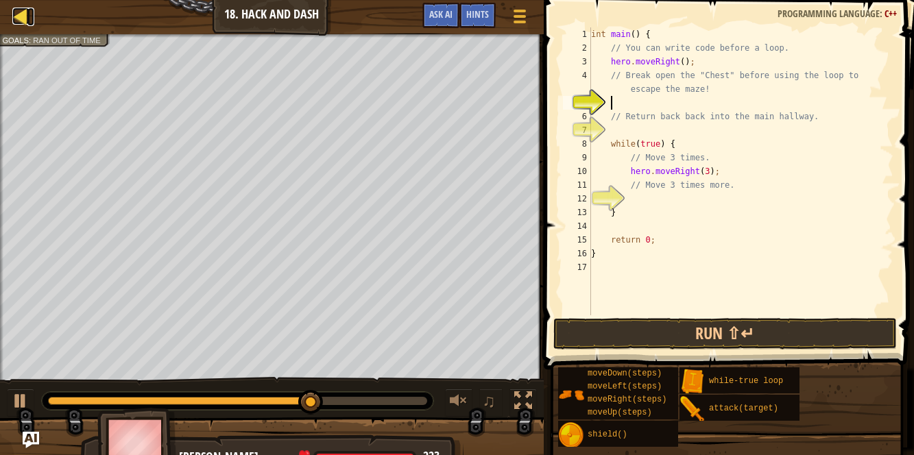
click at [14, 19] on div at bounding box center [20, 16] width 17 height 17
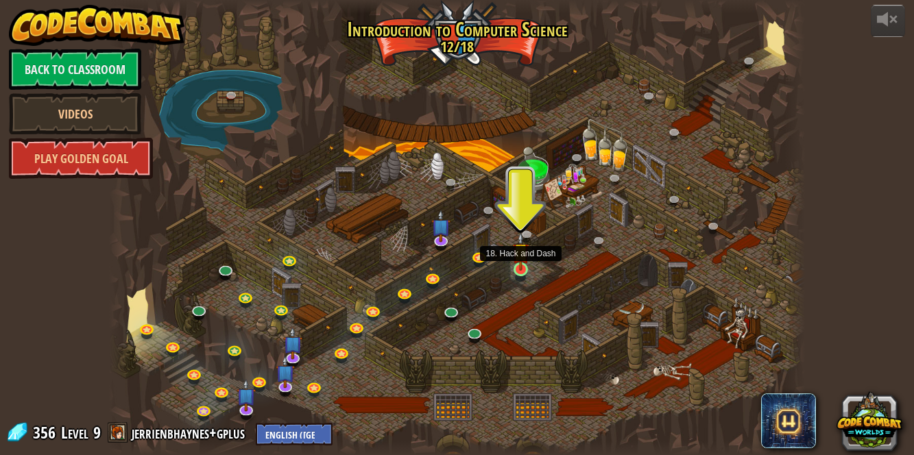
click at [523, 265] on img at bounding box center [520, 251] width 16 height 38
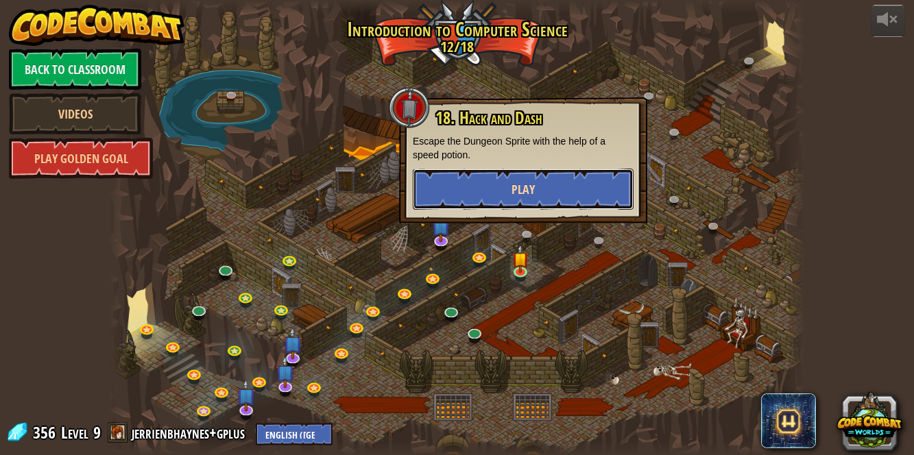
click at [540, 199] on button "Play" at bounding box center [523, 189] width 221 height 41
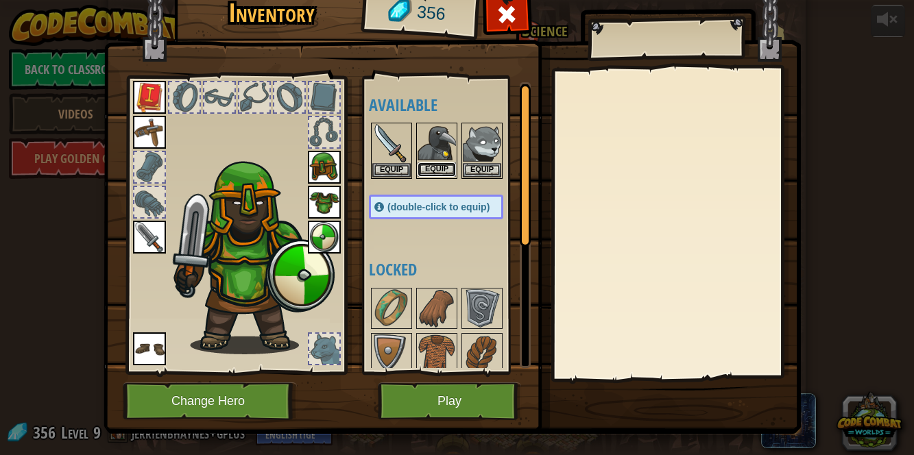
click at [435, 173] on button "Equip" at bounding box center [437, 169] width 38 height 14
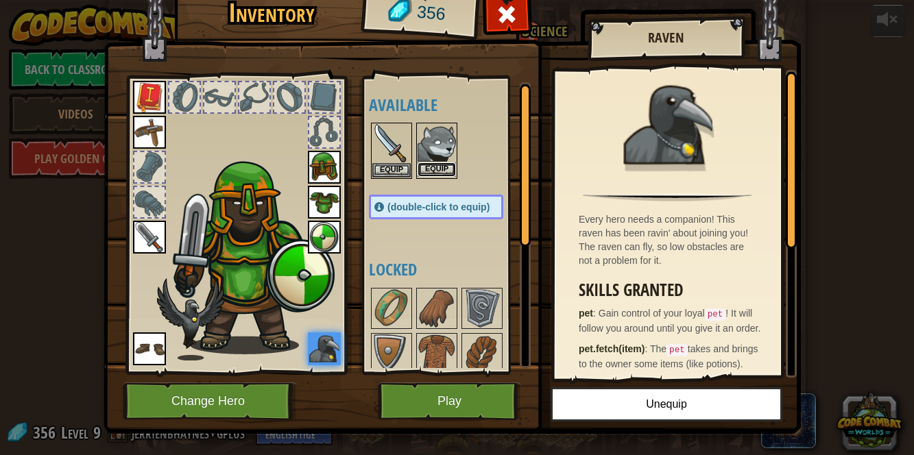
click at [435, 171] on button "Equip" at bounding box center [437, 169] width 38 height 14
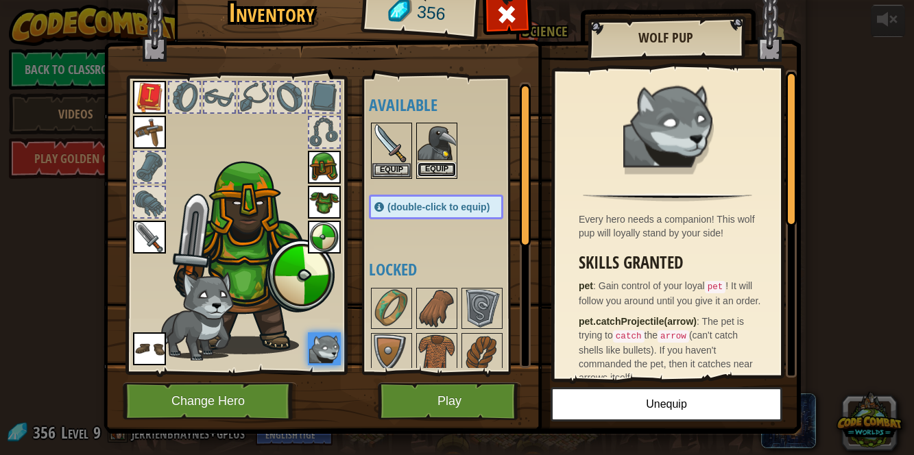
click at [427, 163] on button "Equip" at bounding box center [437, 169] width 38 height 14
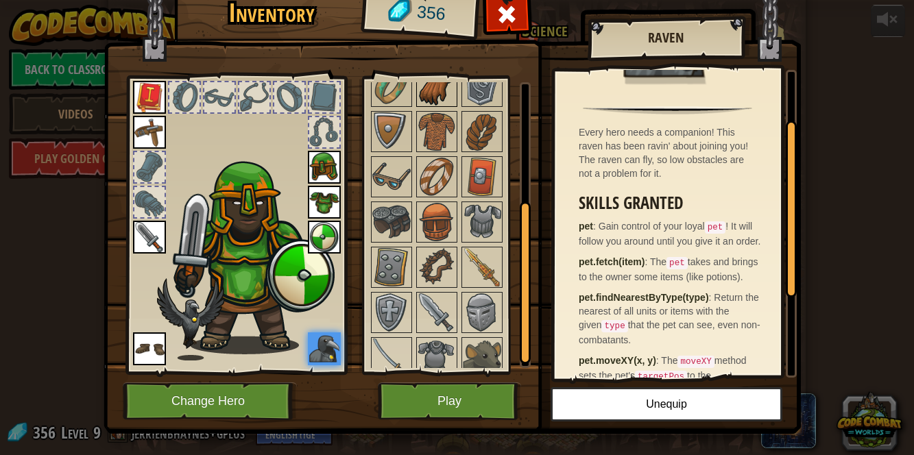
scroll to position [229, 0]
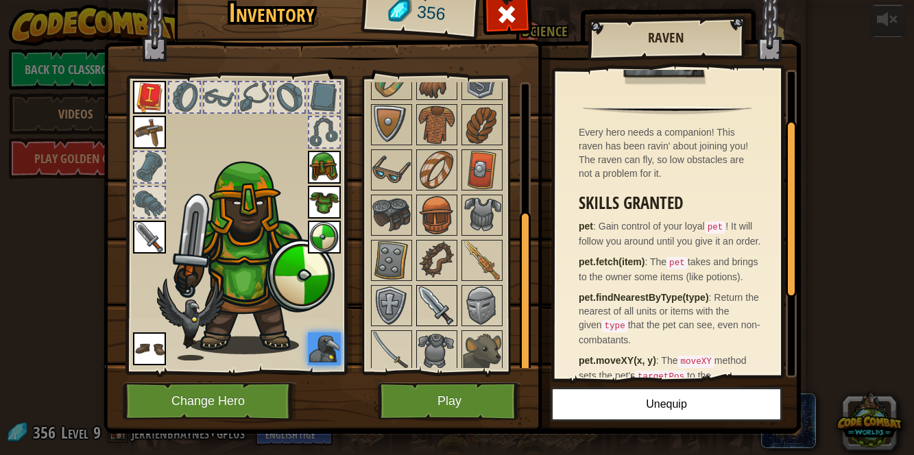
click at [442, 303] on img at bounding box center [437, 306] width 38 height 38
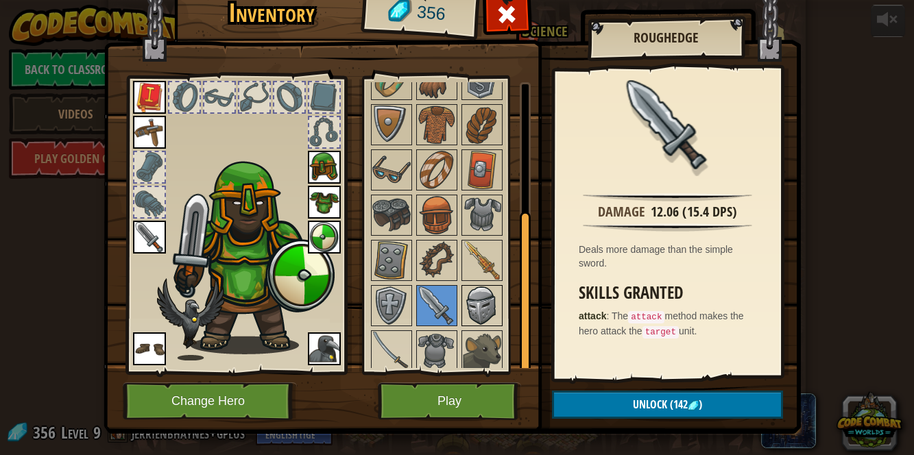
click at [463, 306] on img at bounding box center [482, 306] width 38 height 38
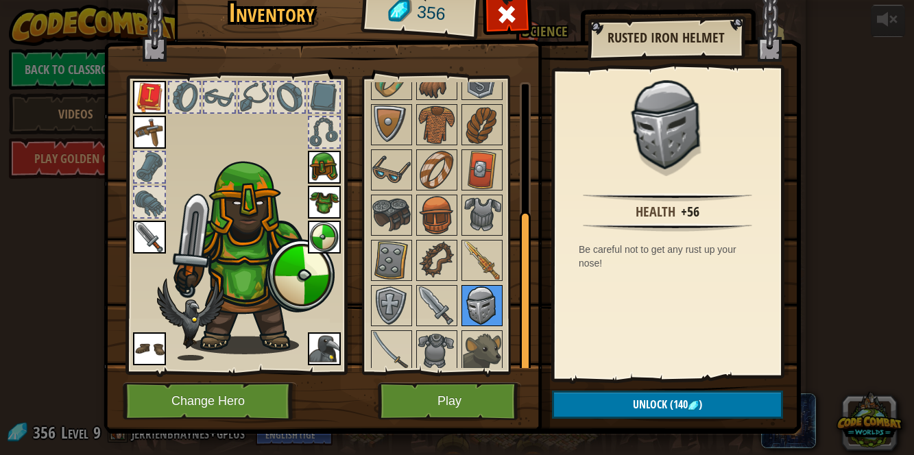
click at [474, 306] on img at bounding box center [482, 306] width 38 height 38
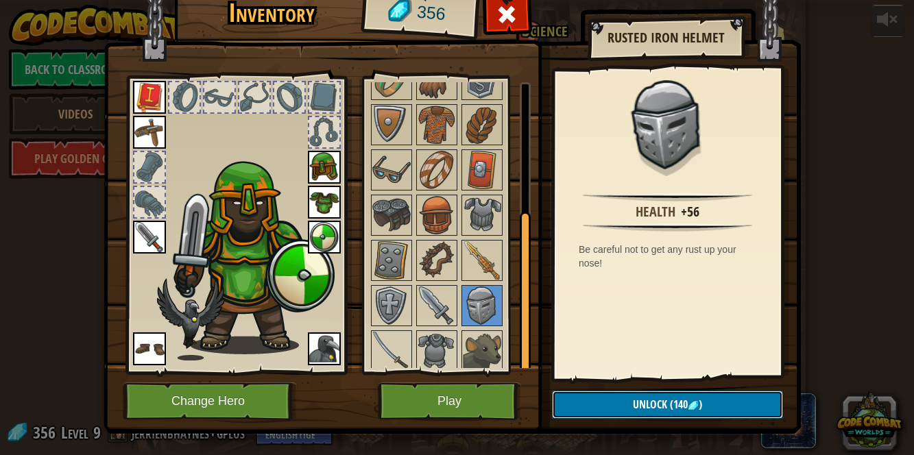
click at [730, 397] on button "Unlock (140 )" at bounding box center [667, 405] width 231 height 28
click at [729, 407] on button "Confirm" at bounding box center [667, 405] width 231 height 28
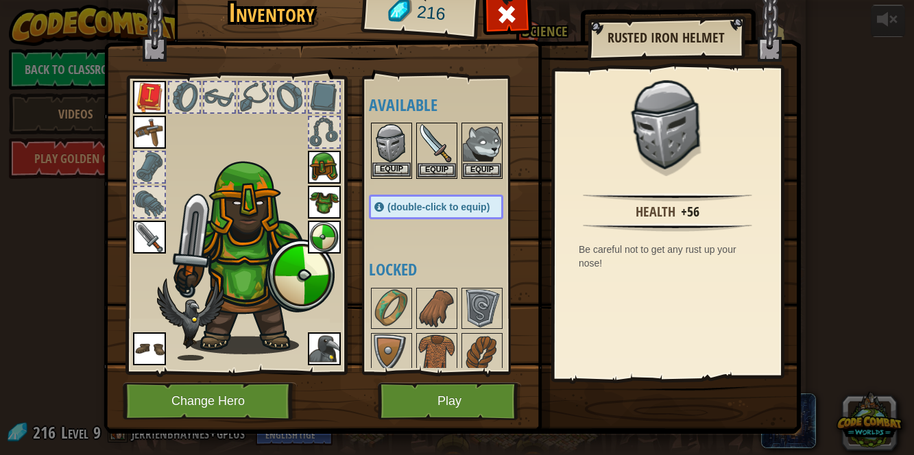
click at [396, 160] on img at bounding box center [391, 143] width 38 height 38
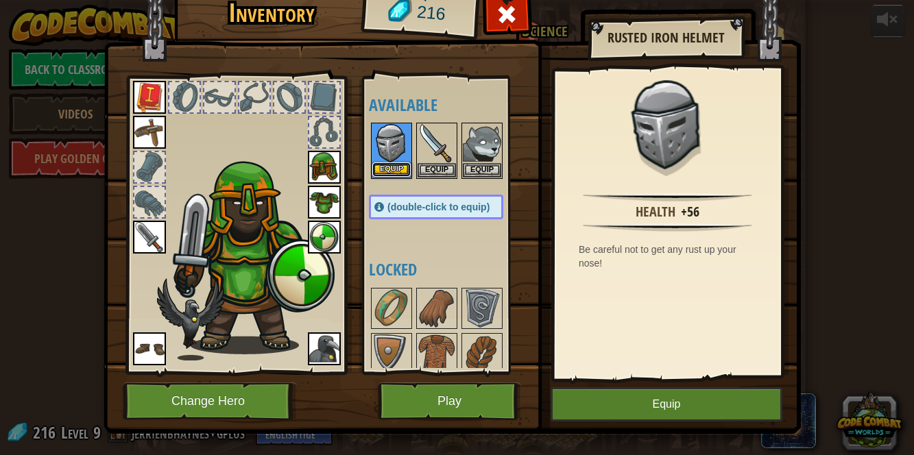
click at [385, 174] on button "Equip" at bounding box center [391, 169] width 38 height 14
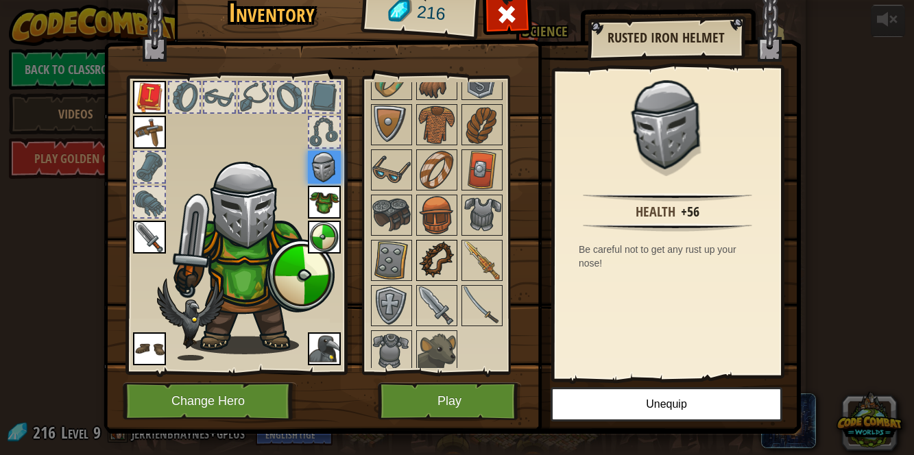
click at [439, 267] on img at bounding box center [437, 260] width 38 height 38
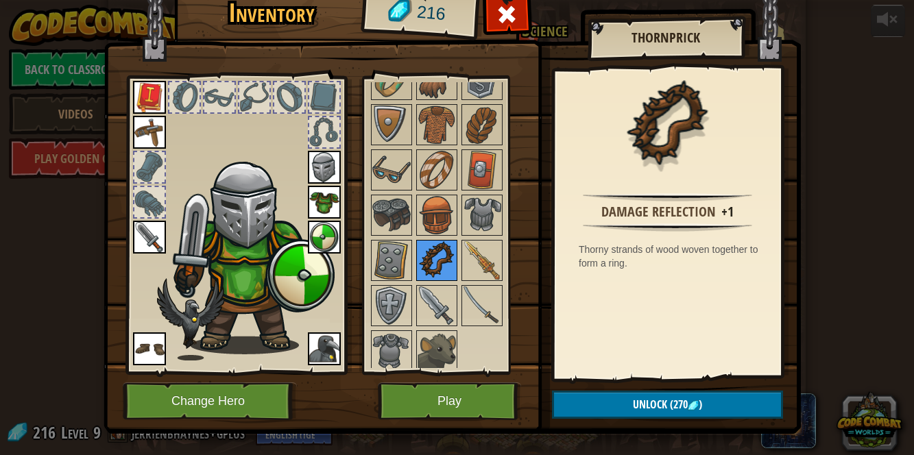
click at [437, 276] on div at bounding box center [436, 260] width 41 height 41
click at [464, 264] on img at bounding box center [482, 260] width 38 height 38
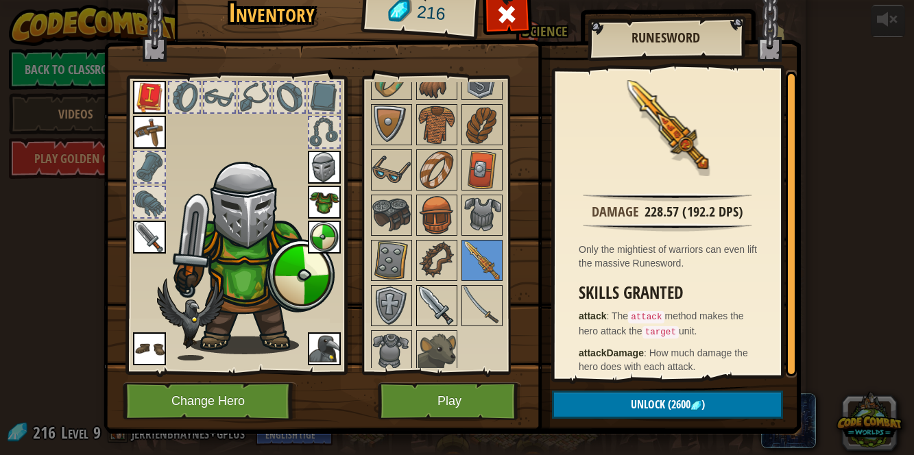
click at [438, 304] on img at bounding box center [437, 306] width 38 height 38
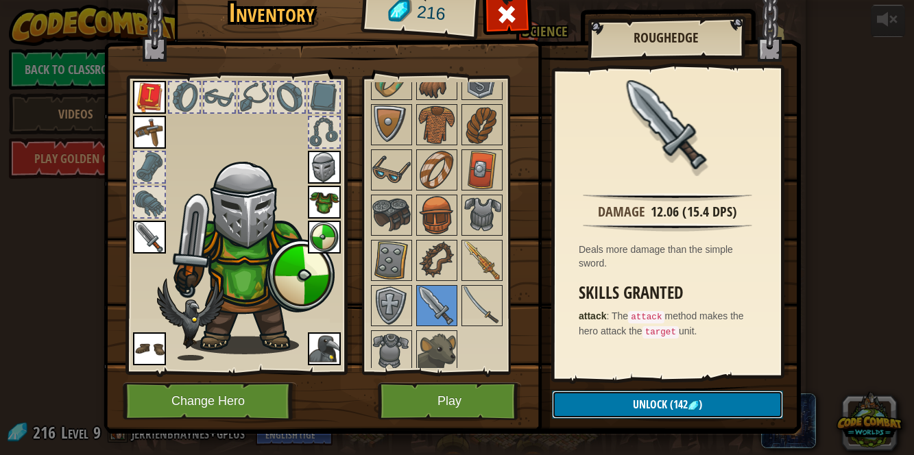
click at [723, 402] on button "Unlock (142 )" at bounding box center [667, 405] width 231 height 28
click at [723, 400] on button "Confirm" at bounding box center [667, 405] width 231 height 28
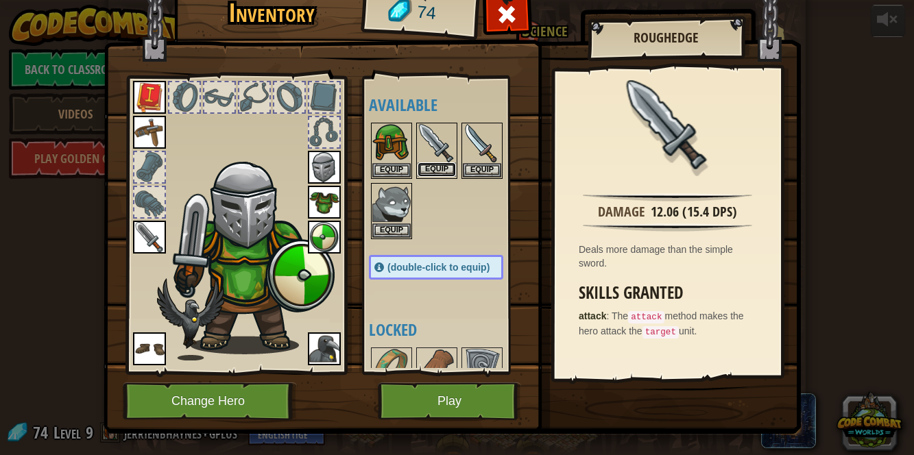
click at [439, 163] on button "Equip" at bounding box center [437, 169] width 38 height 14
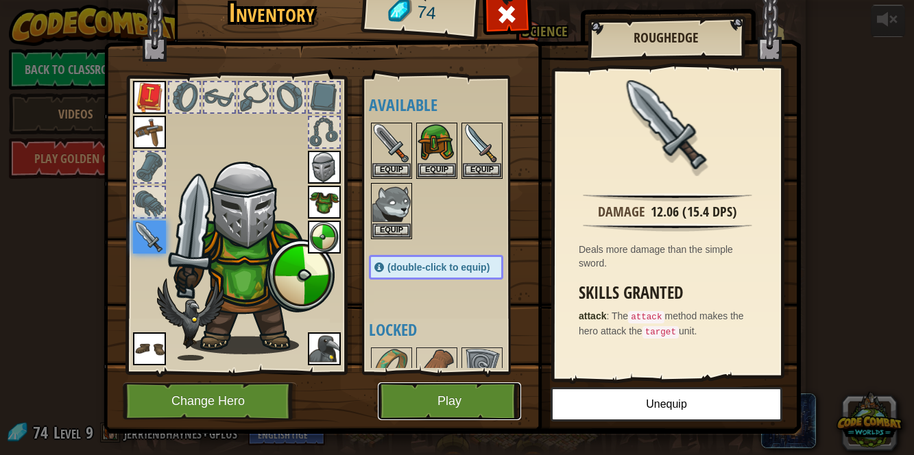
click at [498, 404] on button "Play" at bounding box center [449, 402] width 143 height 38
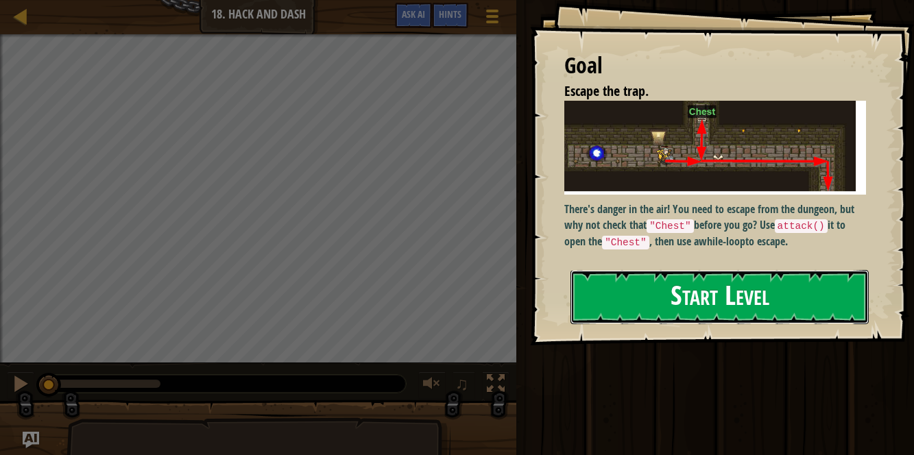
click at [804, 283] on button "Start Level" at bounding box center [719, 297] width 298 height 54
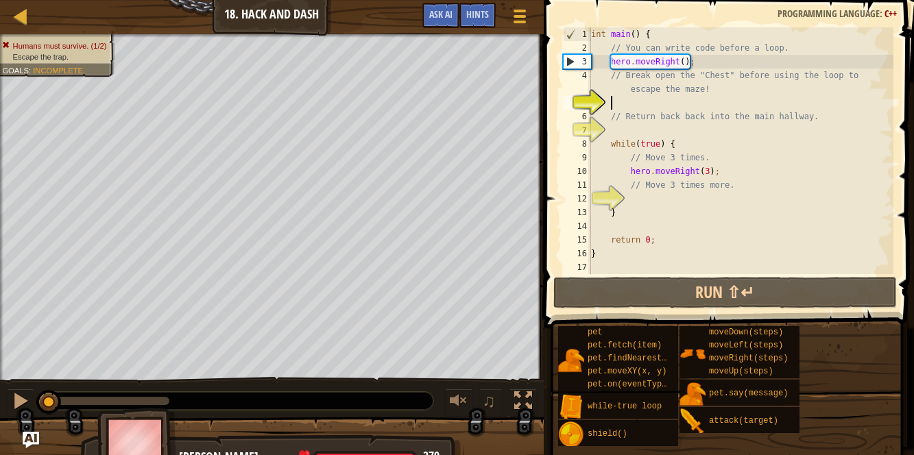
click at [665, 193] on div "int main ( ) { // You can write code before a loop. hero . moveRight ( ) ; // B…" at bounding box center [740, 164] width 305 height 274
